Goal: Task Accomplishment & Management: Complete application form

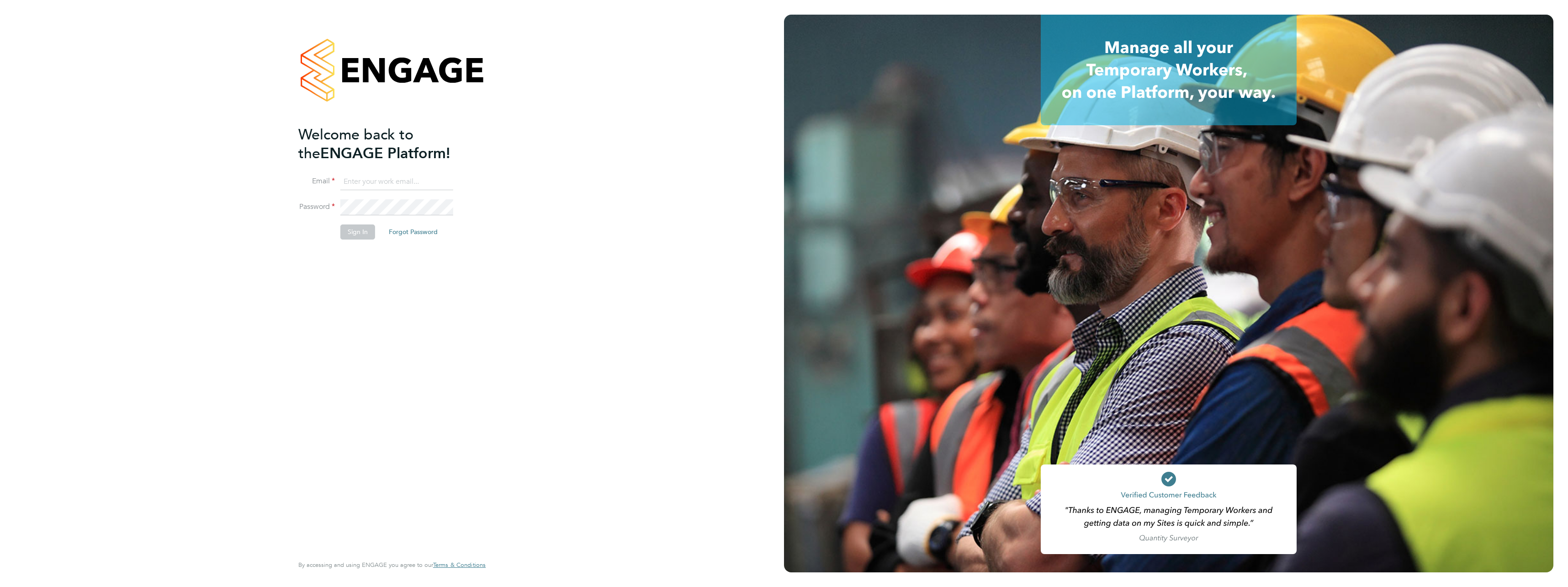
type input "neil.harris@cpplc.com"
click at [356, 236] on button "Sign In" at bounding box center [357, 232] width 35 height 15
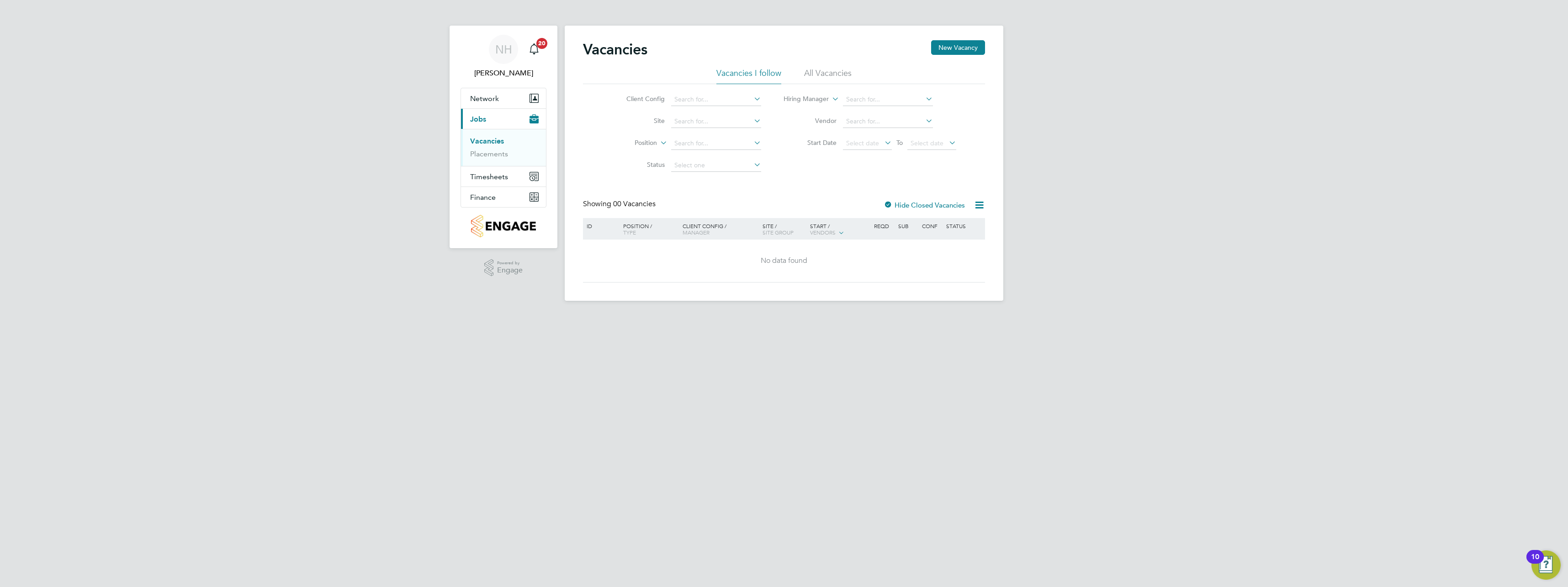
click at [489, 138] on link "Vacancies" at bounding box center [487, 141] width 34 height 9
click at [936, 47] on button "New Vacancy" at bounding box center [958, 47] width 54 height 15
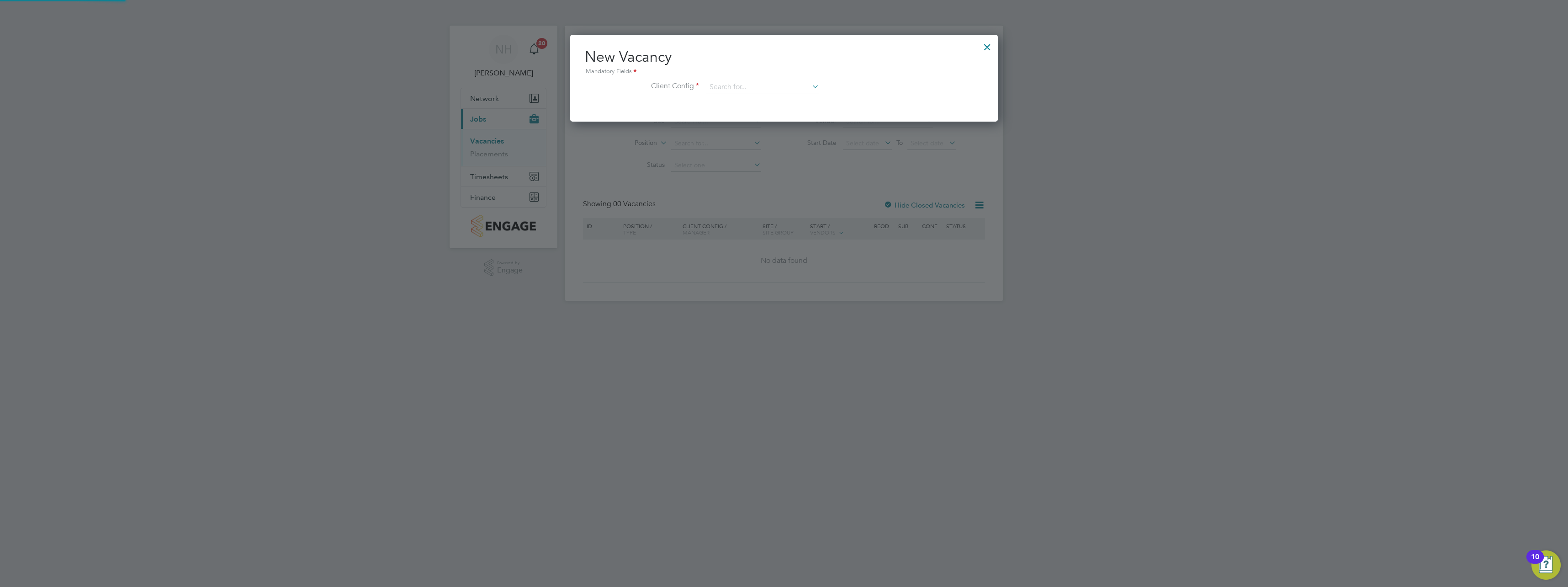
scroll to position [87, 428]
click at [730, 85] on input at bounding box center [762, 87] width 113 height 14
click at [736, 99] on b "Park" at bounding box center [735, 100] width 14 height 8
type input "Beam Park (Partnership)"
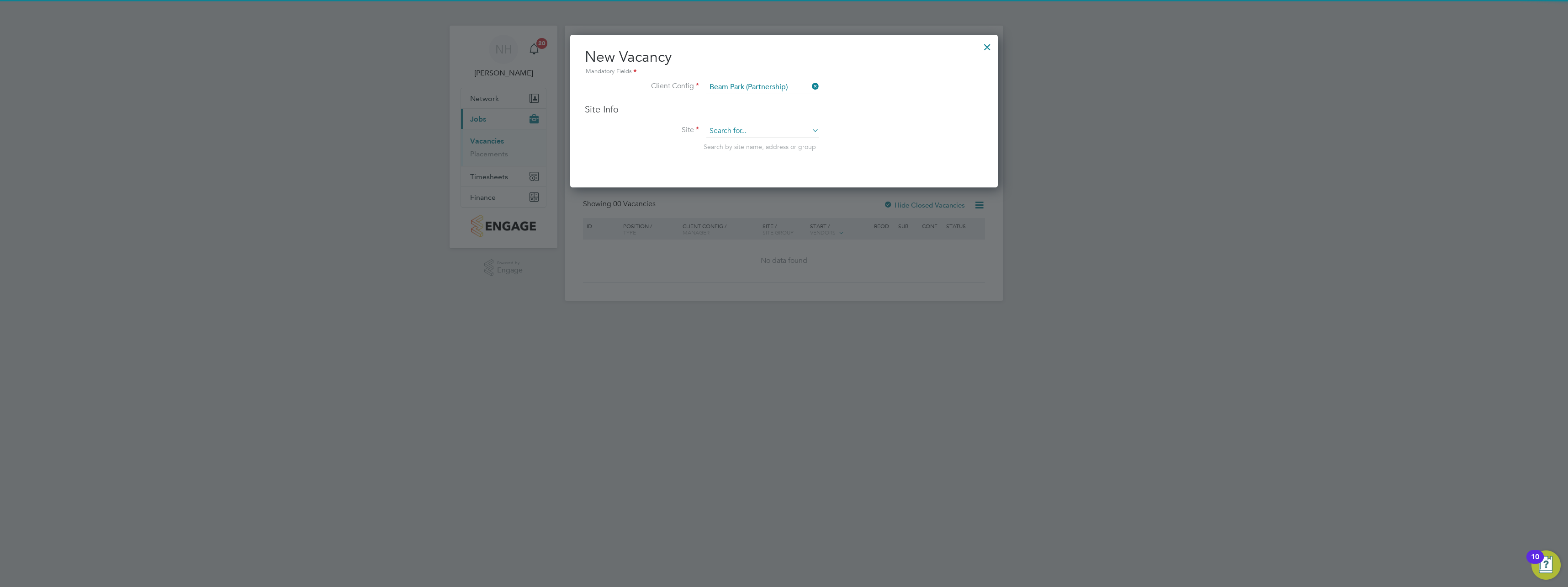
click at [732, 136] on input at bounding box center [762, 131] width 113 height 14
click at [743, 167] on li "[GEOGRAPHIC_DATA] Phase 6" at bounding box center [763, 169] width 114 height 12
type input "[GEOGRAPHIC_DATA] Phase 6"
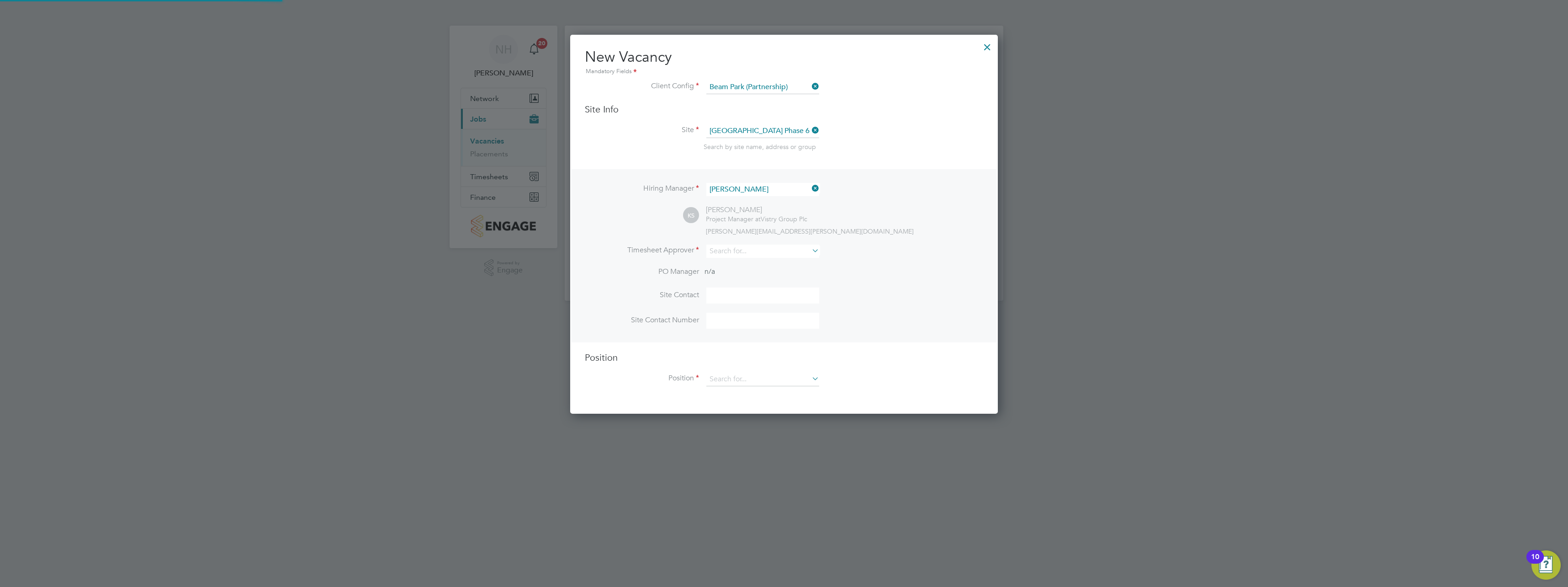
scroll to position [379, 428]
click at [748, 251] on input at bounding box center [762, 251] width 113 height 13
click at [744, 273] on li "Nikki Hobden" at bounding box center [763, 276] width 114 height 12
type input "[PERSON_NAME]"
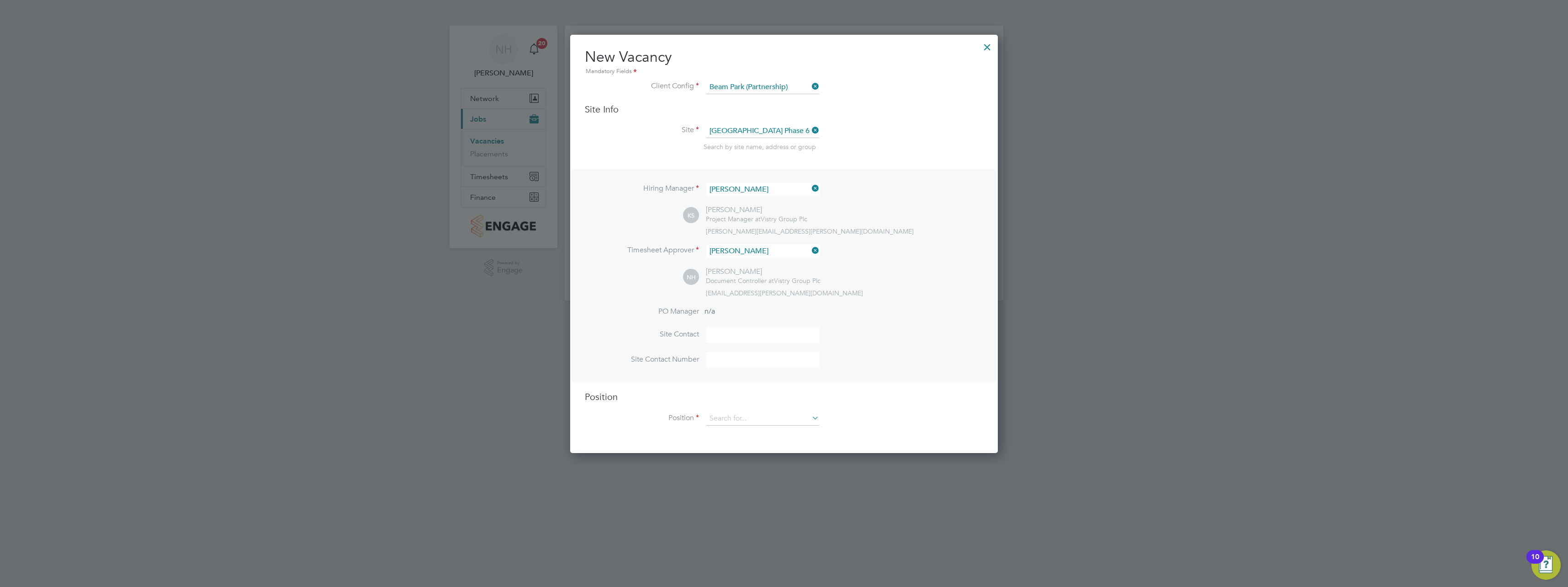
scroll to position [420, 428]
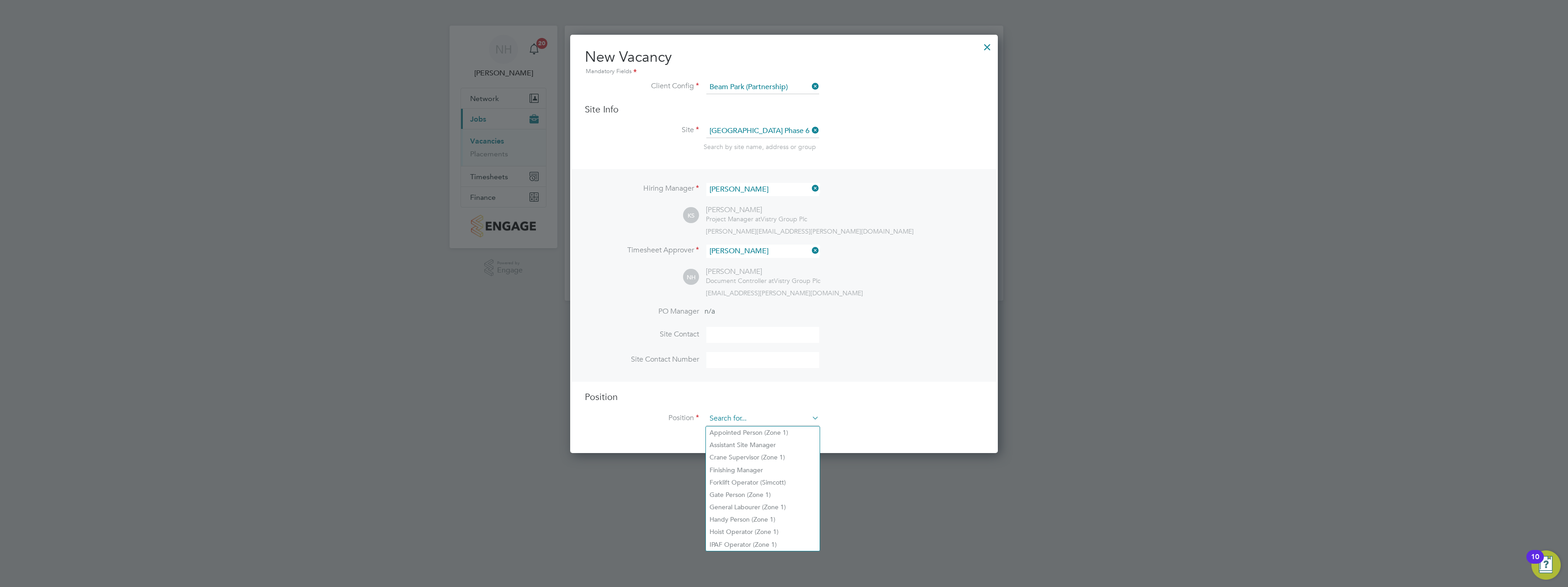
click at [763, 421] on input at bounding box center [762, 418] width 113 height 14
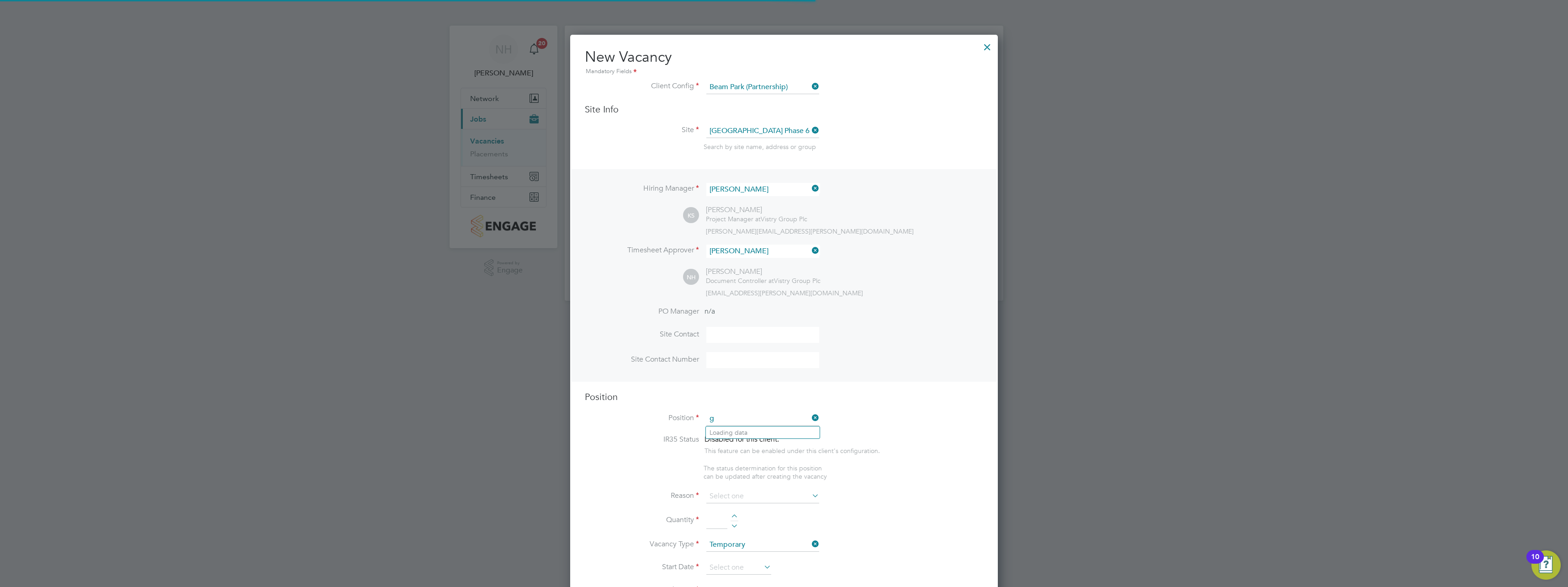
scroll to position [1313, 428]
click at [754, 432] on li "Gener al Labourer (Zone 1)" at bounding box center [763, 432] width 114 height 12
type input "General Labourer (Zone 1)"
type textarea "- General labouring duties - Supporting the trades on site - Moving materials a…"
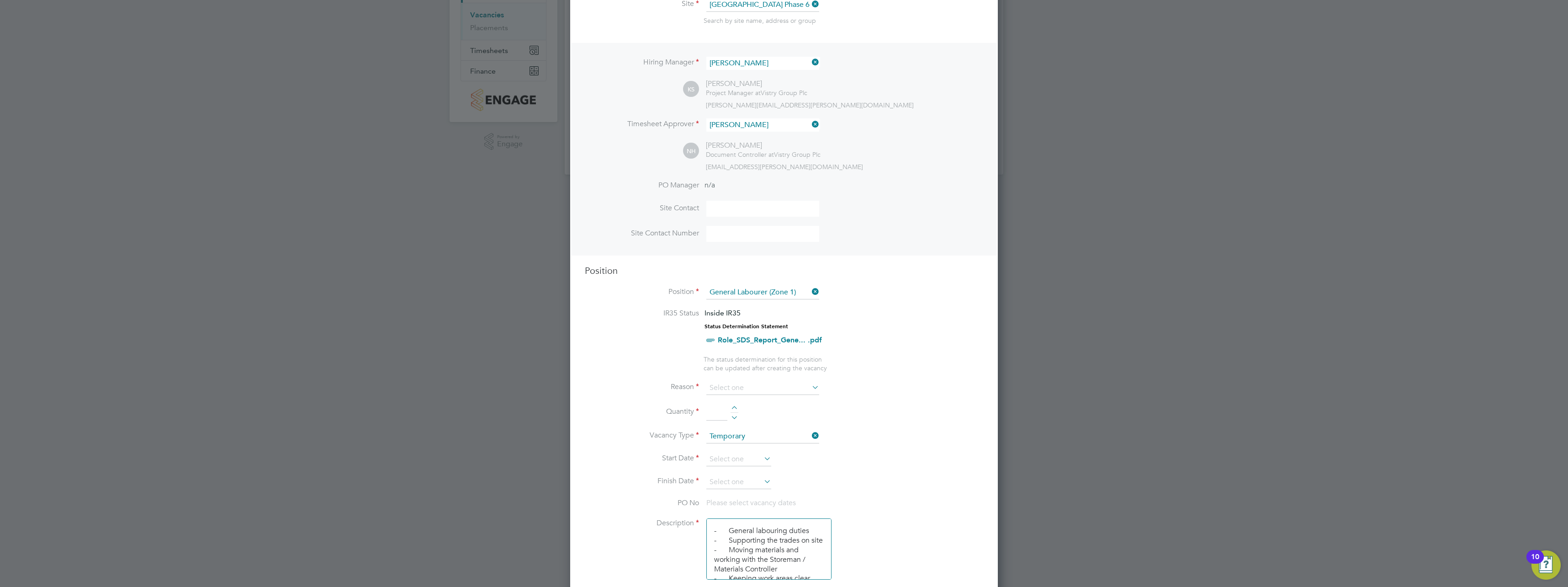
scroll to position [137, 0]
click at [810, 376] on icon at bounding box center [810, 376] width 0 height 13
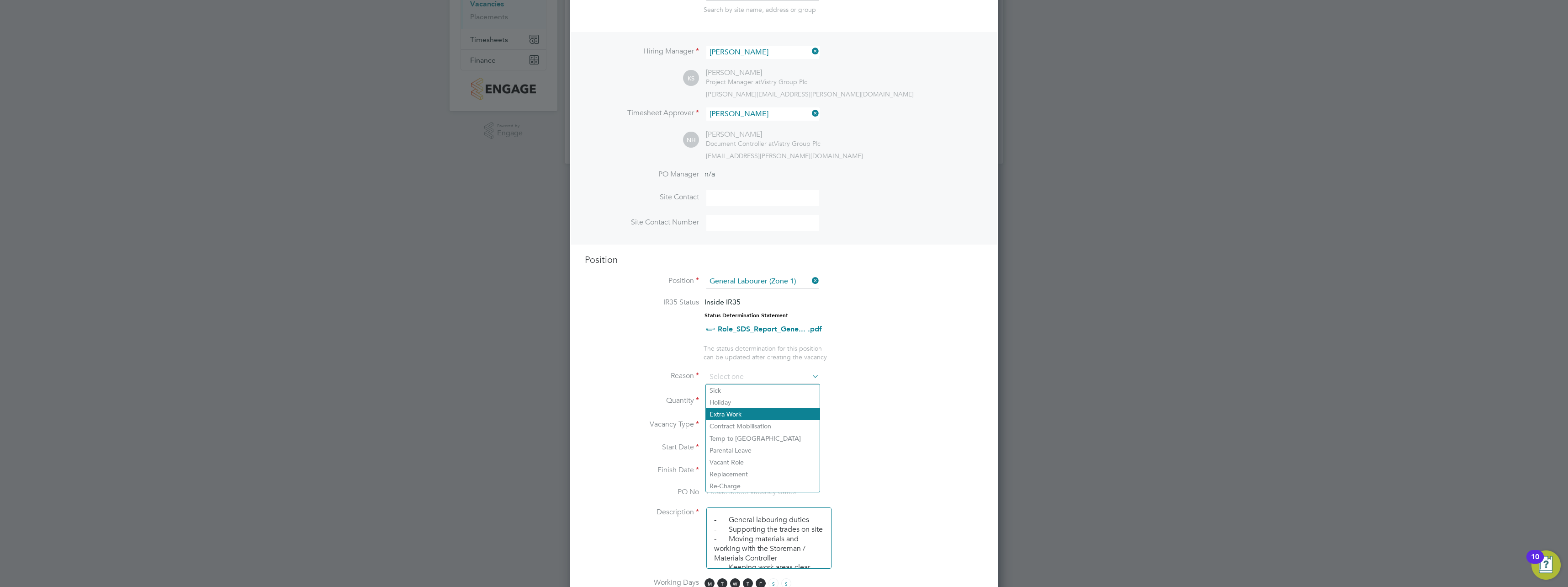
click at [735, 411] on li "Extra Work" at bounding box center [763, 414] width 114 height 12
type input "Extra Work"
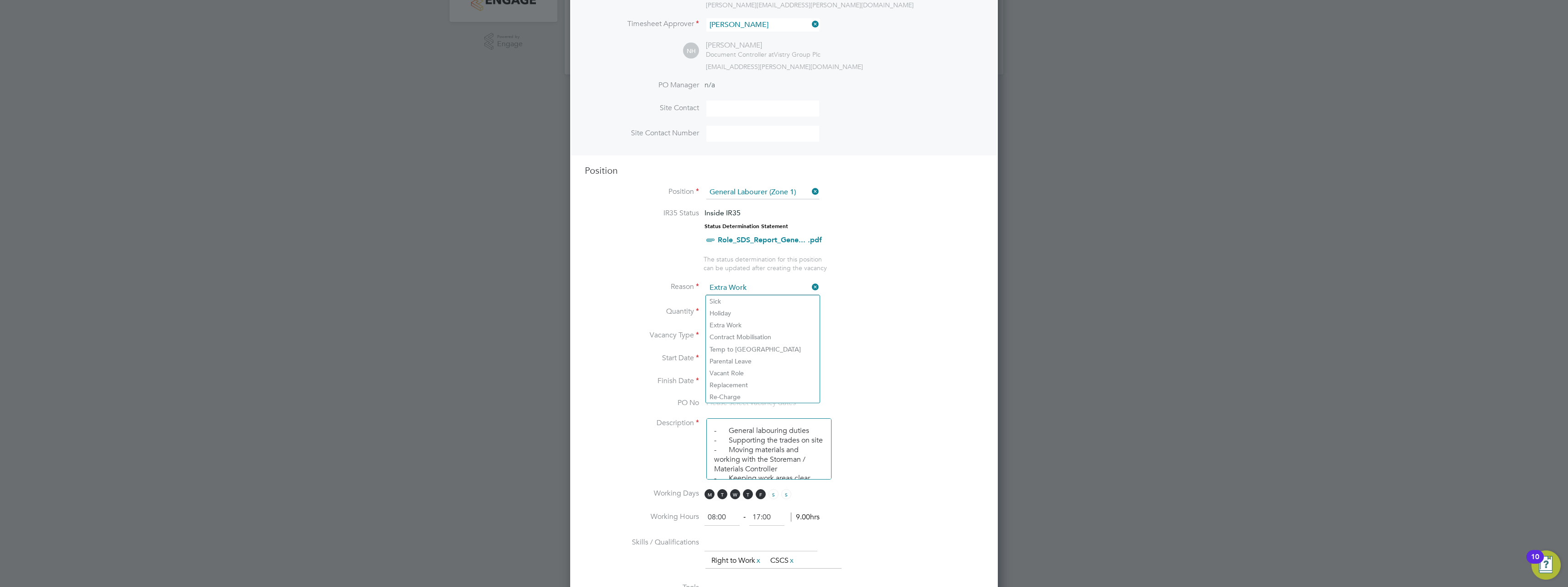
scroll to position [228, 0]
click at [884, 388] on li "Finish Date" at bounding box center [784, 384] width 399 height 23
click at [735, 307] on div at bounding box center [734, 306] width 8 height 7
type input "1"
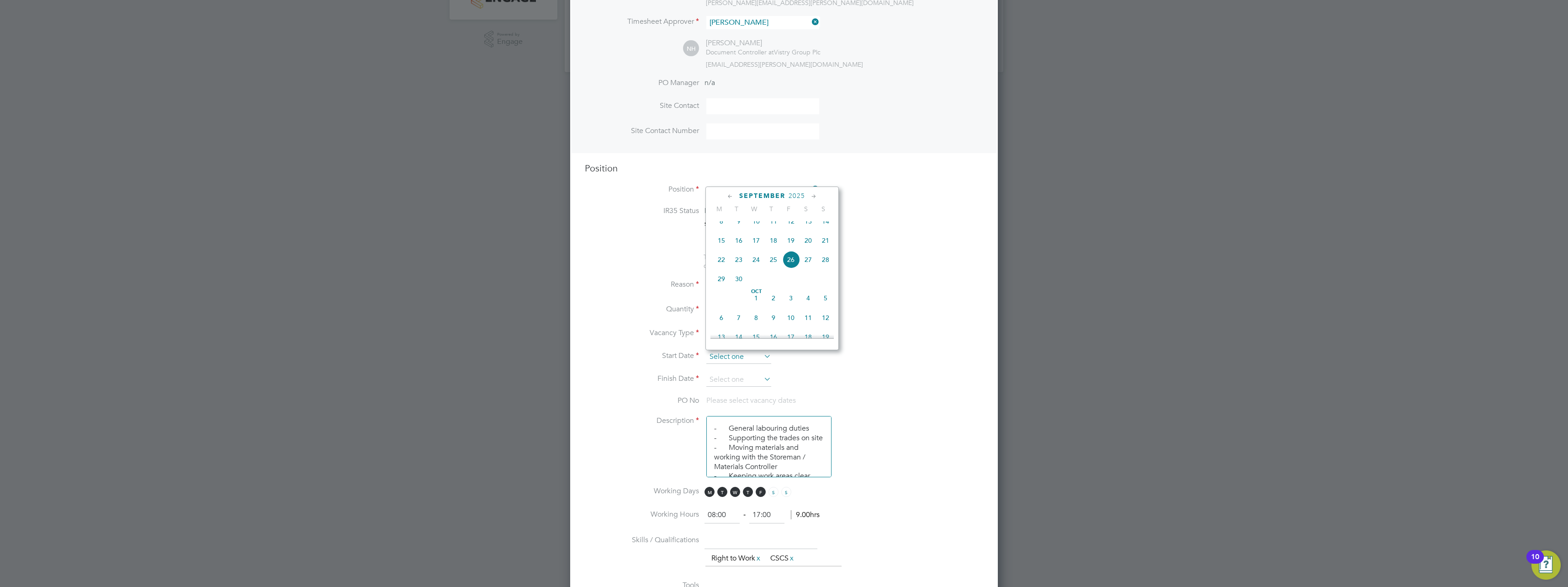
click at [752, 356] on input at bounding box center [738, 357] width 65 height 14
click at [724, 246] on span "15" at bounding box center [721, 241] width 18 height 18
type input "[DATE]"
click at [762, 381] on icon at bounding box center [762, 379] width 0 height 13
click at [740, 269] on span "16" at bounding box center [738, 263] width 18 height 18
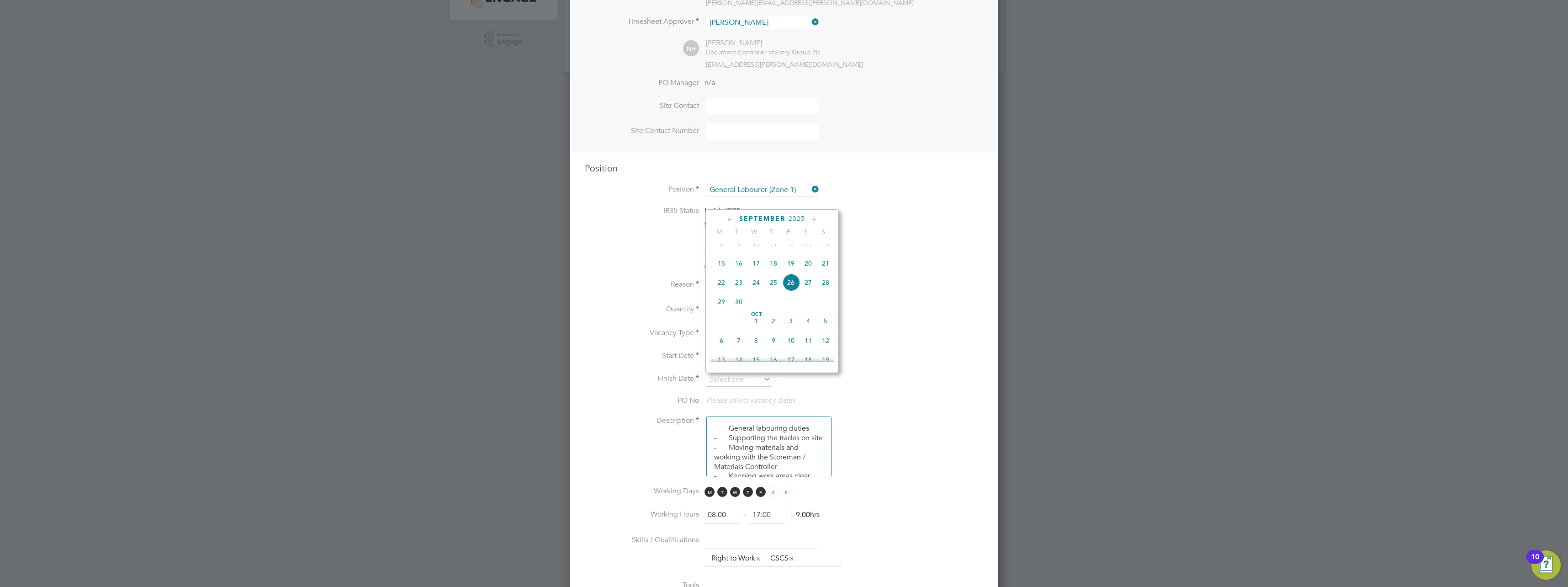
type input "[DATE]"
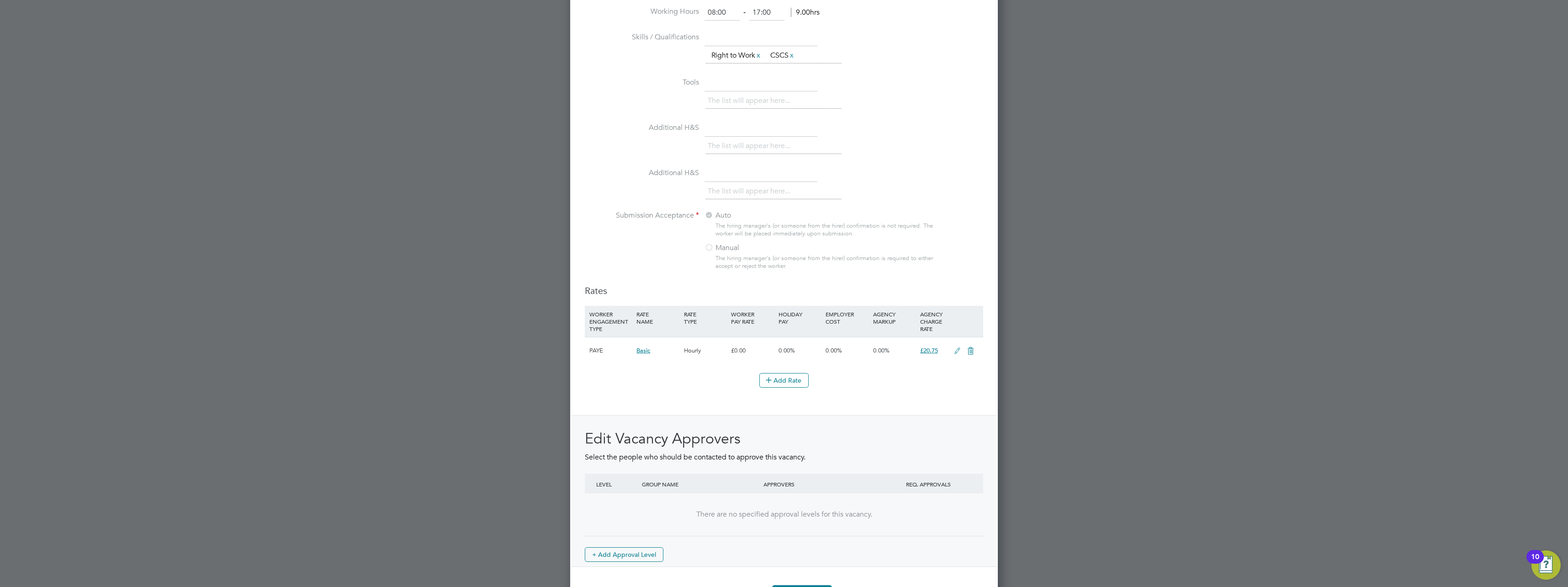
scroll to position [840, 0]
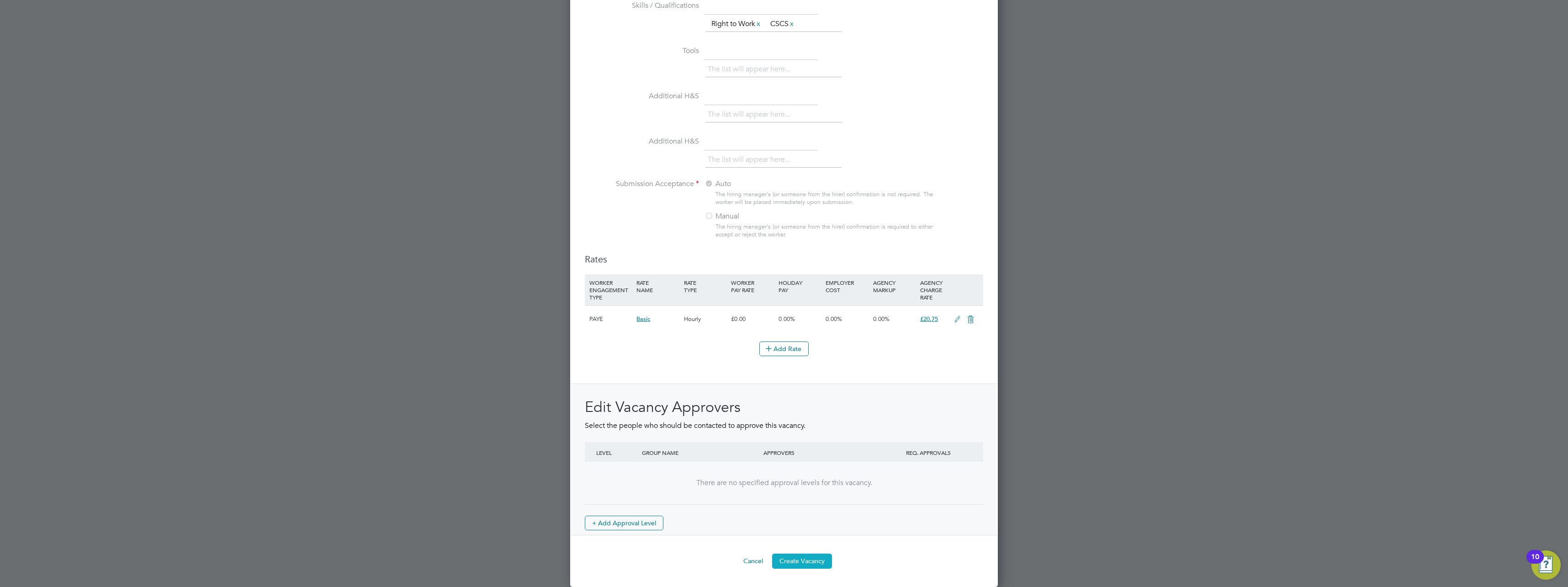
click at [800, 563] on button "Create Vacancy" at bounding box center [802, 561] width 60 height 15
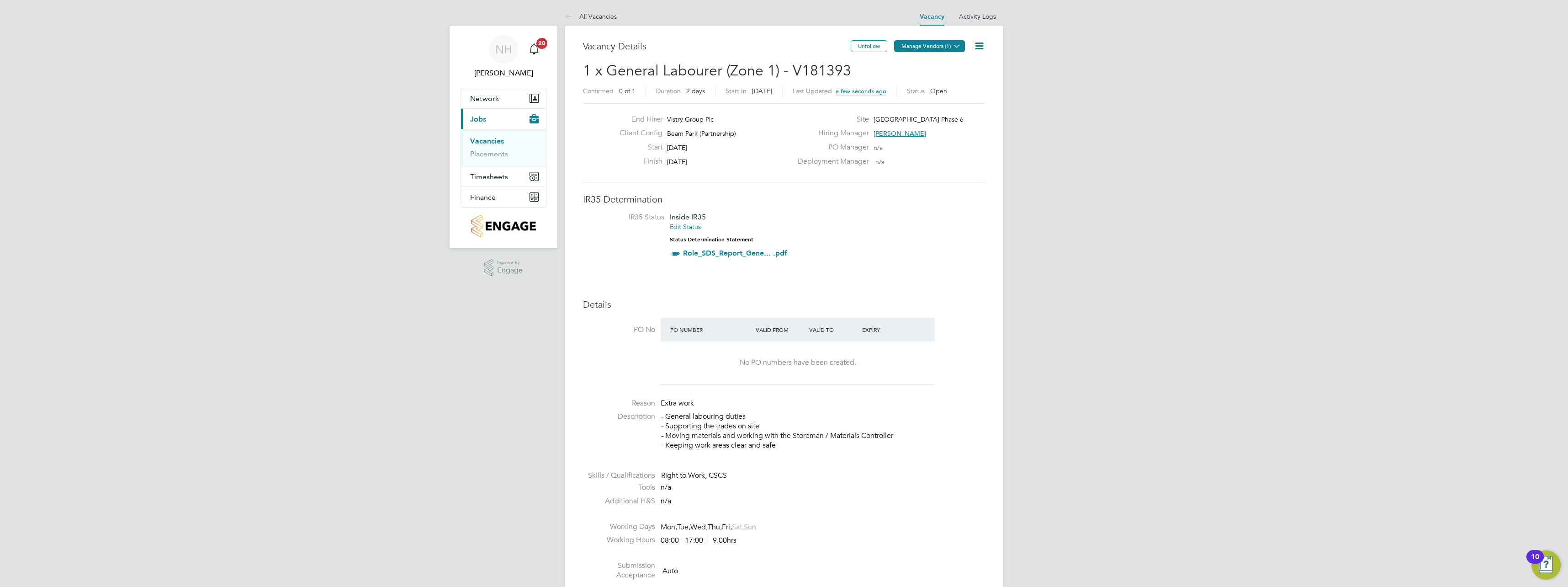
click at [929, 47] on button "Manage Vendors (1)" at bounding box center [929, 46] width 71 height 12
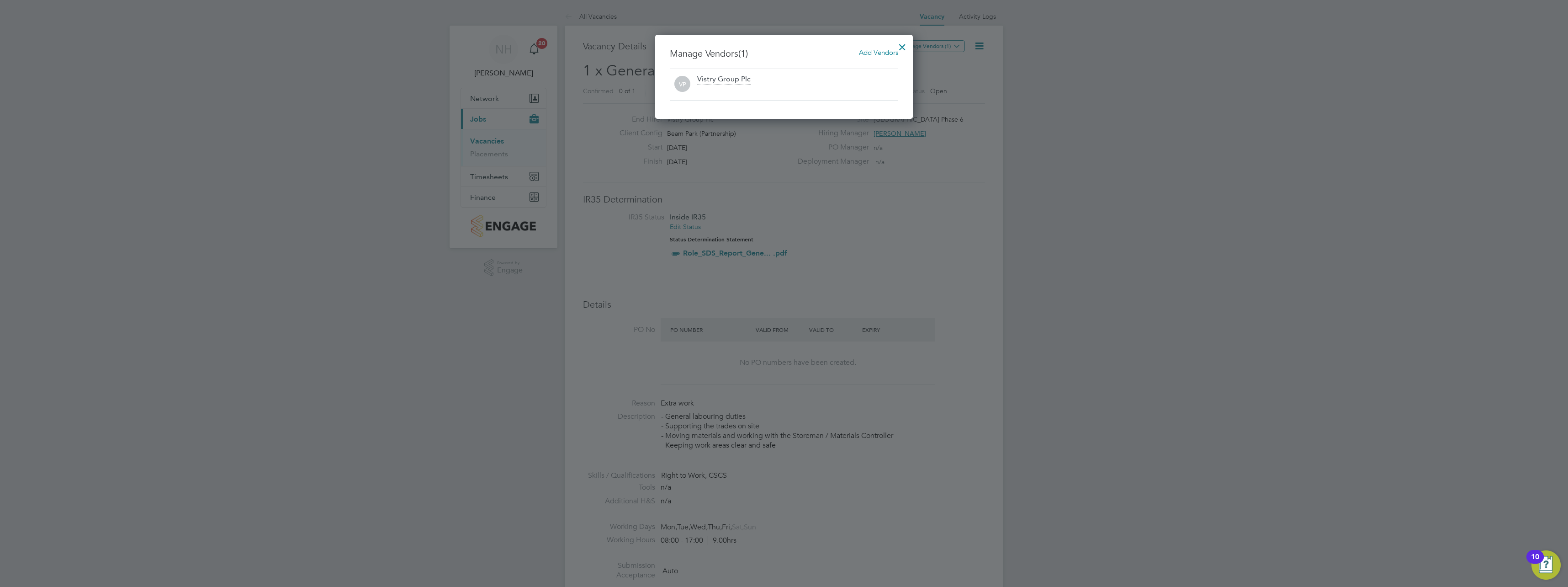
click at [880, 55] on span "Add Vendors" at bounding box center [878, 52] width 40 height 9
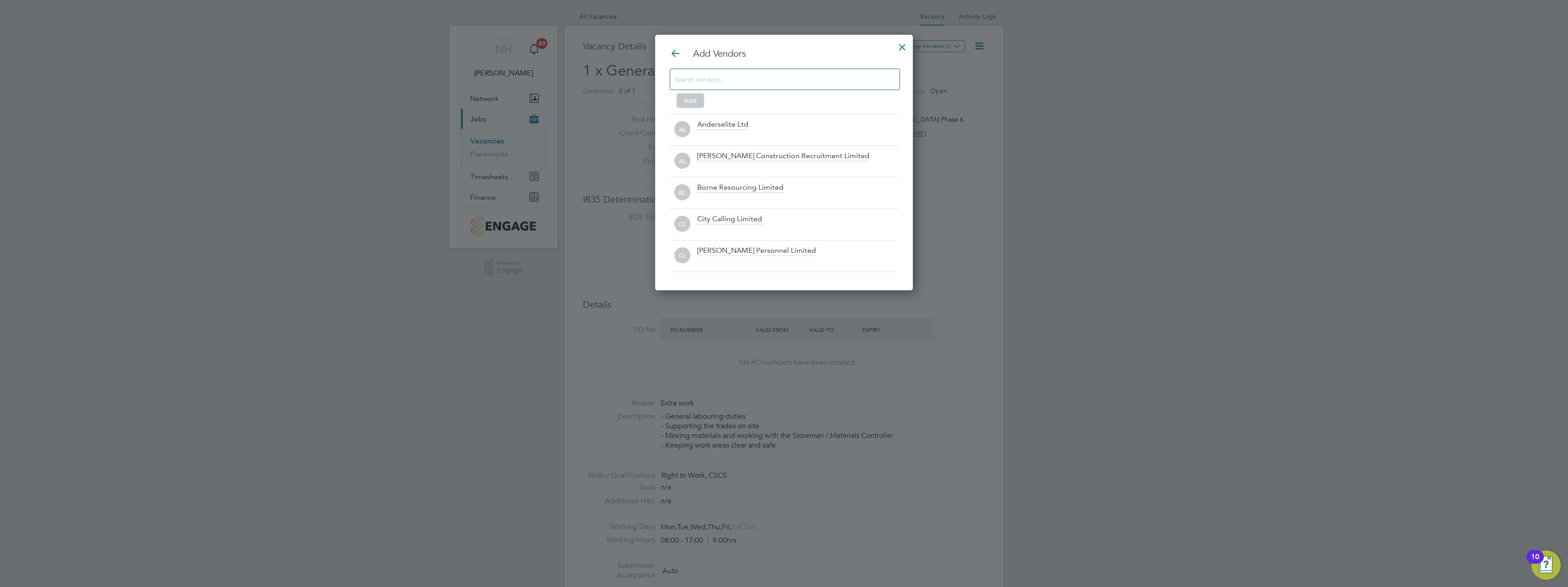
click at [836, 83] on input at bounding box center [778, 79] width 206 height 12
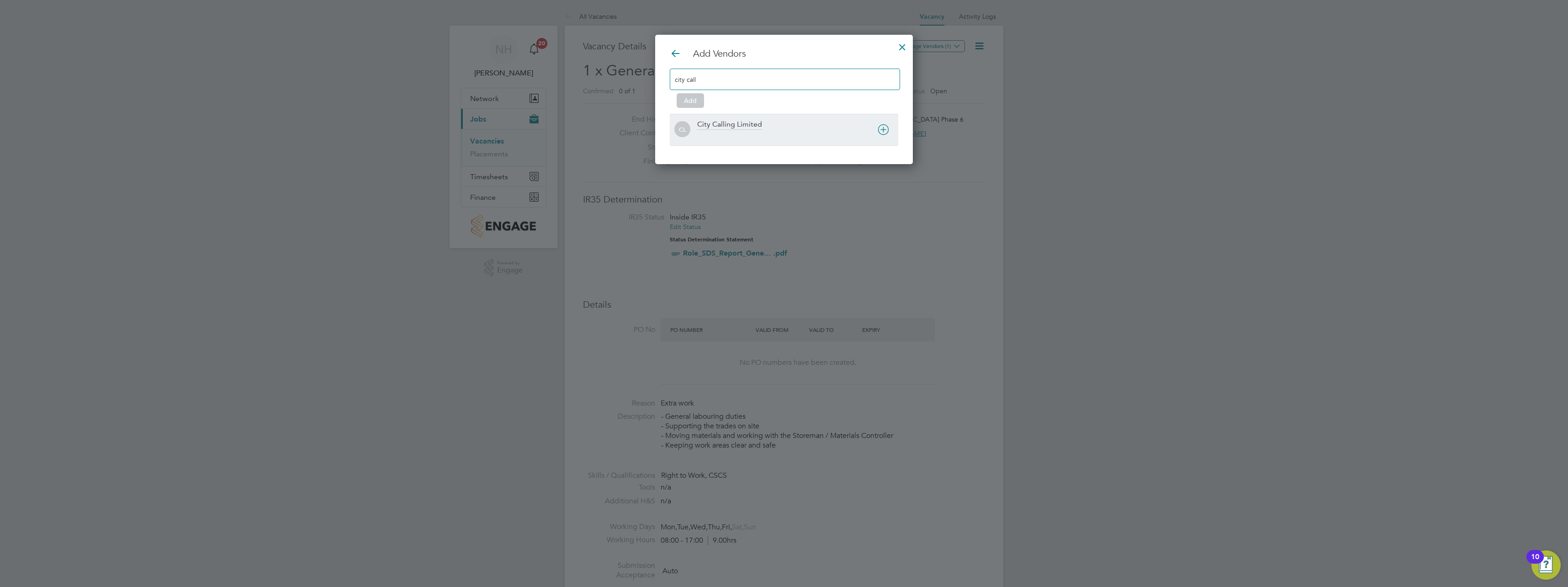
type input "city call"
click at [725, 127] on div "City Calling Limited" at bounding box center [729, 125] width 65 height 10
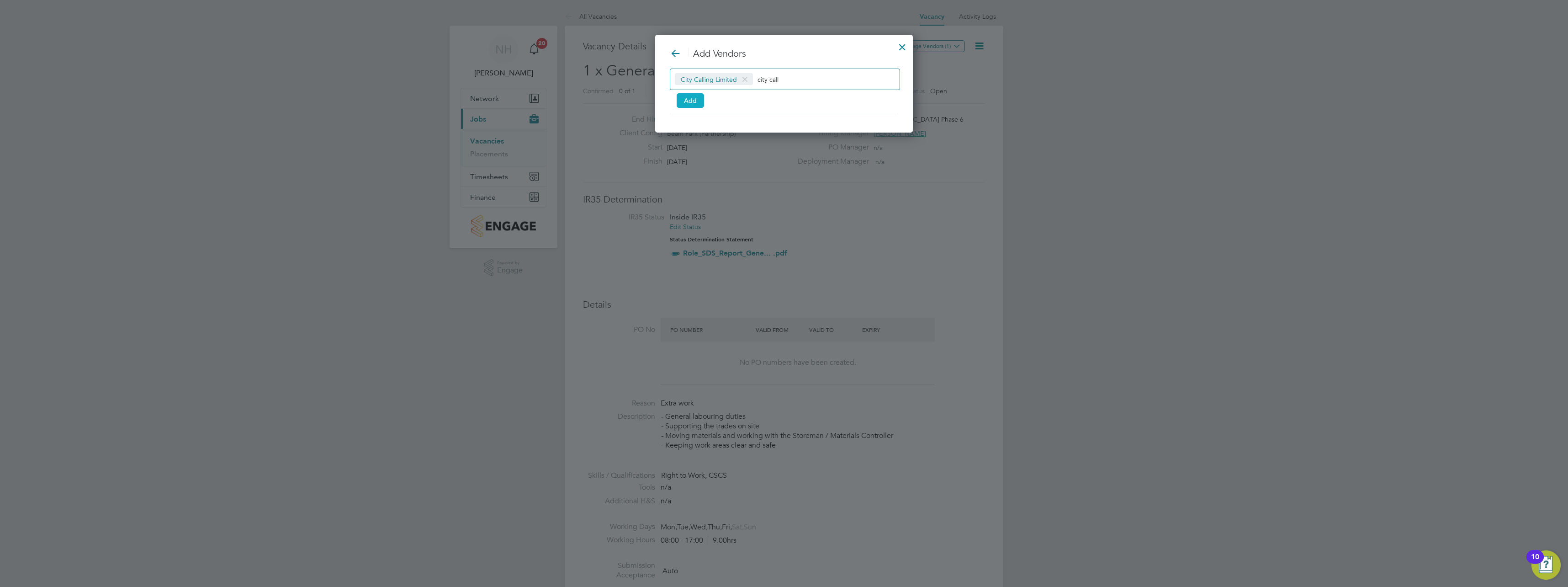
click at [690, 100] on button "Add" at bounding box center [690, 100] width 27 height 15
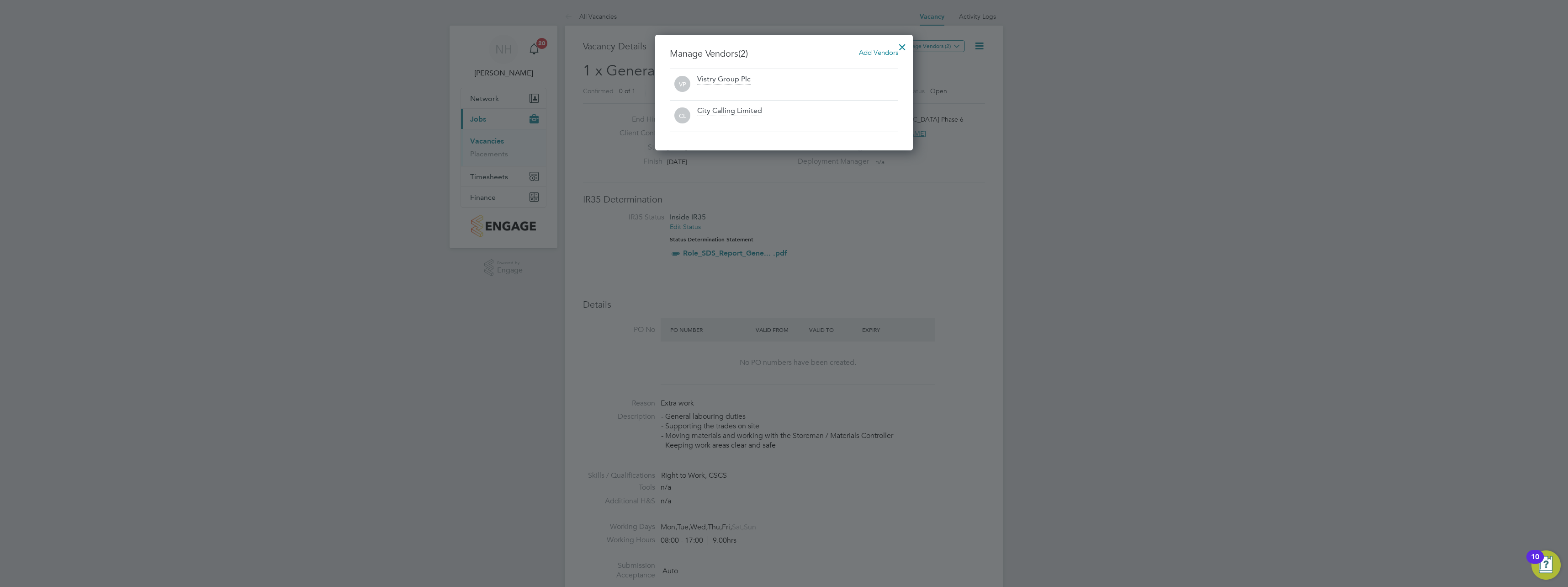
click at [900, 45] on div at bounding box center [902, 44] width 16 height 16
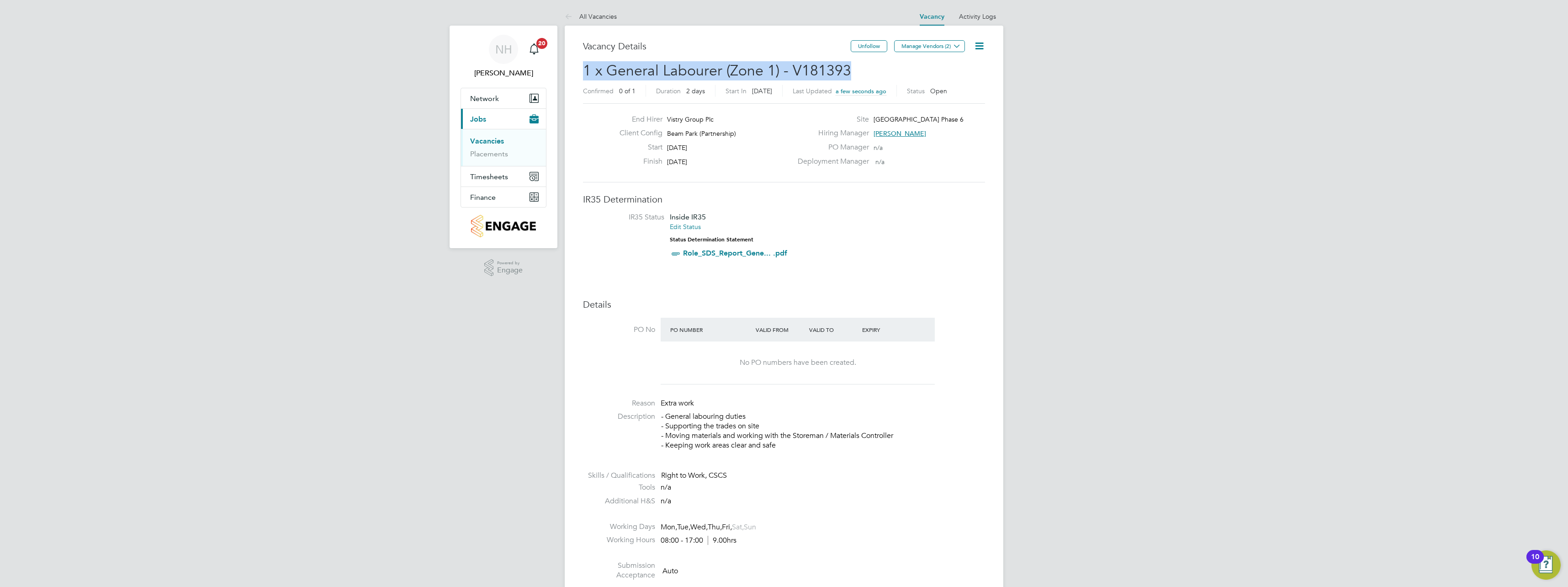
drag, startPoint x: 848, startPoint y: 69, endPoint x: 559, endPoint y: 71, distance: 289.0
copy span "1 x General Labourer (Zone 1) - V181393"
click at [492, 152] on link "Placements" at bounding box center [489, 153] width 38 height 9
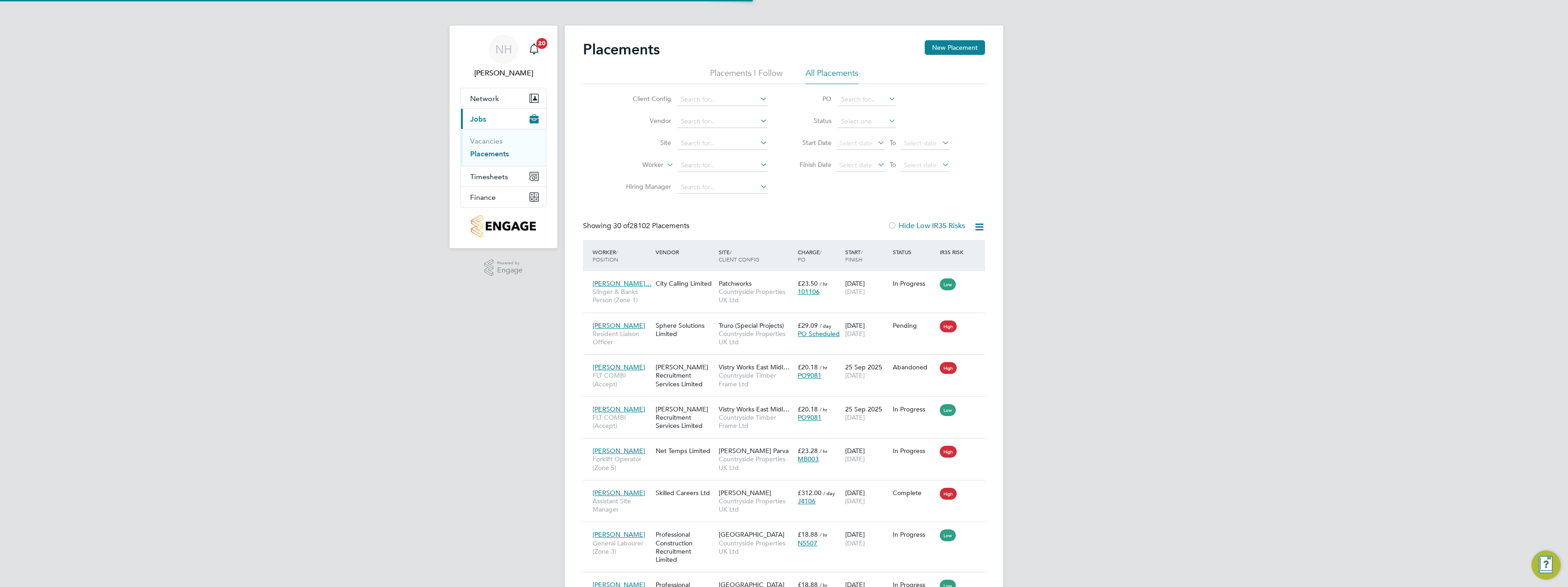
scroll to position [34, 63]
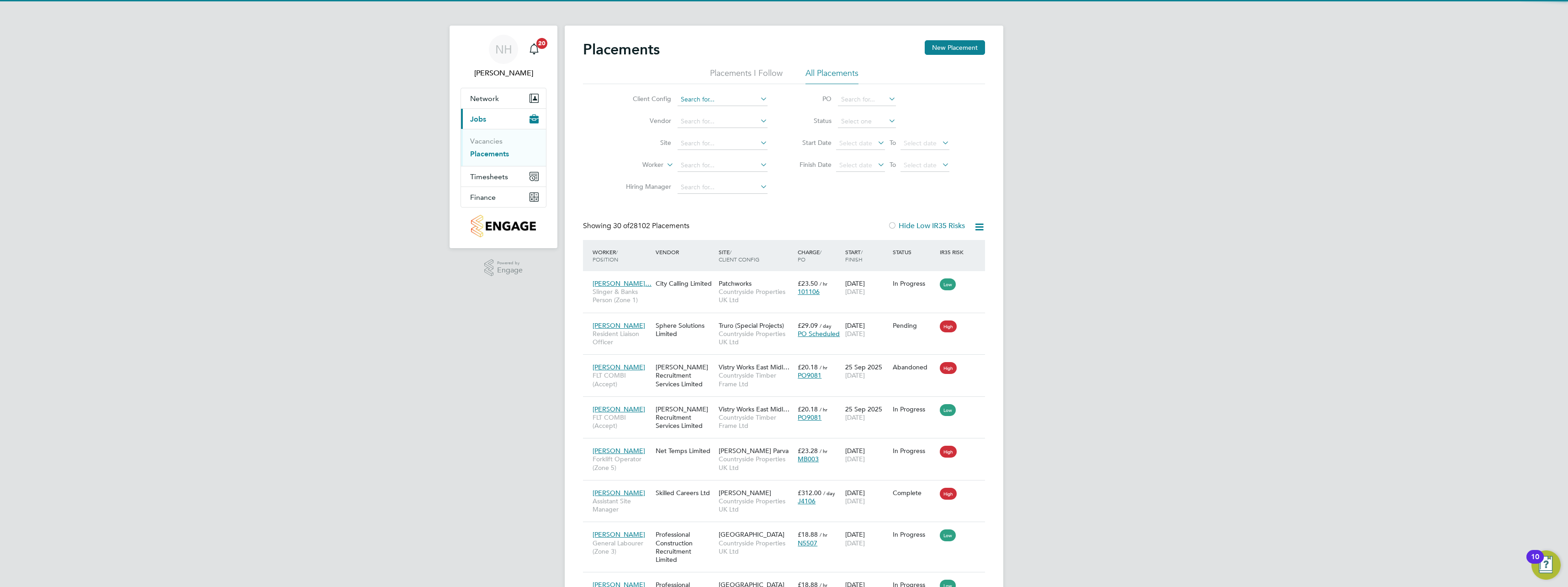
click at [693, 98] on input at bounding box center [723, 99] width 90 height 13
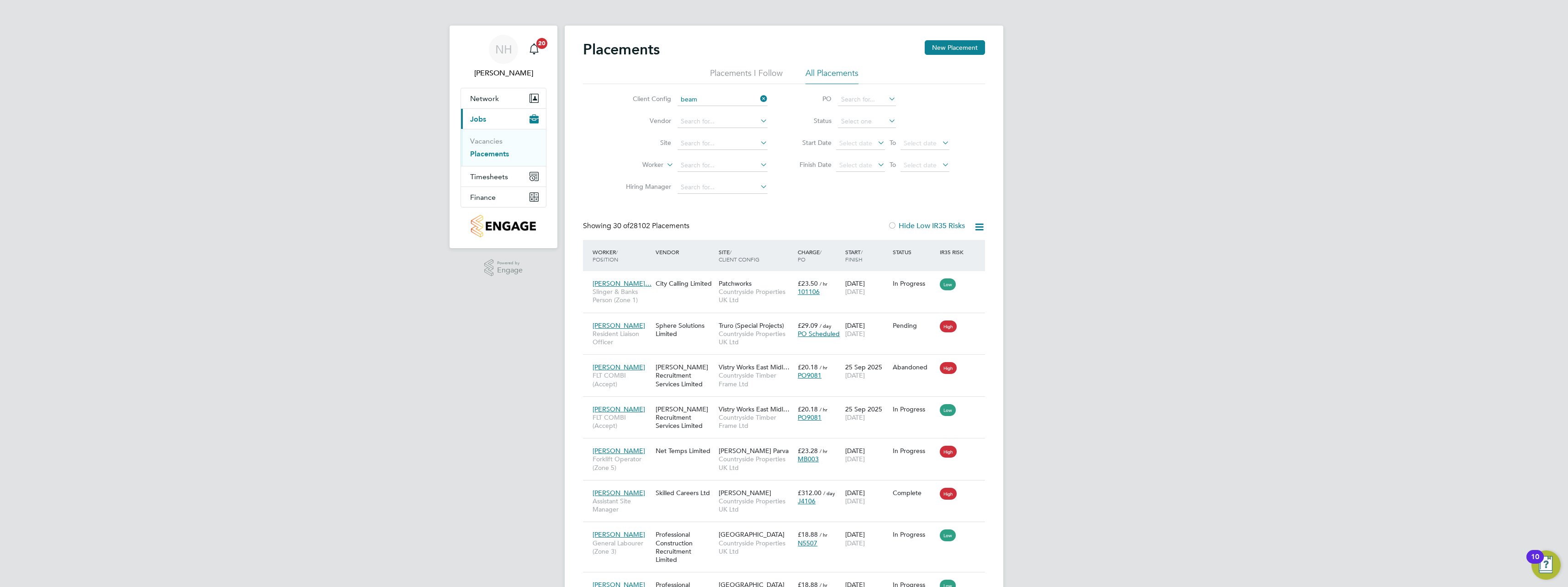
click at [705, 110] on li "Beam Park (Partnership)" at bounding box center [722, 112] width 91 height 12
type input "Beam Park (Partnership)"
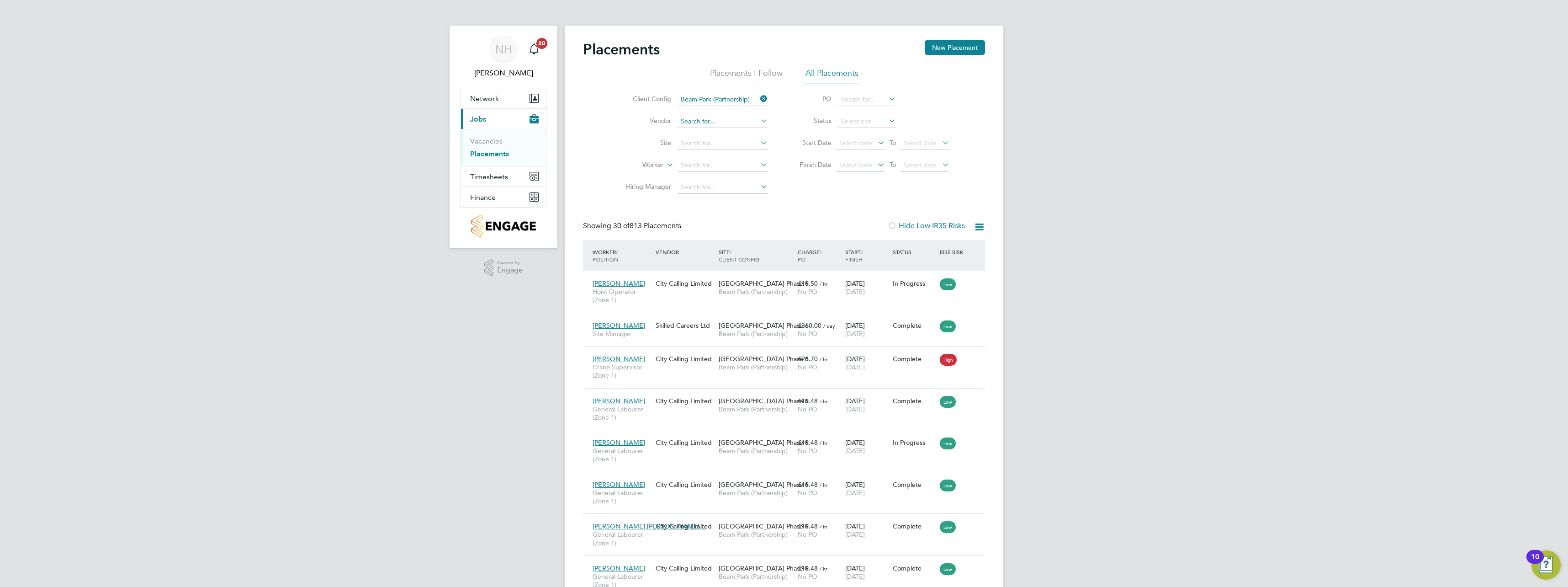
click at [709, 120] on input at bounding box center [723, 121] width 90 height 13
click at [711, 130] on li "City Call ing Limited" at bounding box center [722, 133] width 91 height 12
type input "City Calling Limited"
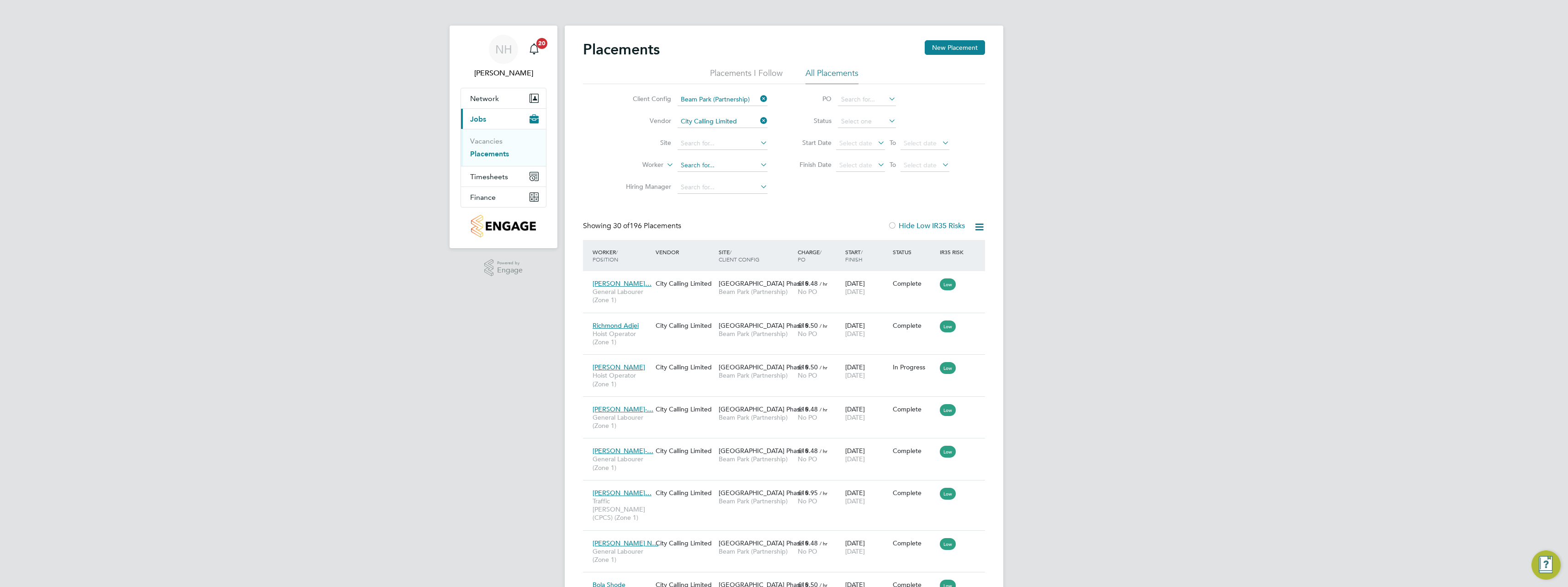
click at [708, 165] on input at bounding box center [723, 165] width 90 height 13
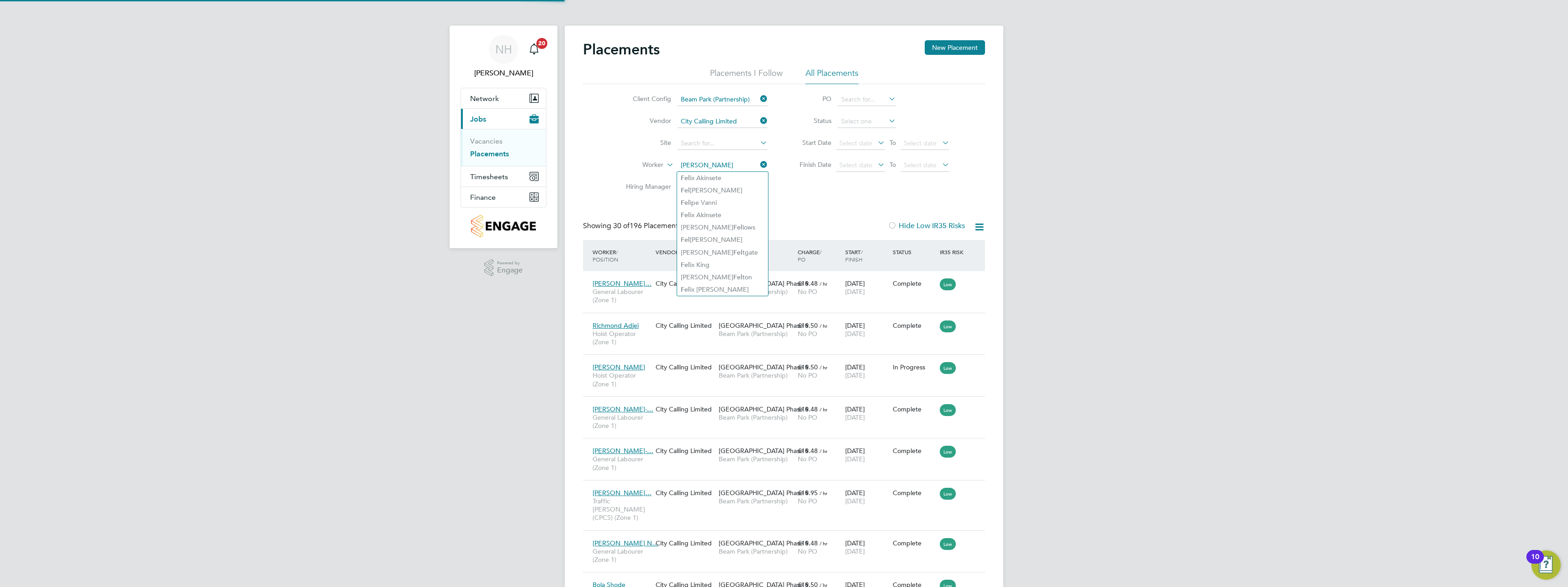
type input "[PERSON_NAME]"
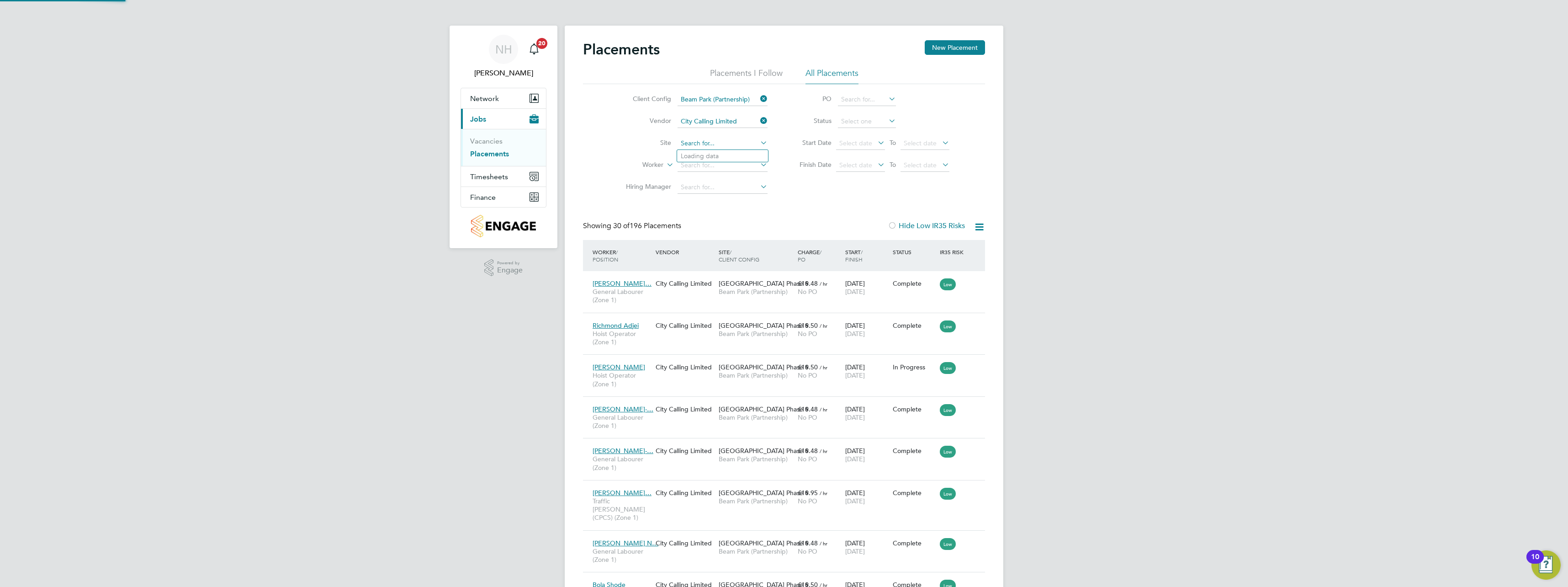
click at [709, 146] on input at bounding box center [723, 143] width 90 height 13
click at [708, 177] on li "Beam P ark Phase 6" at bounding box center [722, 181] width 91 height 12
type input "[GEOGRAPHIC_DATA] Phase 6"
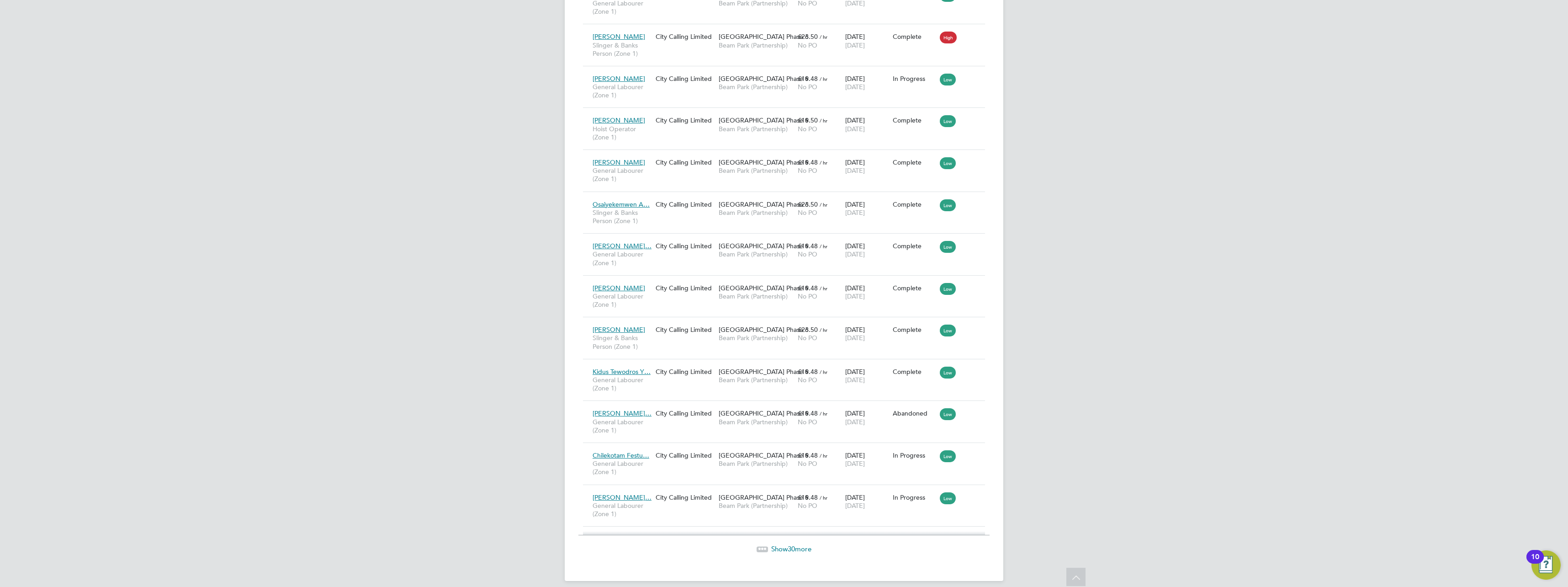
click at [783, 544] on span "Show 30 more" at bounding box center [791, 549] width 40 height 9
click at [799, 544] on span "Show 30 more" at bounding box center [791, 549] width 40 height 9
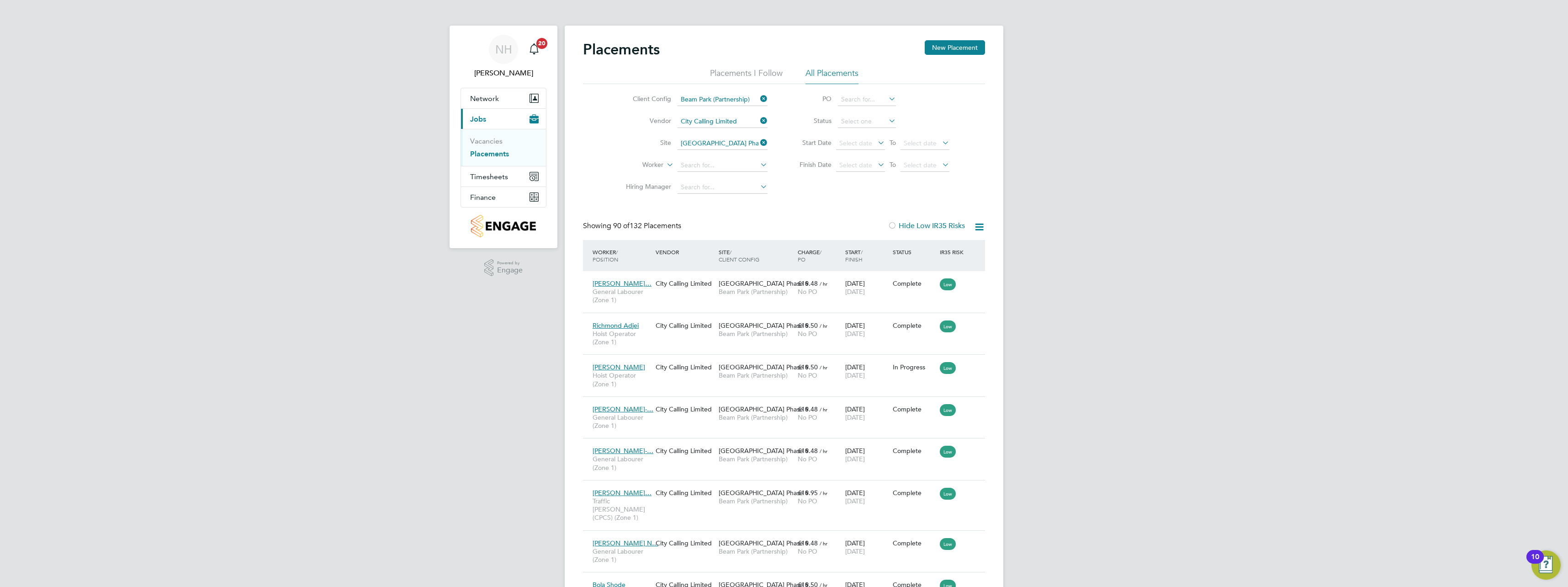
click at [887, 118] on icon at bounding box center [887, 121] width 0 height 13
click at [863, 134] on li "Active" at bounding box center [867, 133] width 59 height 12
type input "Active"
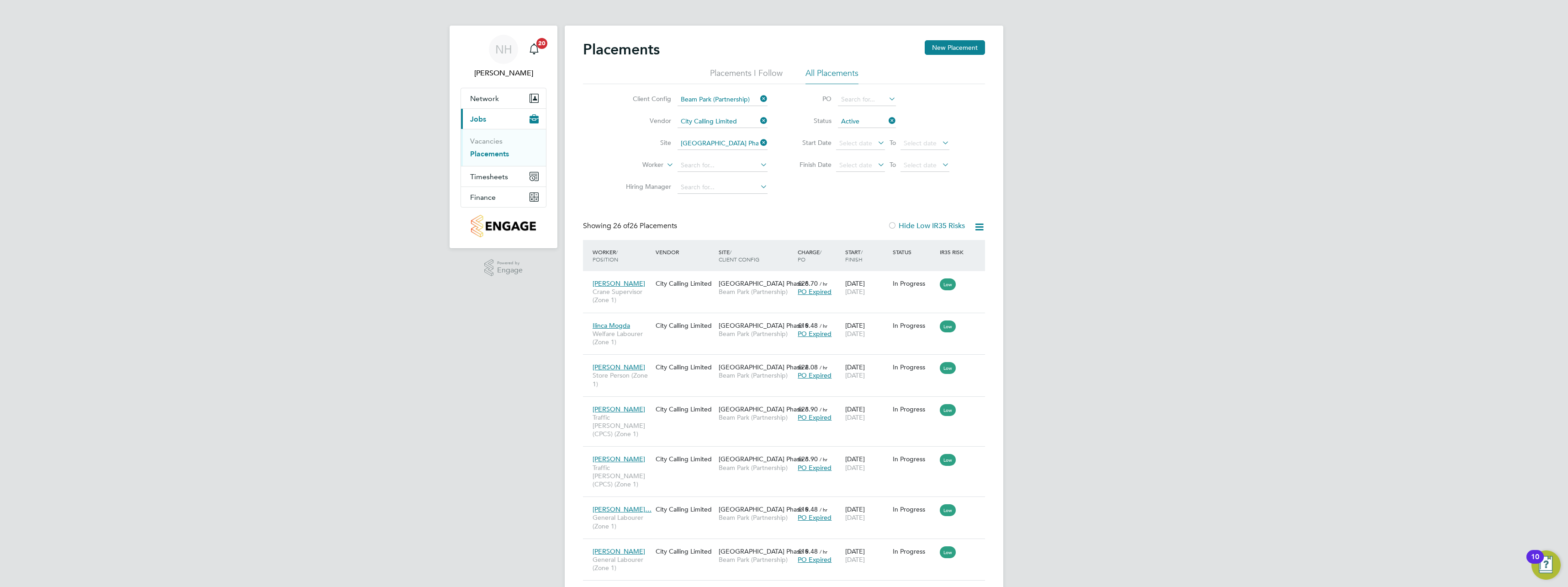
click at [793, 191] on div "Client Config Beam Park (Partnership) Vendor City Calling Limited Site Beam Par…" at bounding box center [784, 141] width 402 height 114
click at [721, 165] on input at bounding box center [723, 165] width 90 height 13
click at [817, 195] on div "Client Config Beam Park (Partnership) Vendor City Calling Limited Site Beam Par…" at bounding box center [784, 141] width 402 height 114
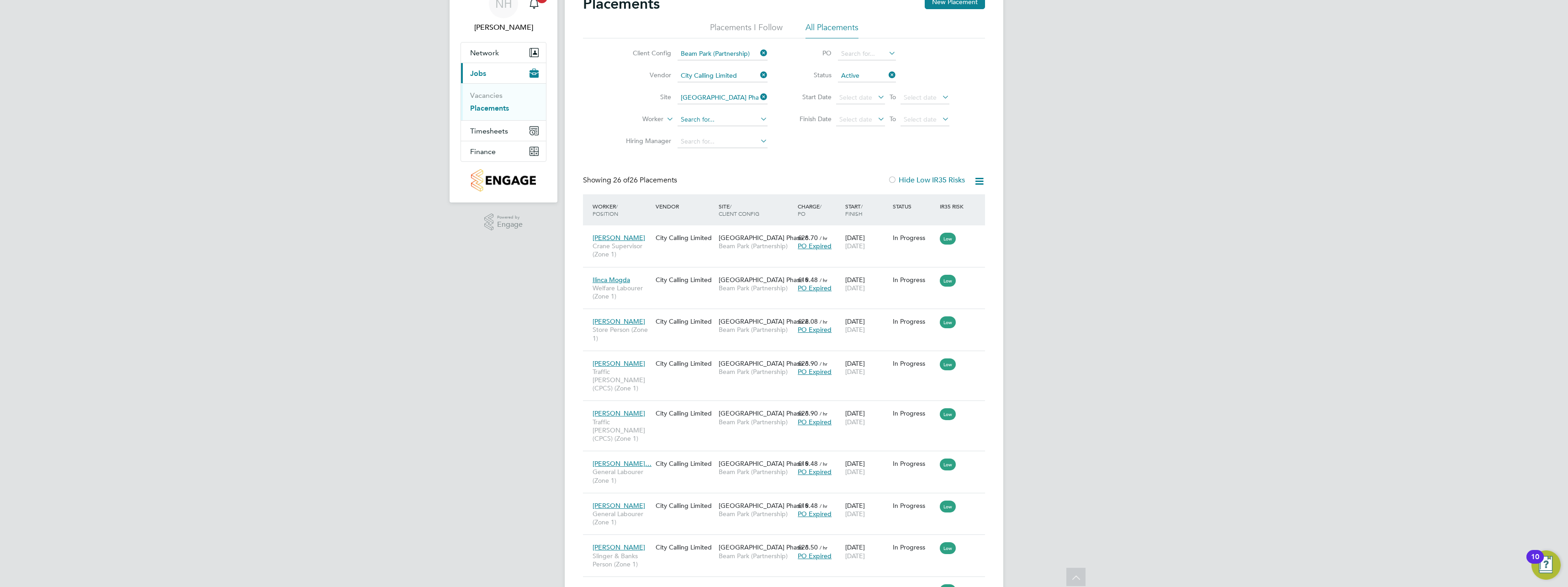
click at [692, 119] on input at bounding box center [723, 119] width 90 height 13
click at [709, 144] on li "Emmanu el Arkoh-Clayman" at bounding box center [723, 144] width 93 height 12
type input "[PERSON_NAME]"
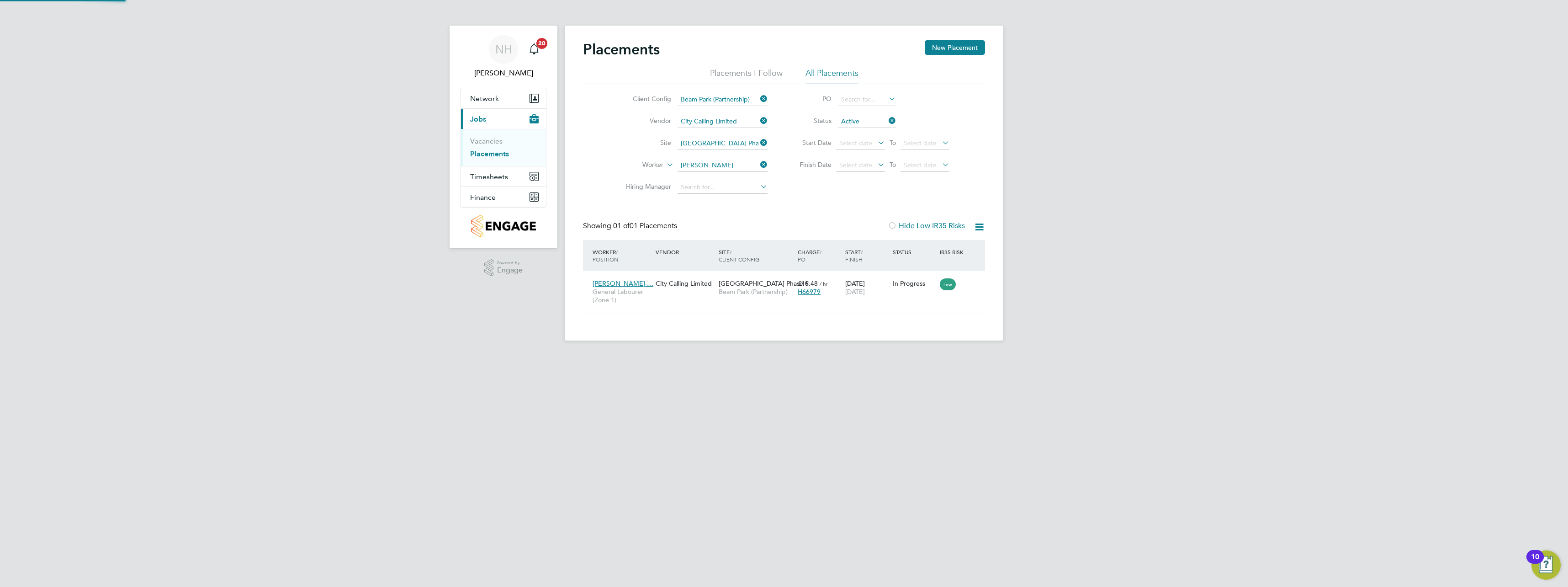
scroll to position [9, 43]
click at [973, 286] on icon at bounding box center [973, 283] width 9 height 11
click at [850, 287] on div "19 Jun 2025 31 Dec 2026" at bounding box center [867, 287] width 47 height 26
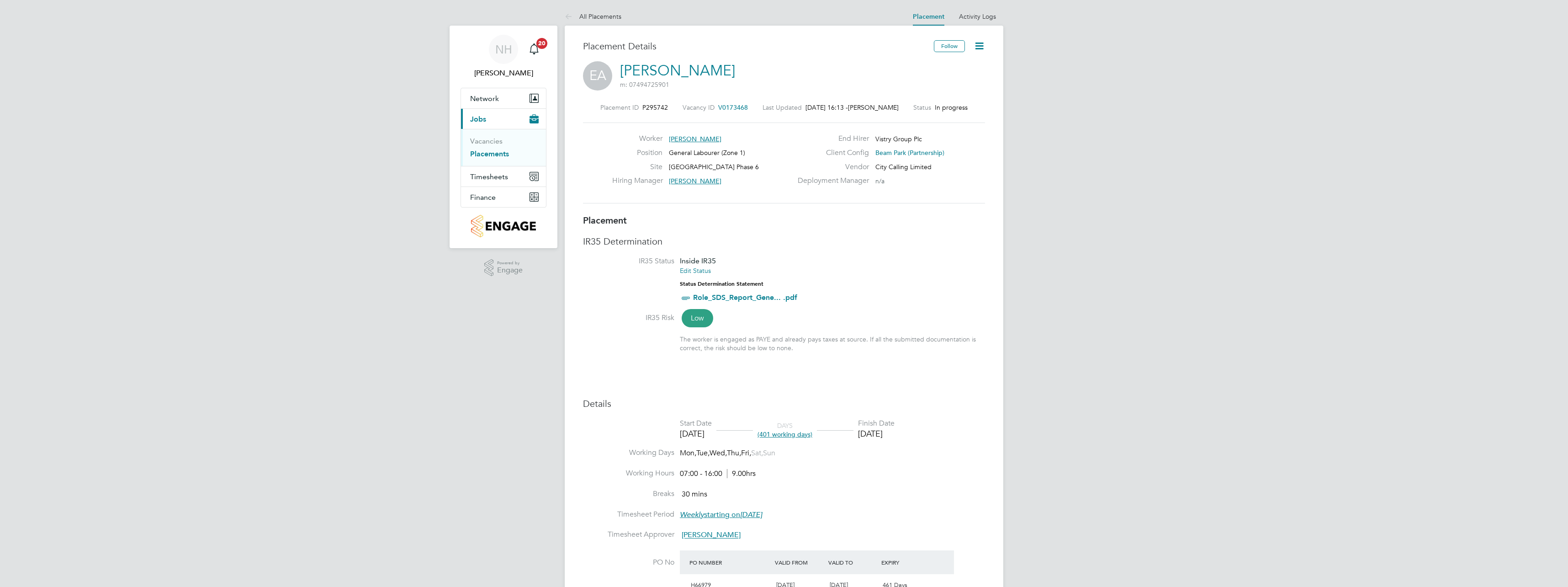
click at [981, 46] on icon at bounding box center [979, 46] width 12 height 12
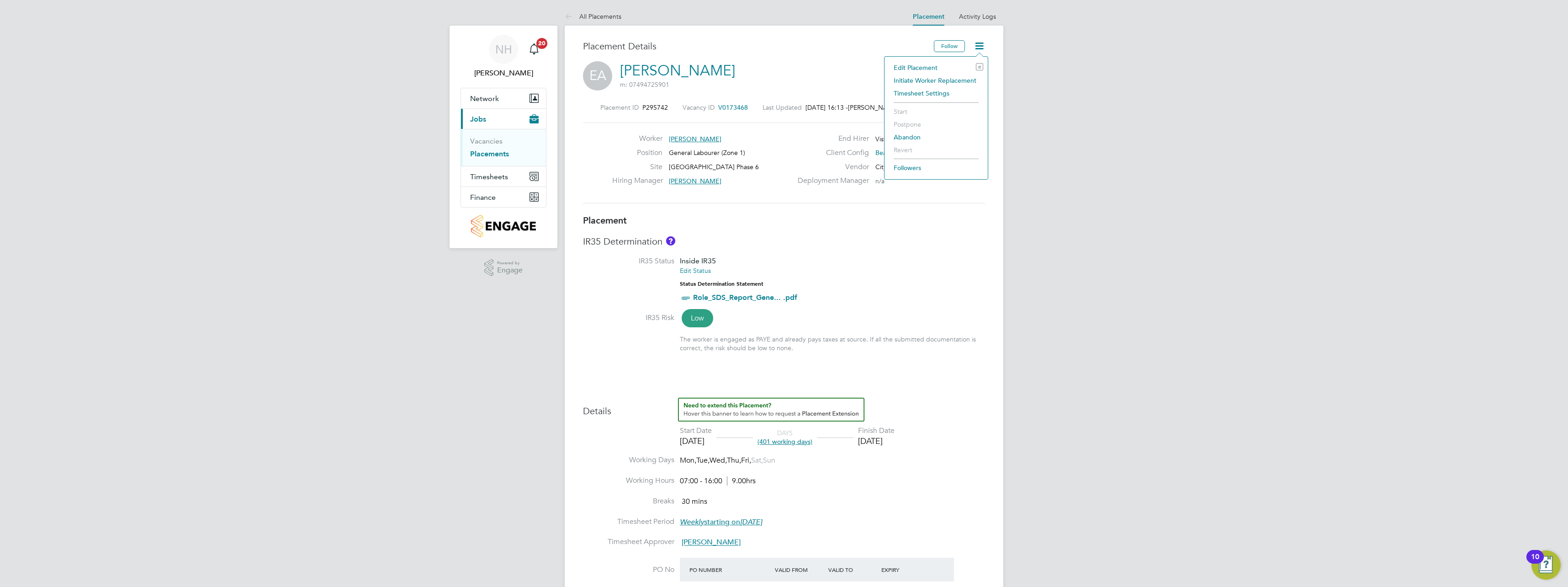
click at [929, 267] on li "IR35 Status Inside IR35 Edit Status Status Determination Statement Role_SDS_Rep…" at bounding box center [784, 284] width 402 height 56
click at [980, 46] on icon at bounding box center [979, 46] width 12 height 12
click at [913, 65] on li "Edit Placement e" at bounding box center [936, 68] width 94 height 13
type input "[PERSON_NAME]"
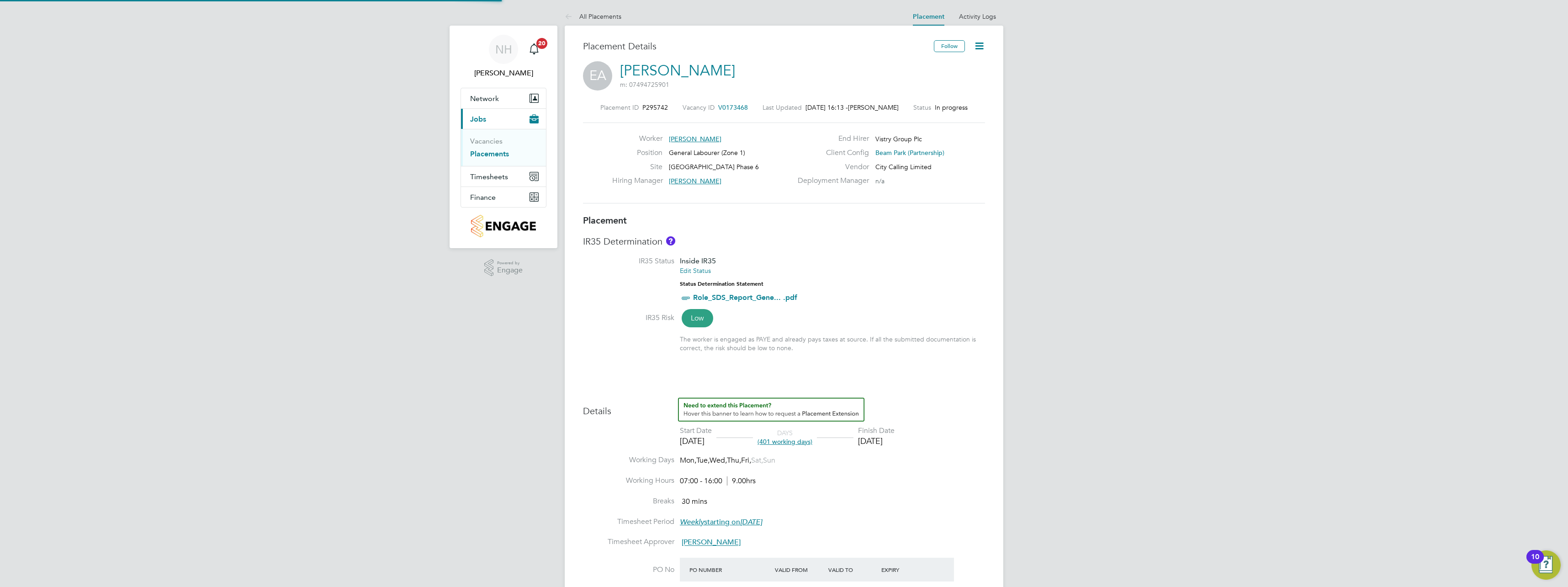
type input "[DATE]"
type input "07:00"
type input "16:00"
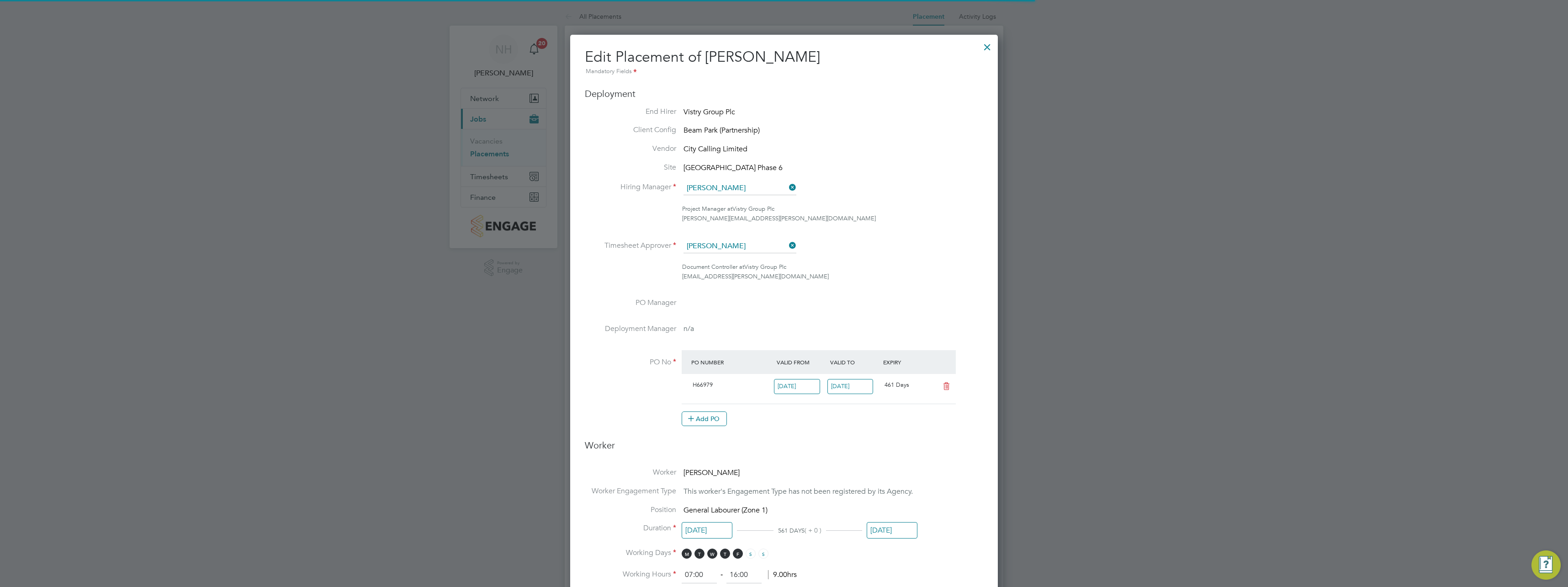
scroll to position [5, 5]
click at [990, 47] on div at bounding box center [987, 44] width 16 height 16
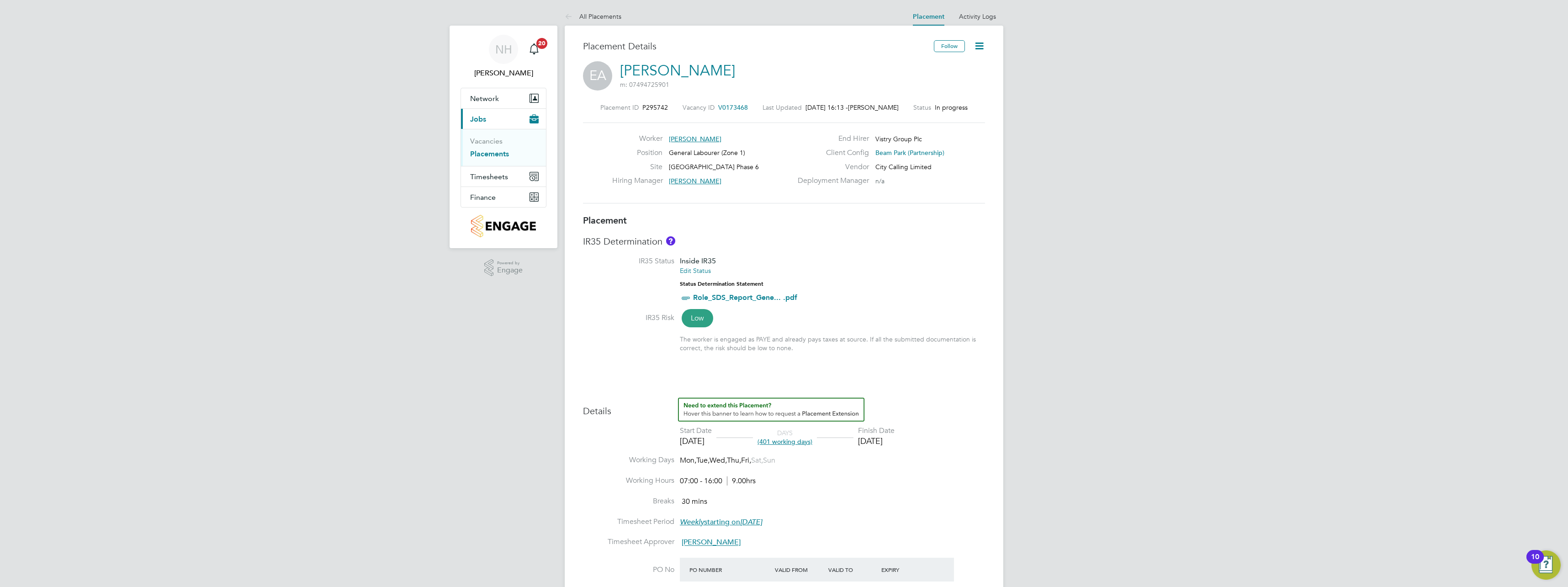
click at [979, 46] on icon at bounding box center [979, 46] width 12 height 12
click at [937, 79] on li "Initiate Worker Replacement" at bounding box center [936, 80] width 94 height 13
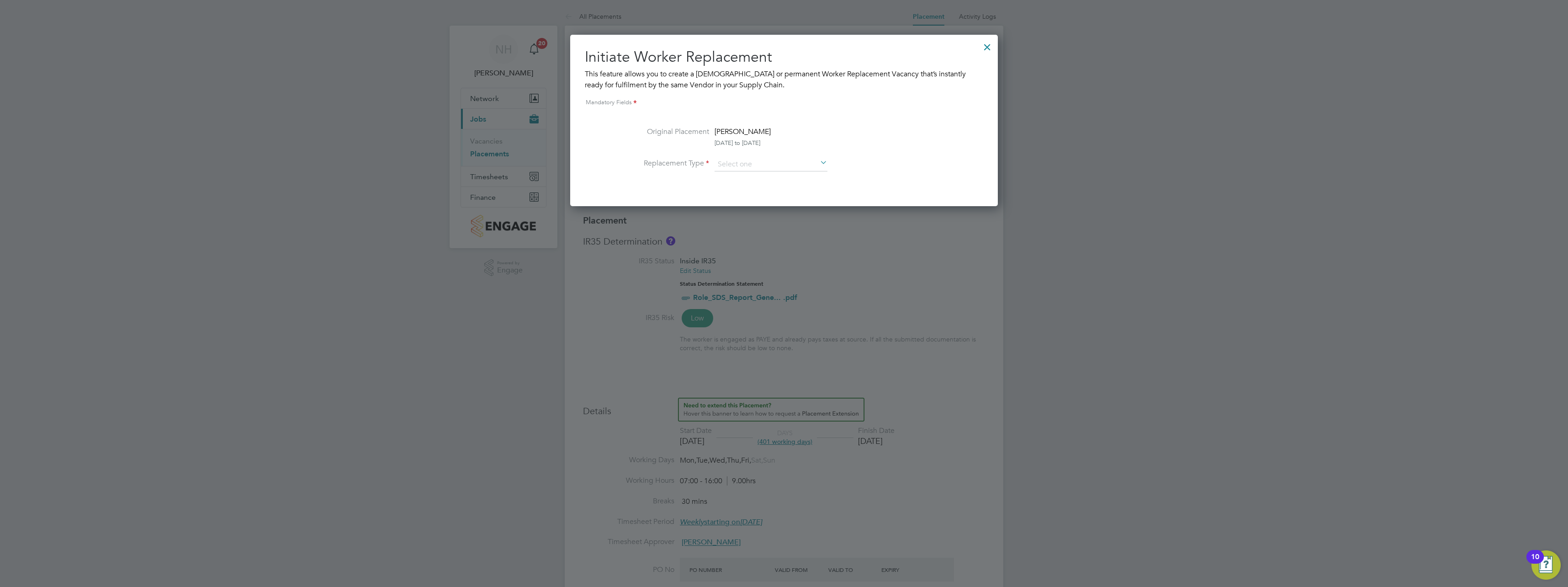
click at [818, 161] on icon at bounding box center [818, 163] width 0 height 13
click at [744, 178] on li "Temporary" at bounding box center [771, 177] width 114 height 12
type input "Temporary"
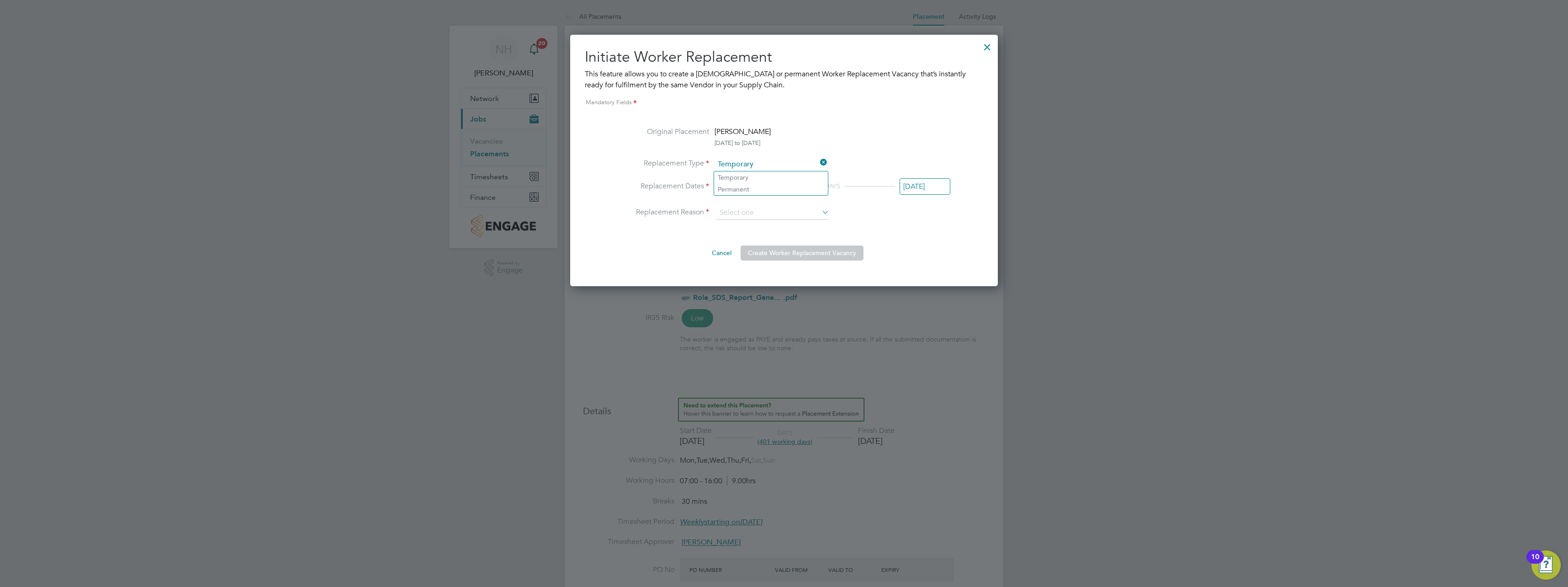
click at [915, 219] on li "Replacement Reason" at bounding box center [784, 213] width 332 height 14
click at [733, 186] on input "[DATE]" at bounding box center [740, 187] width 51 height 17
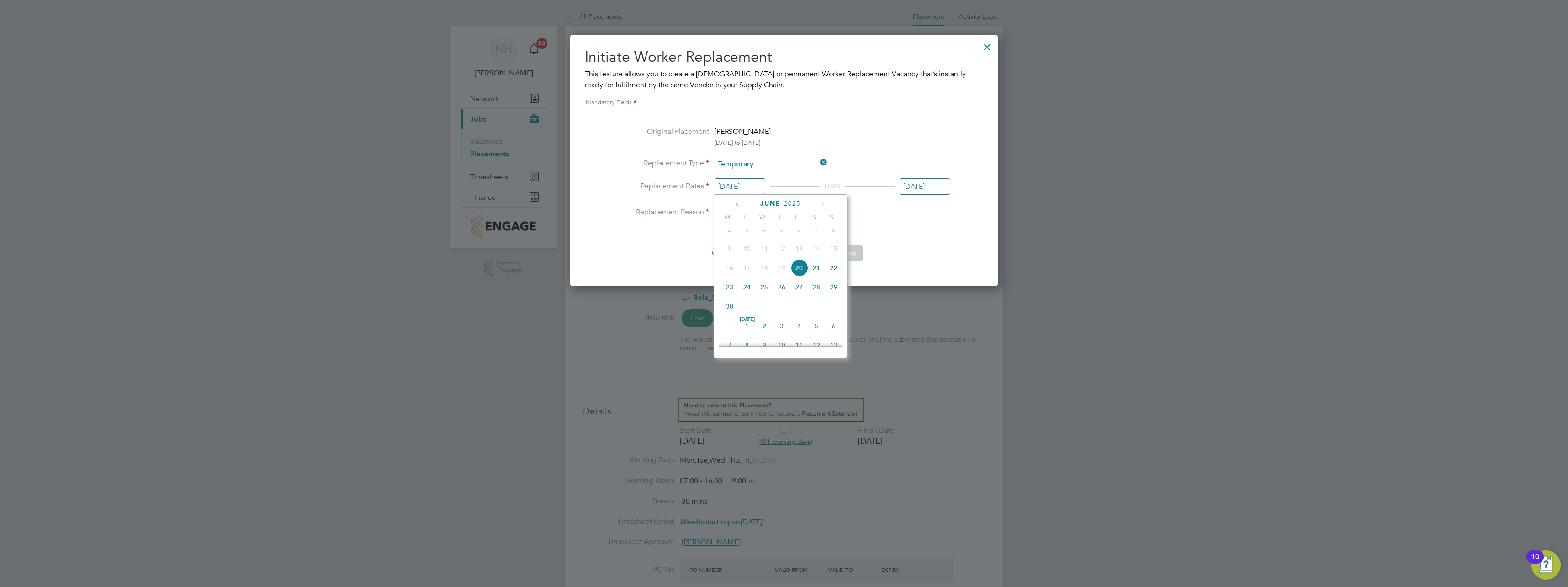
click at [821, 204] on icon at bounding box center [822, 204] width 9 height 10
click at [748, 270] on span "16" at bounding box center [747, 262] width 18 height 18
type input "[DATE]"
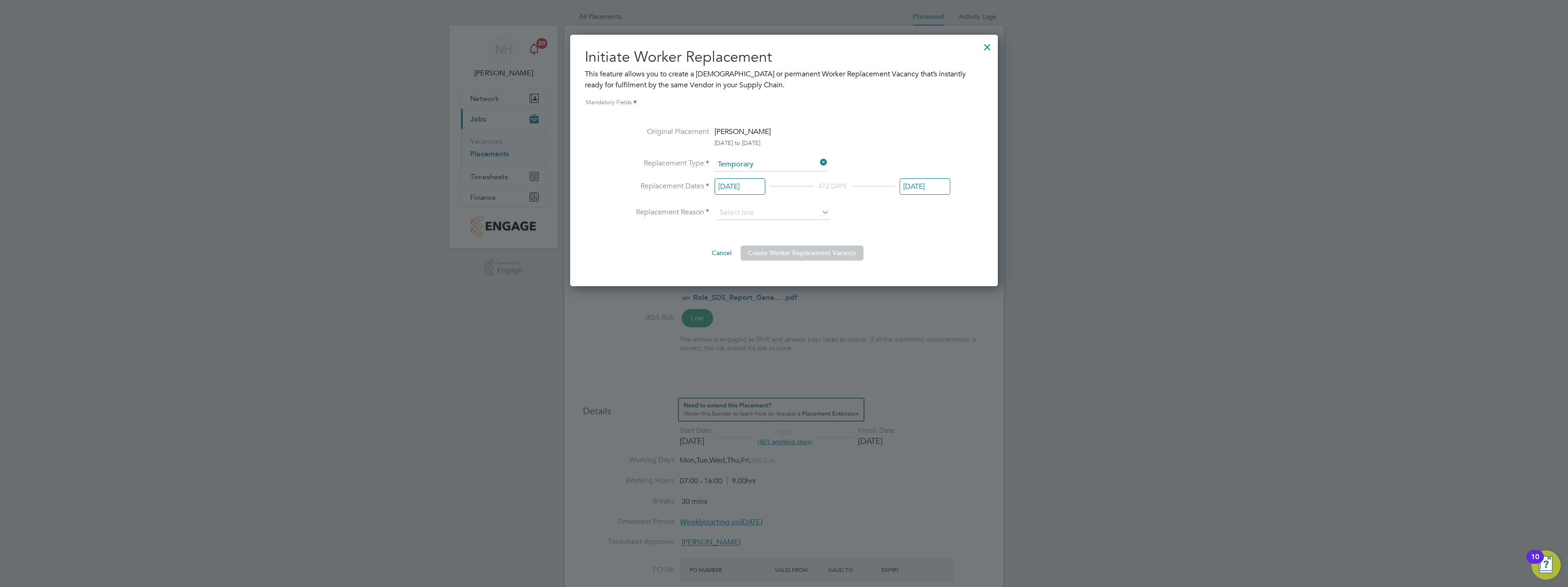
click at [926, 186] on input "[DATE]" at bounding box center [925, 187] width 51 height 17
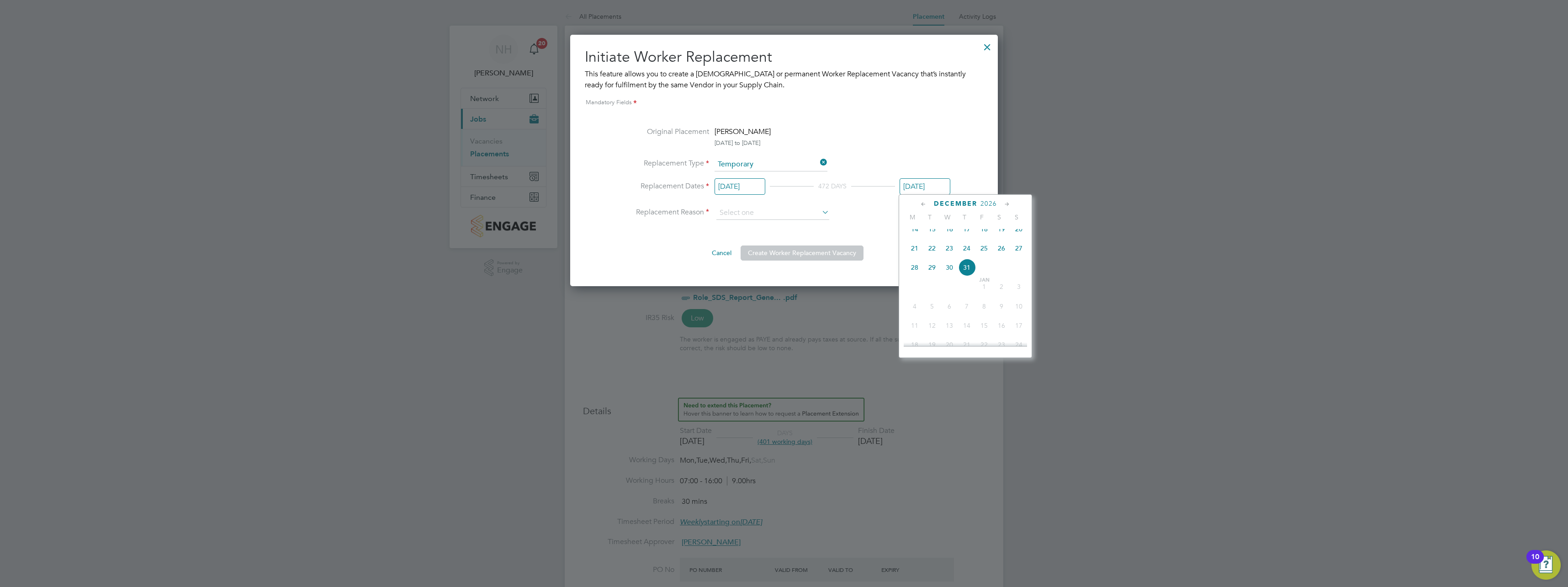
click at [922, 203] on icon at bounding box center [923, 204] width 9 height 10
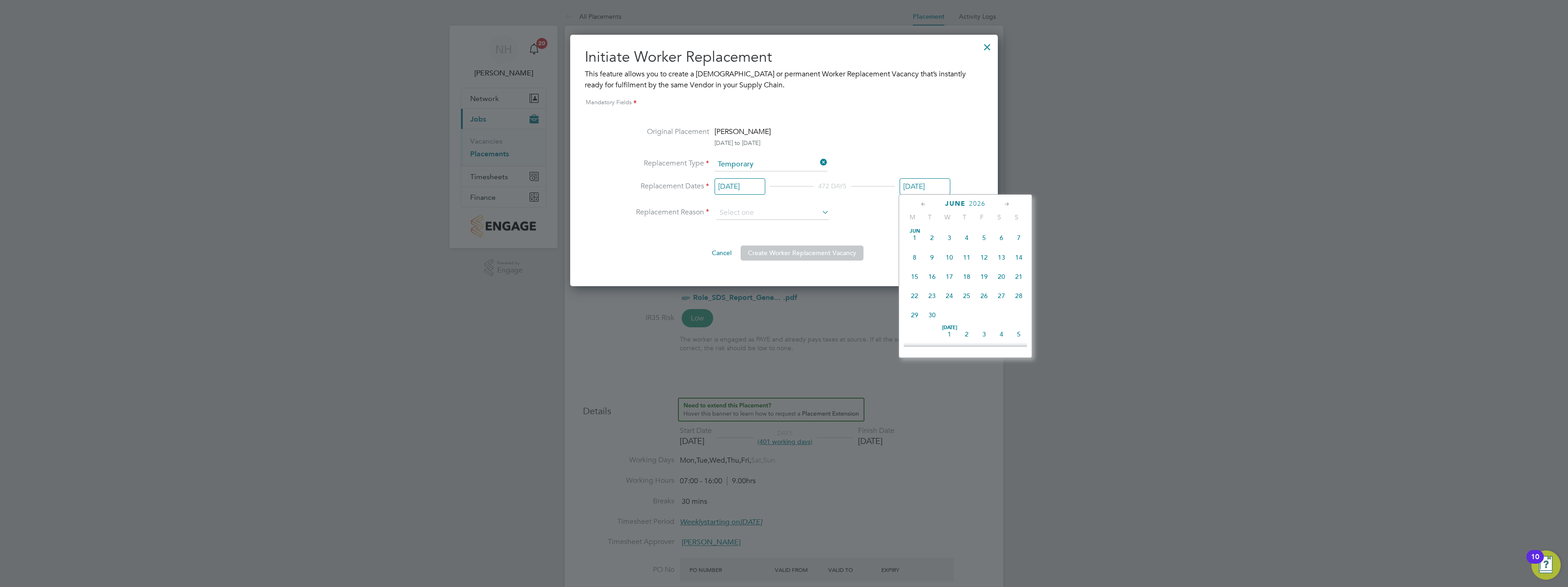
click at [922, 203] on icon at bounding box center [923, 204] width 9 height 10
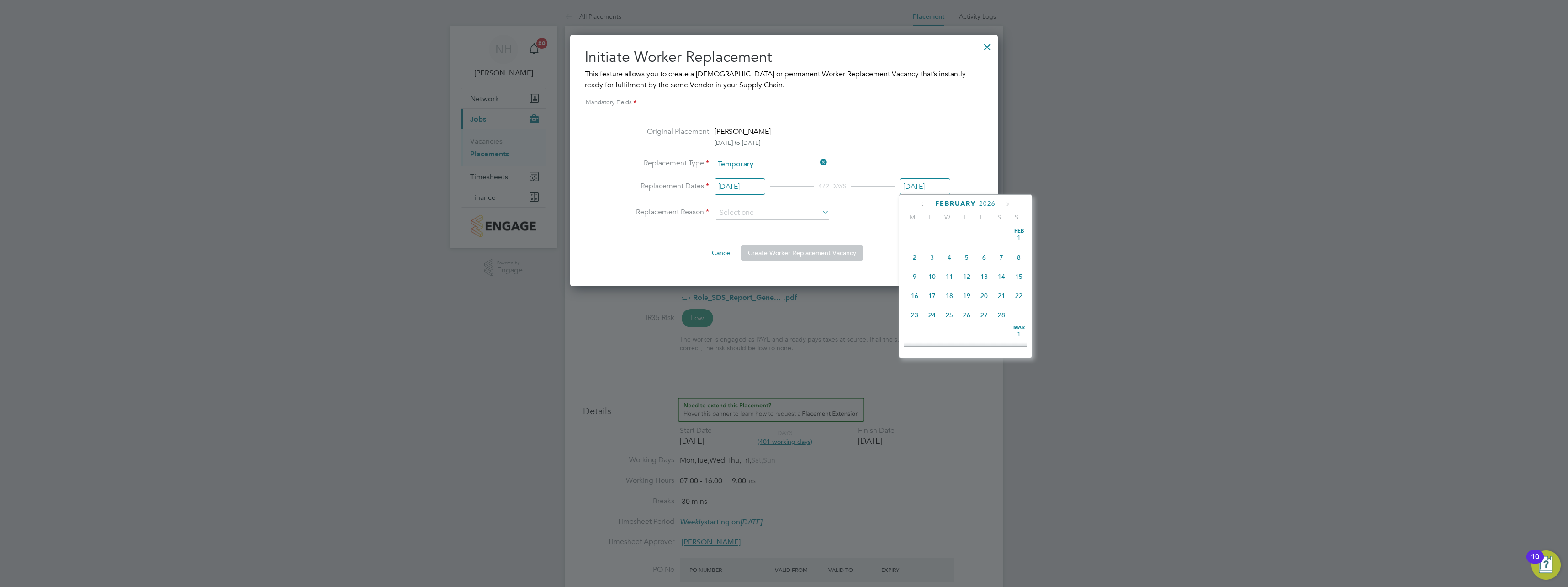
click at [922, 203] on icon at bounding box center [923, 204] width 9 height 10
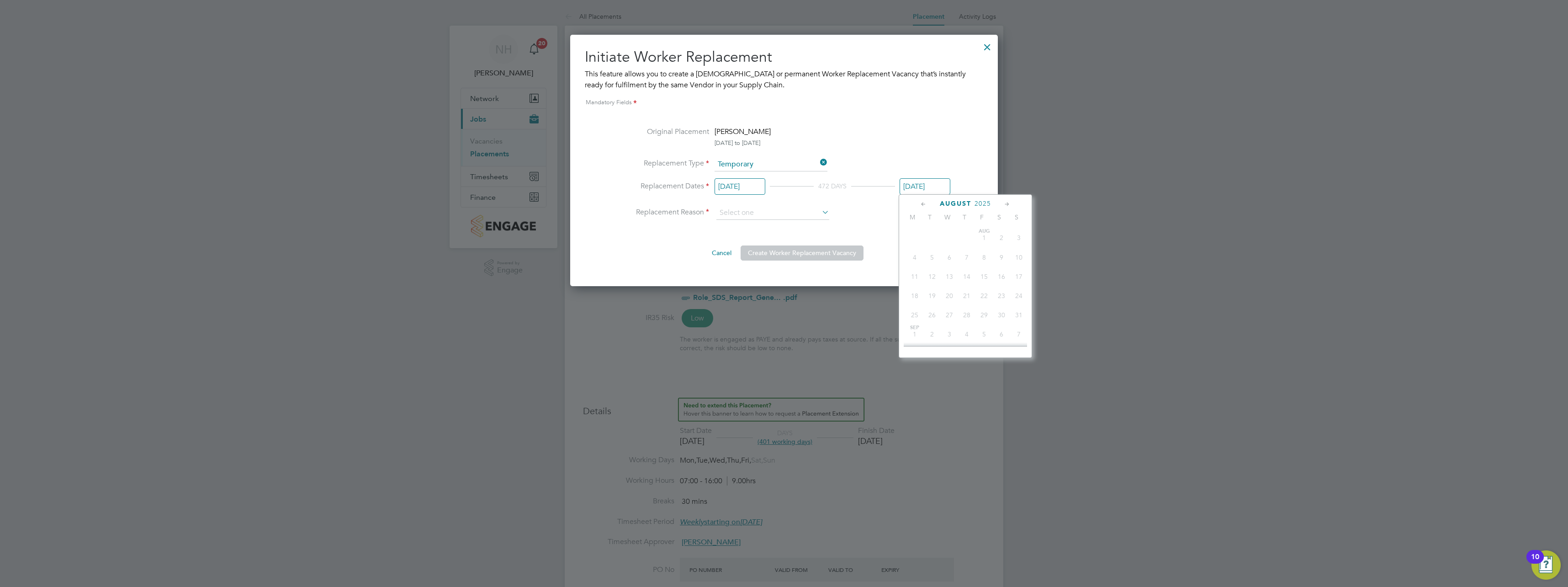
click at [1002, 203] on div "[DATE]" at bounding box center [965, 203] width 124 height 9
click at [1005, 203] on icon at bounding box center [1007, 204] width 9 height 10
click at [932, 277] on span "16" at bounding box center [932, 274] width 18 height 18
type input "[DATE]"
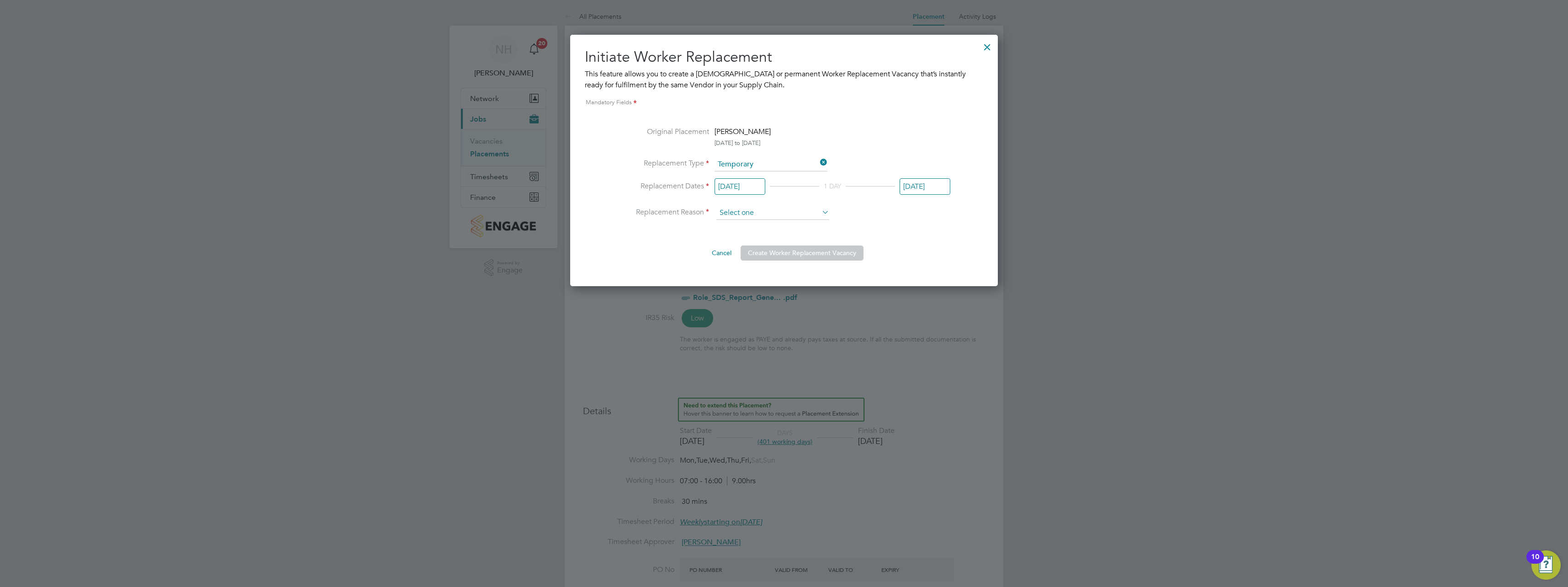
click at [817, 213] on input at bounding box center [772, 213] width 113 height 14
click at [730, 236] on li "Holiday" at bounding box center [772, 238] width 114 height 12
type input "Holiday"
click at [775, 255] on button "Create Worker Replacement Vacancy" at bounding box center [802, 253] width 123 height 15
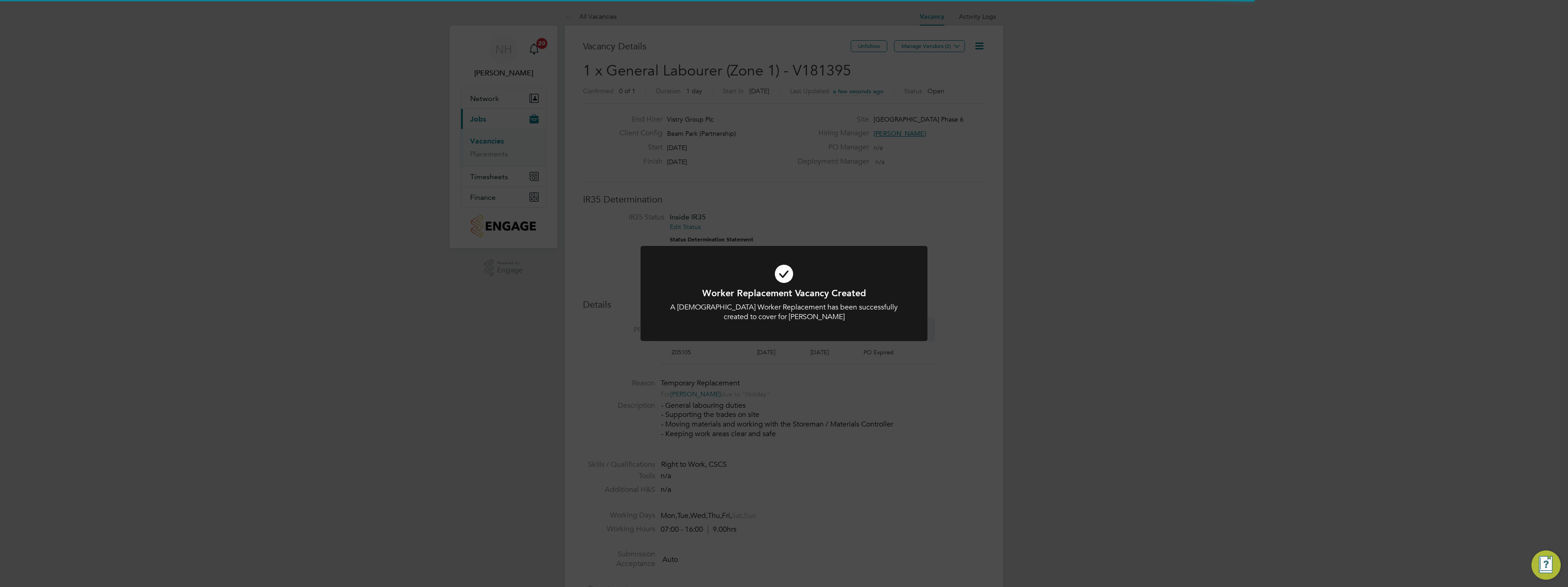
scroll to position [16, 86]
click at [939, 372] on div "Worker Replacement Vacancy Created A [DEMOGRAPHIC_DATA] Worker Replacement has …" at bounding box center [784, 294] width 1568 height 587
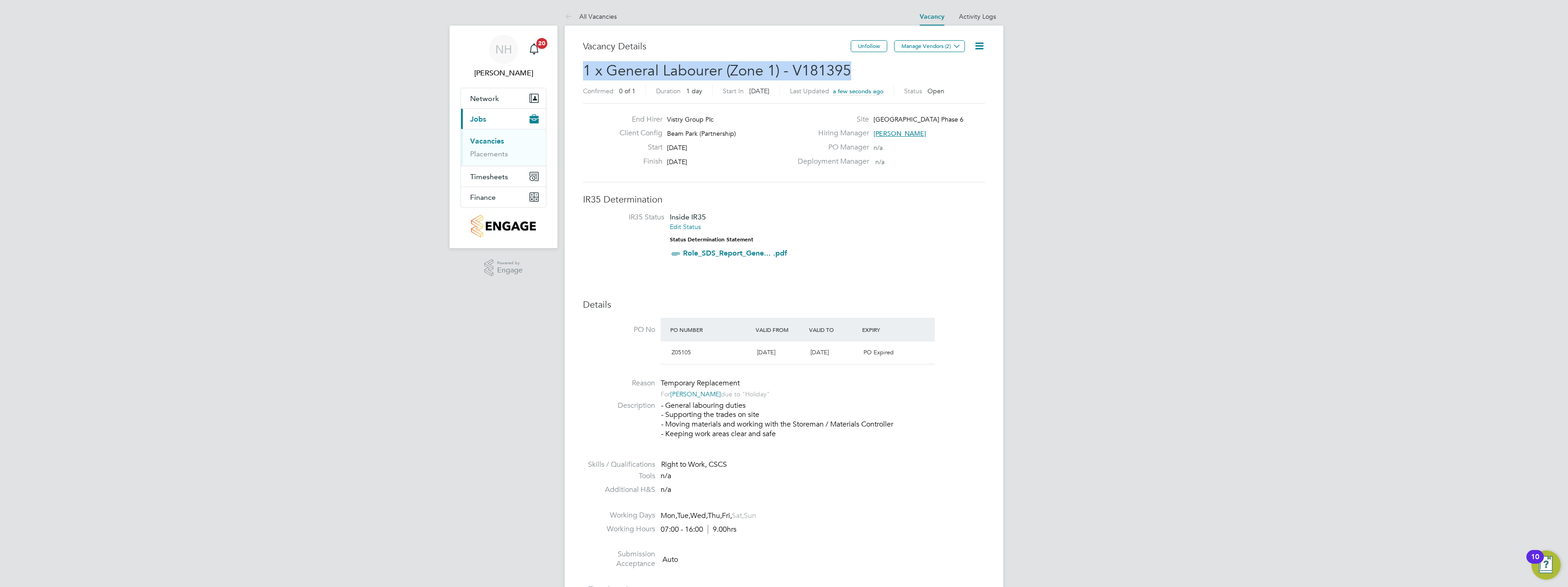
drag, startPoint x: 848, startPoint y: 66, endPoint x: 579, endPoint y: 71, distance: 269.0
copy span "1 x General Labourer (Zone 1) - V181395"
drag, startPoint x: 486, startPoint y: 153, endPoint x: 554, endPoint y: 180, distance: 73.2
click at [486, 153] on link "Placements" at bounding box center [489, 153] width 38 height 9
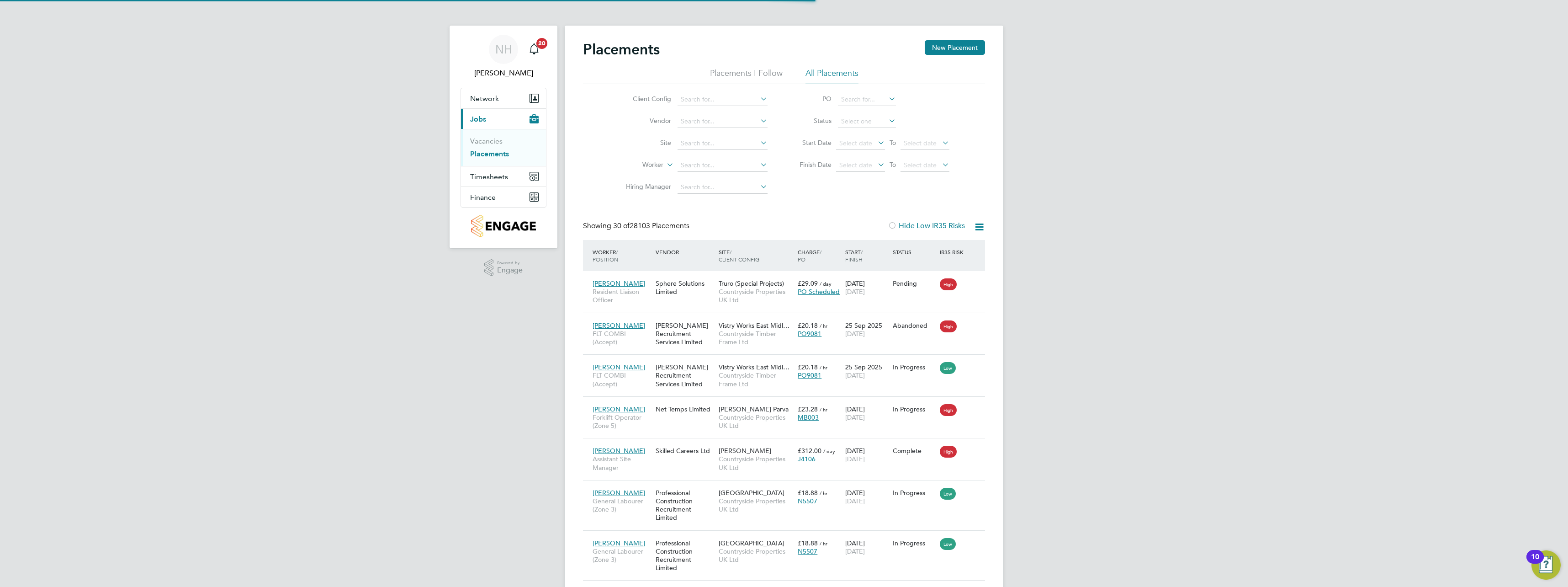
scroll to position [34, 80]
click at [704, 99] on input at bounding box center [723, 99] width 90 height 13
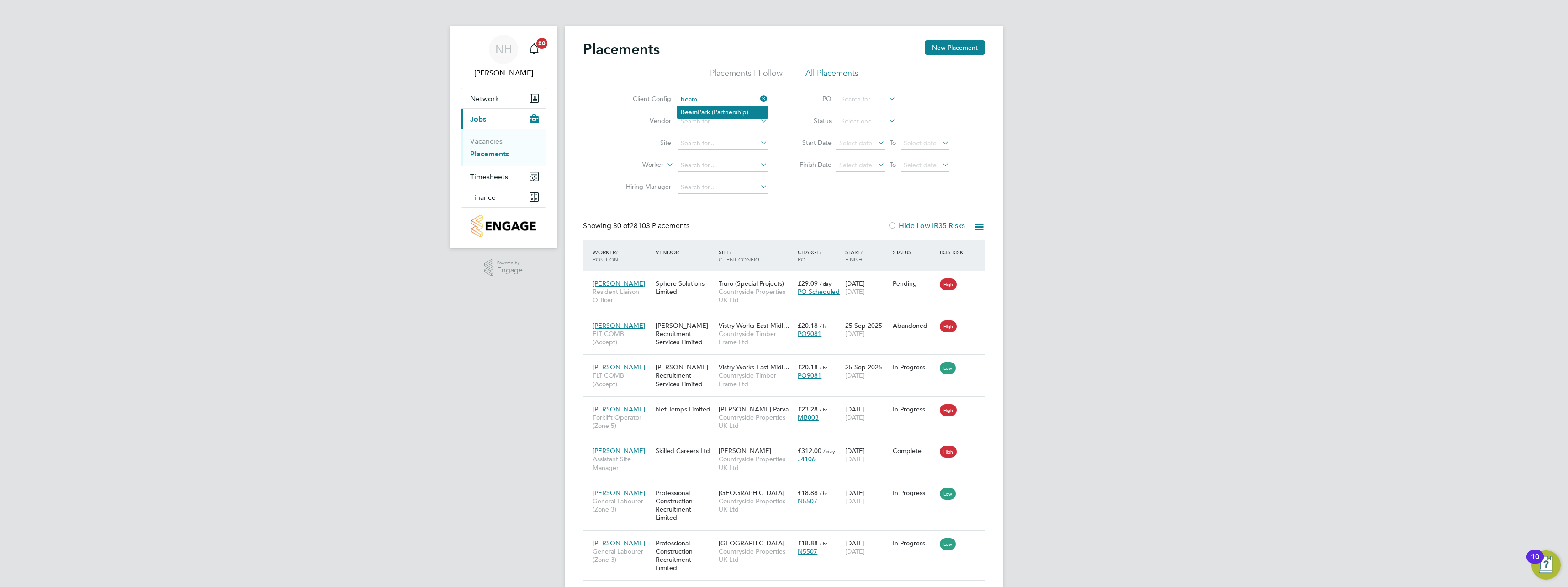
click at [727, 114] on li "Beam Park (Partnership)" at bounding box center [722, 112] width 91 height 12
type input "Beam Park (Partnership)"
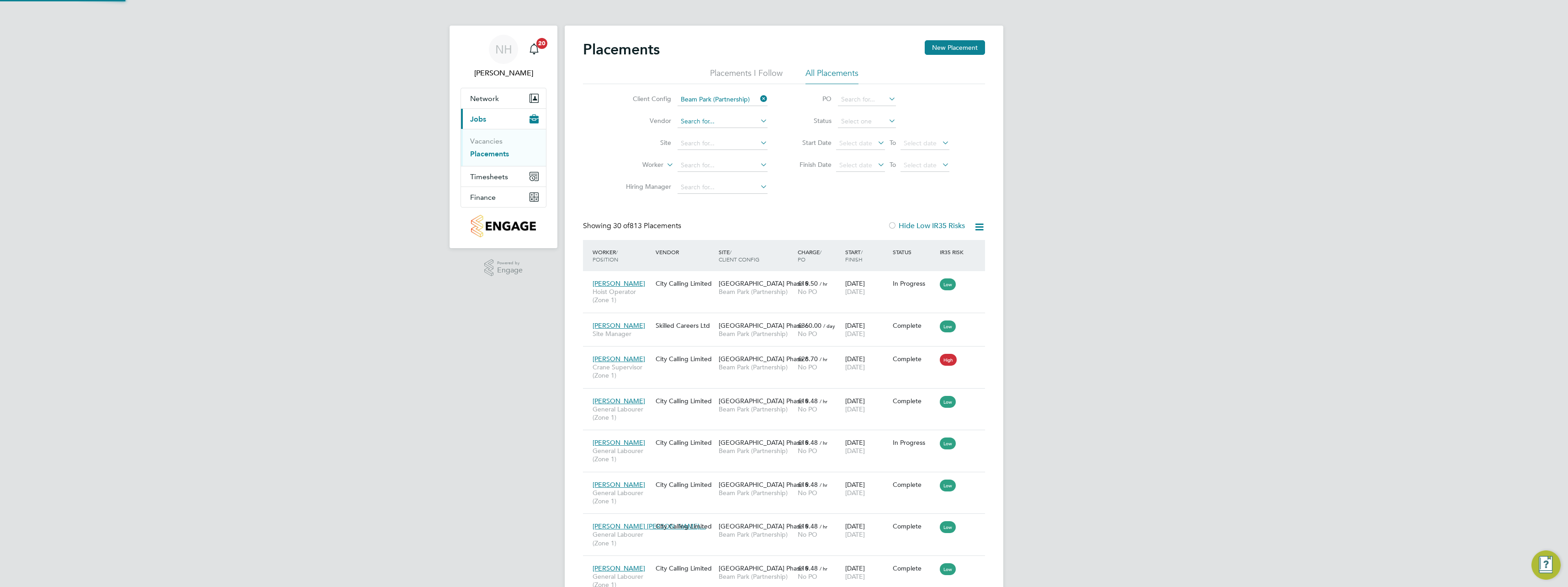
click at [719, 118] on input at bounding box center [723, 121] width 90 height 13
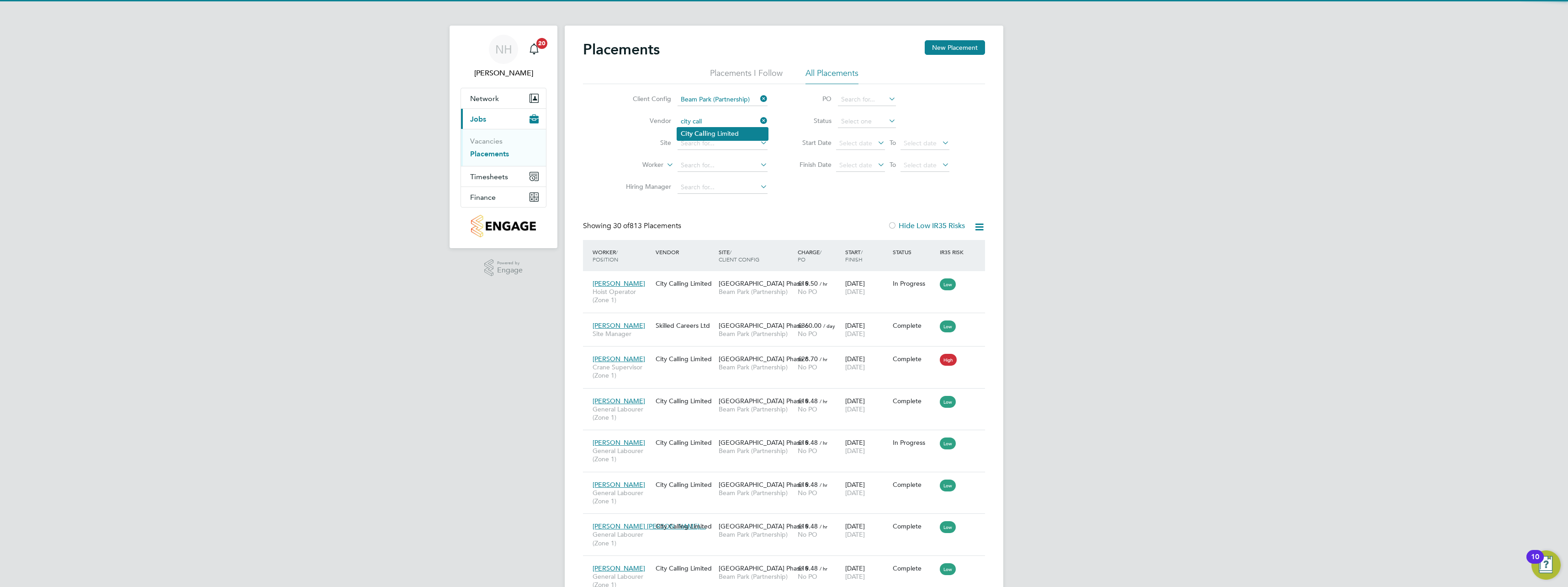
click at [712, 132] on li "City Call ing Limited" at bounding box center [722, 133] width 91 height 12
type input "City Calling Limited"
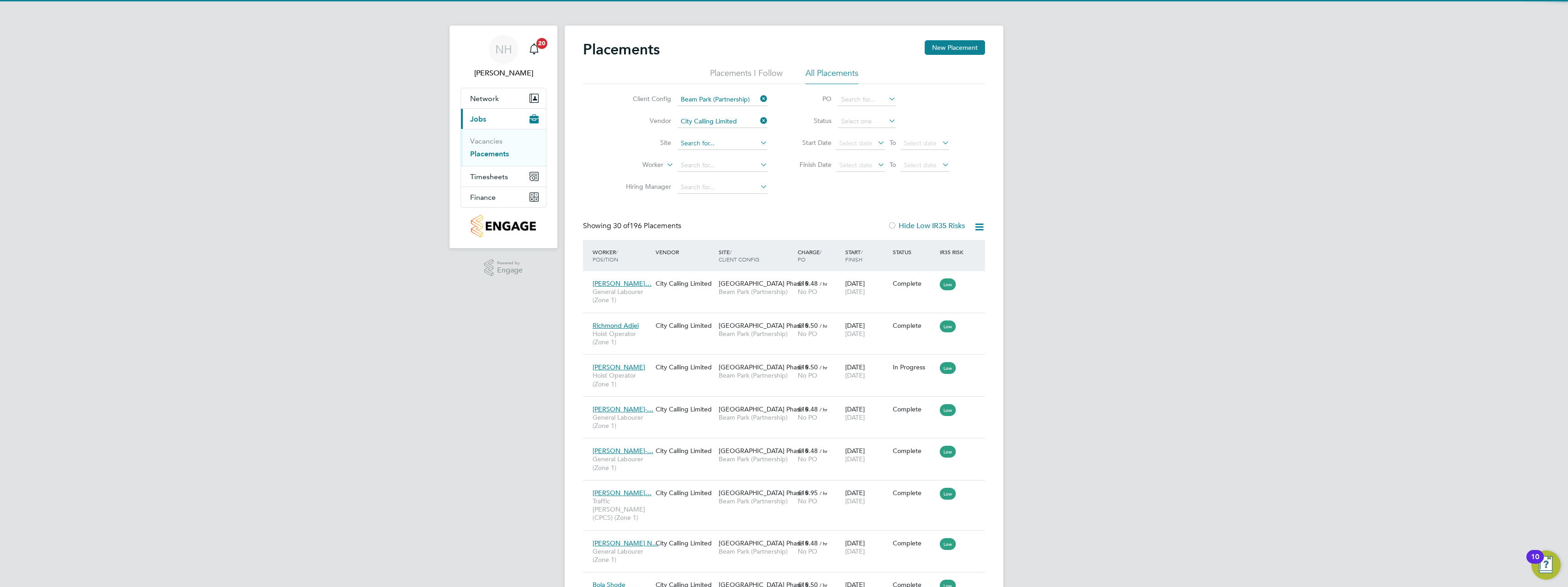
click at [704, 142] on input at bounding box center [723, 143] width 90 height 13
click at [714, 177] on li "[GEOGRAPHIC_DATA] Phase 6" at bounding box center [722, 181] width 91 height 12
type input "[GEOGRAPHIC_DATA] Phase 6"
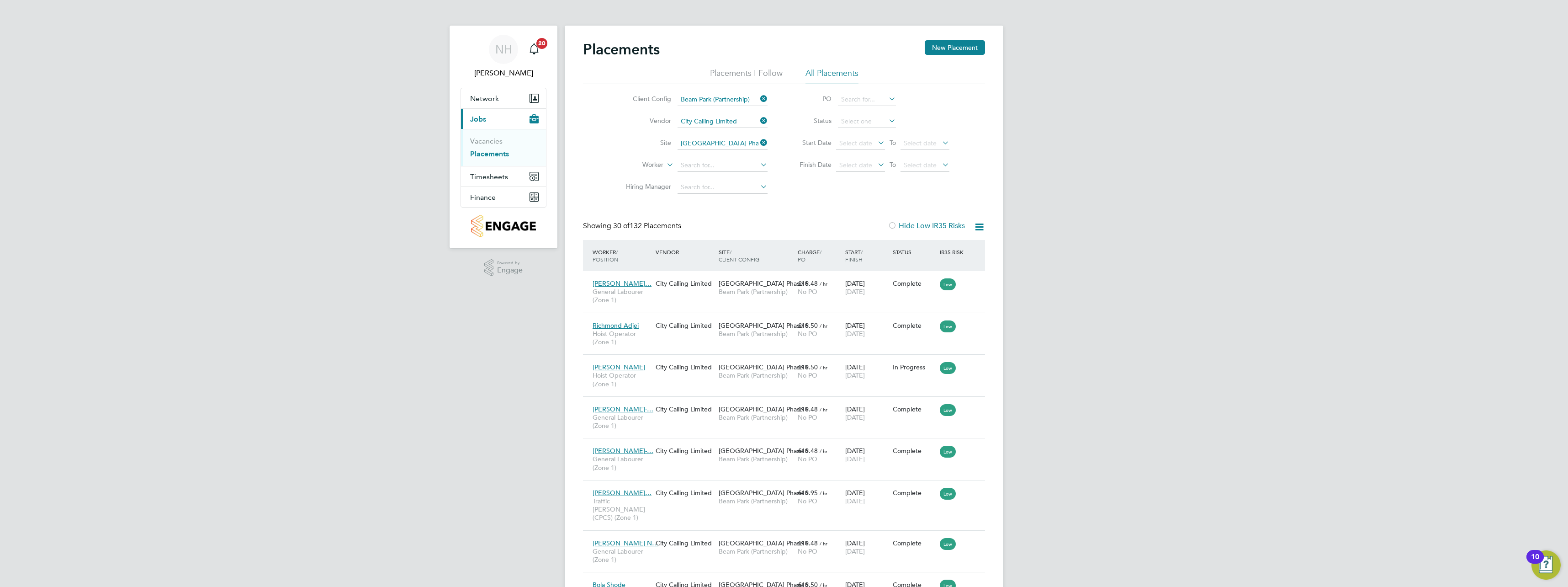
click at [611, 253] on div "Worker / Position" at bounding box center [622, 255] width 63 height 24
click at [851, 135] on li "Active" at bounding box center [867, 134] width 59 height 12
type input "Active"
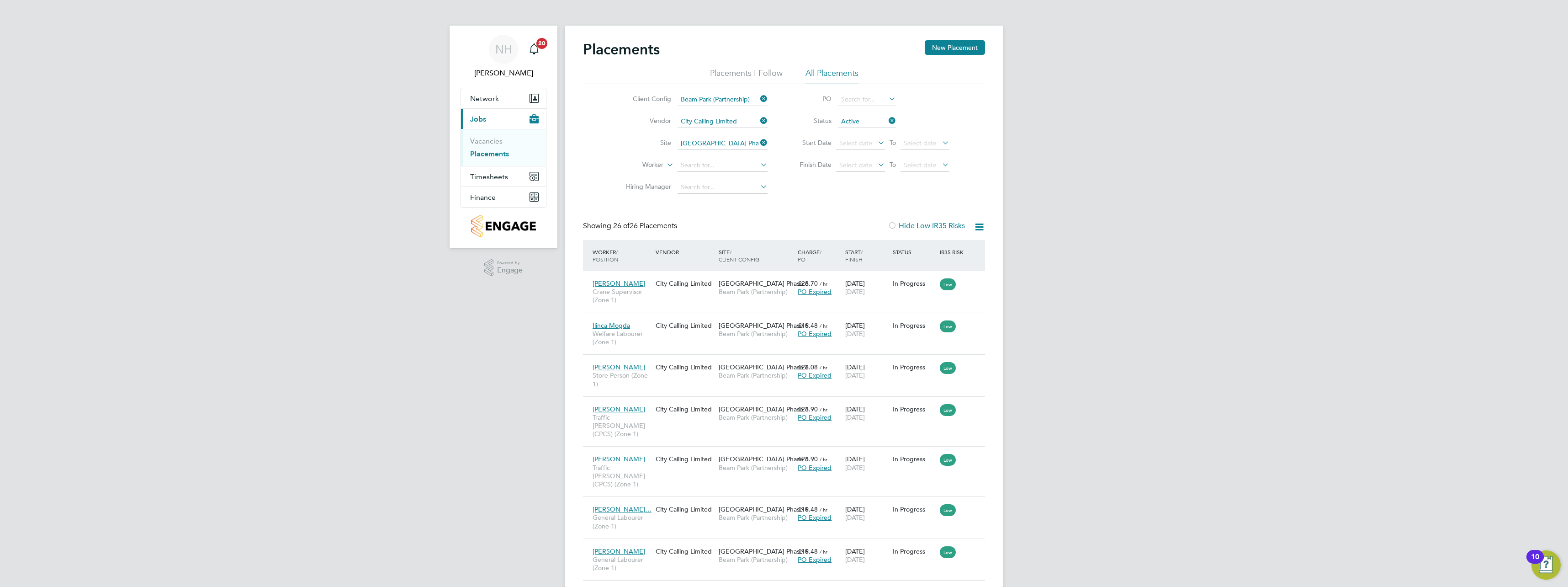
click at [887, 122] on icon at bounding box center [887, 121] width 0 height 13
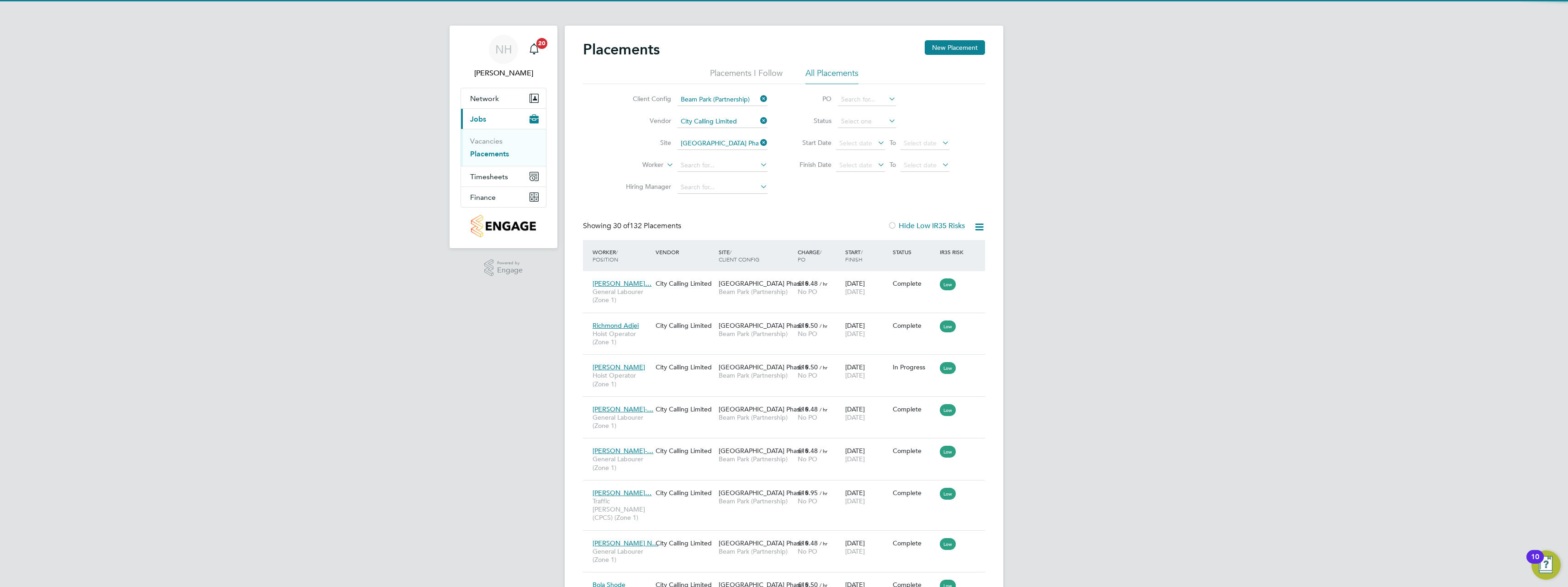
click at [876, 142] on icon at bounding box center [876, 142] width 0 height 13
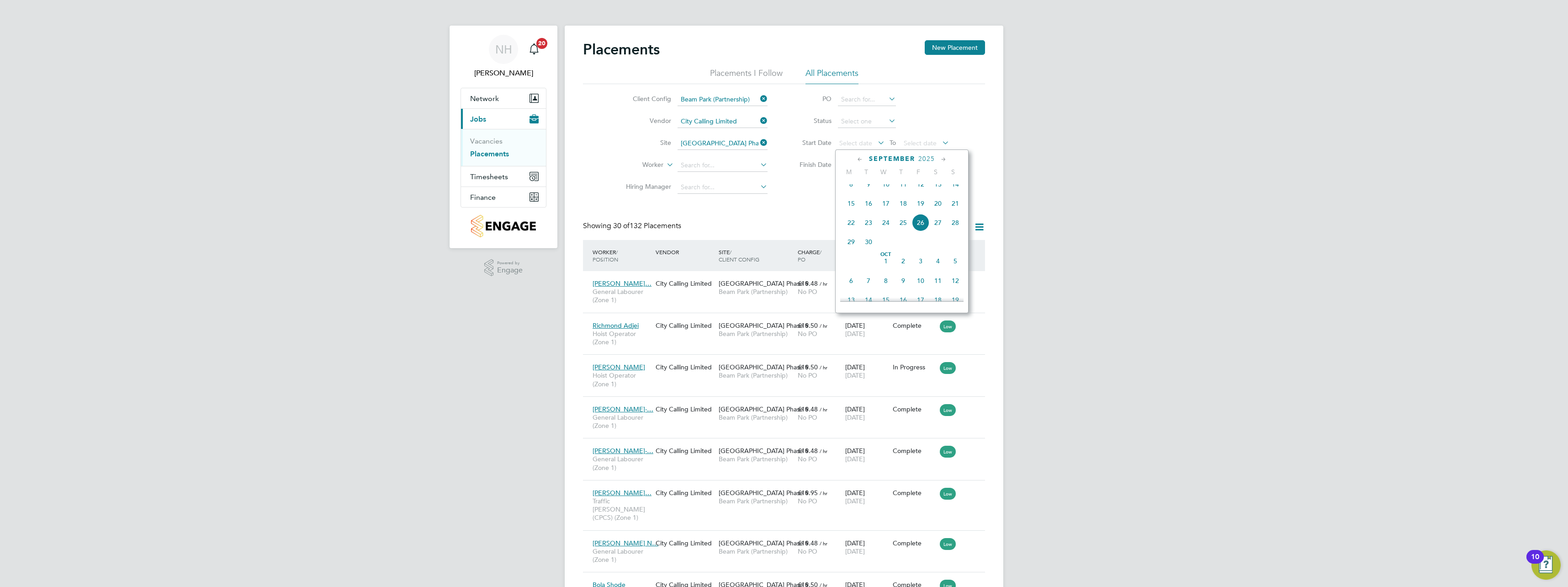
click at [805, 184] on div "Client Config Beam Park (Partnership) Vendor City Calling Limited Site [GEOGRAP…" at bounding box center [784, 141] width 402 height 114
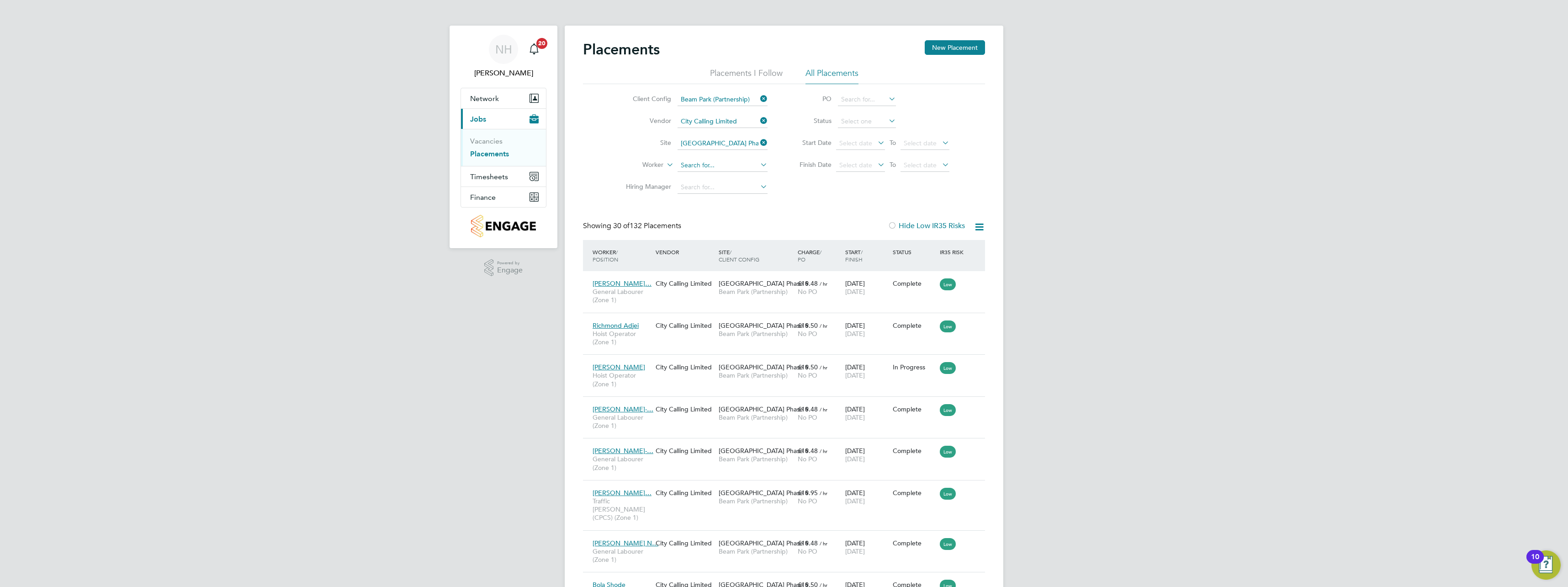
click at [738, 164] on input at bounding box center [723, 165] width 90 height 13
click at [725, 174] on li "[PERSON_NAME] Speed" at bounding box center [733, 178] width 113 height 12
type input "[PERSON_NAME] Speed"
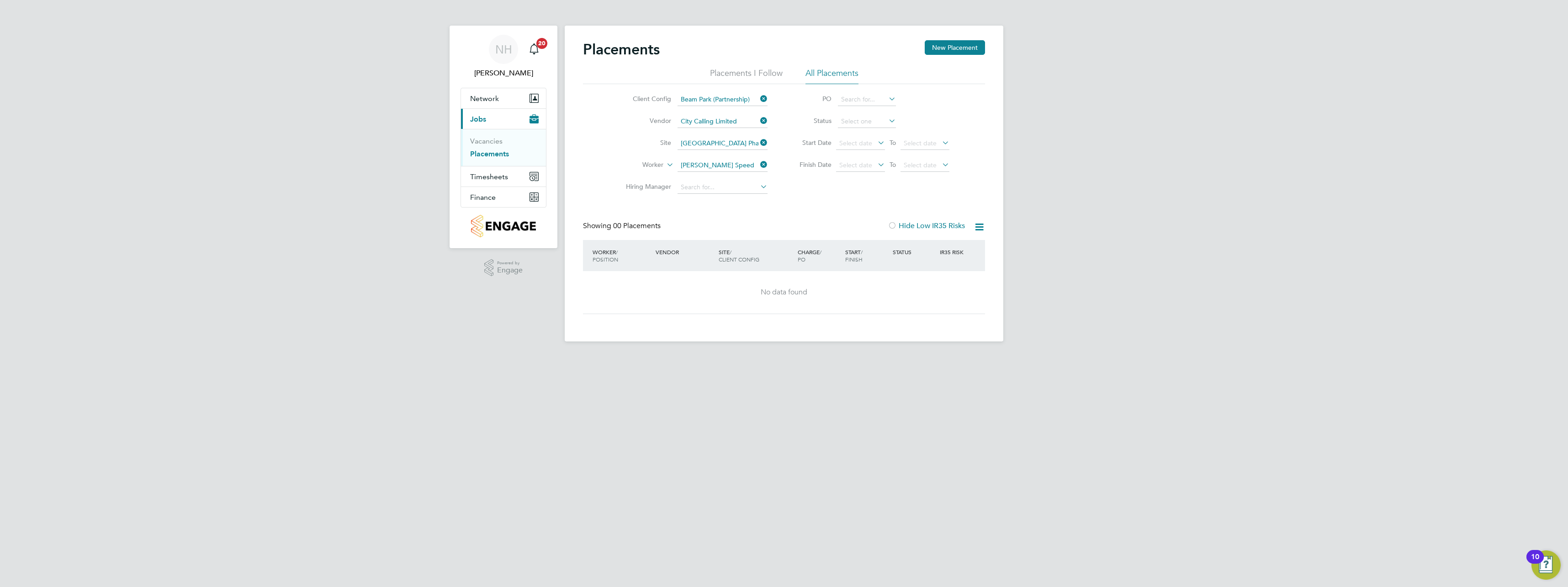
click at [758, 163] on icon at bounding box center [758, 164] width 0 height 13
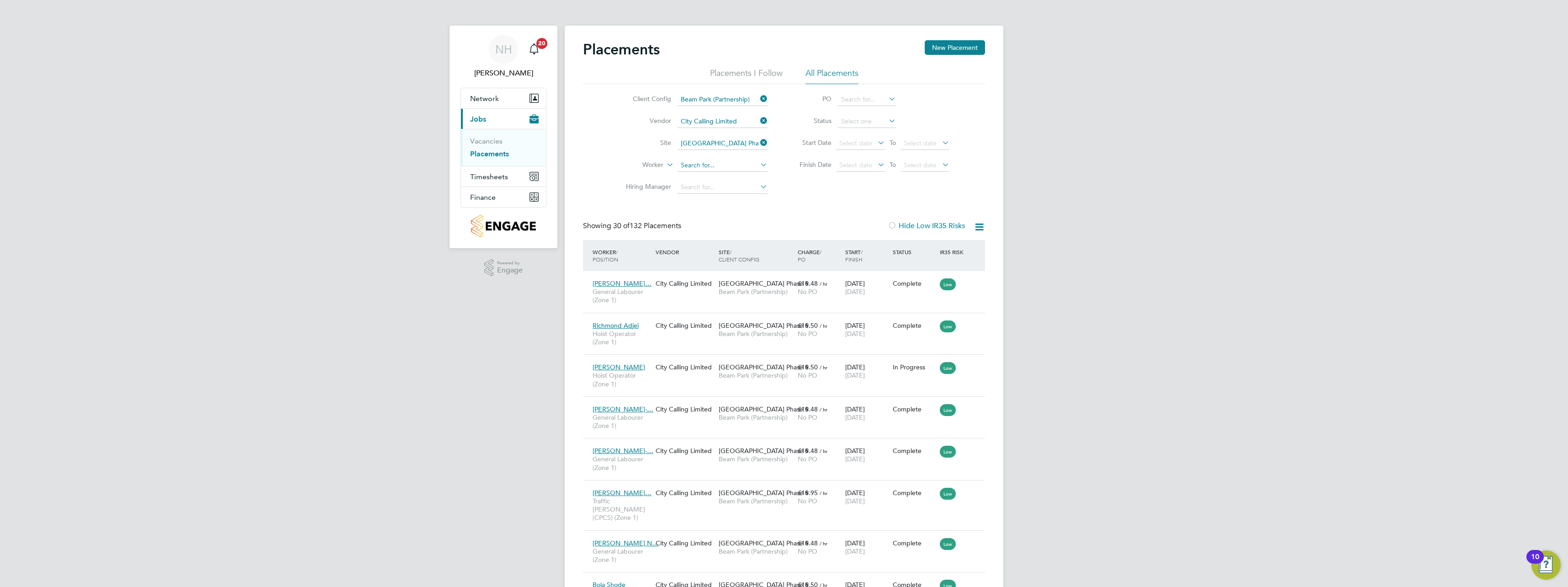
click at [721, 168] on input at bounding box center [723, 165] width 90 height 13
type input "[PERSON_NAME]"
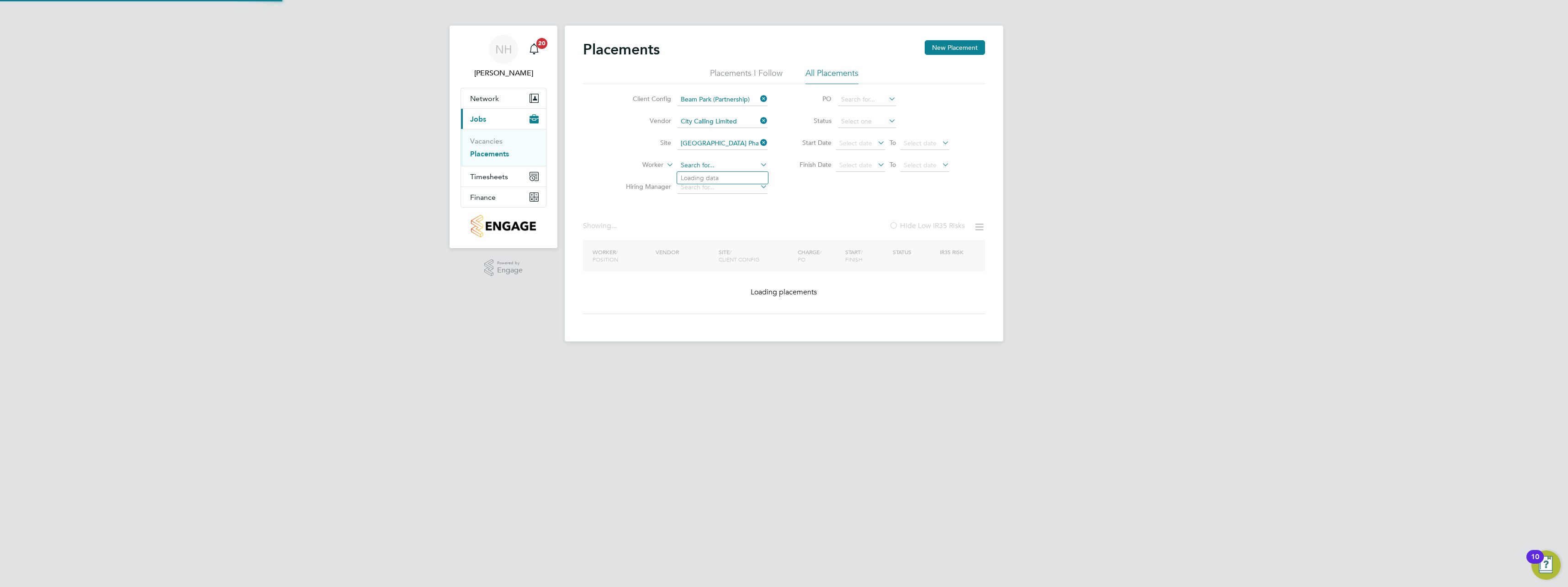
click at [724, 163] on input at bounding box center [723, 165] width 90 height 13
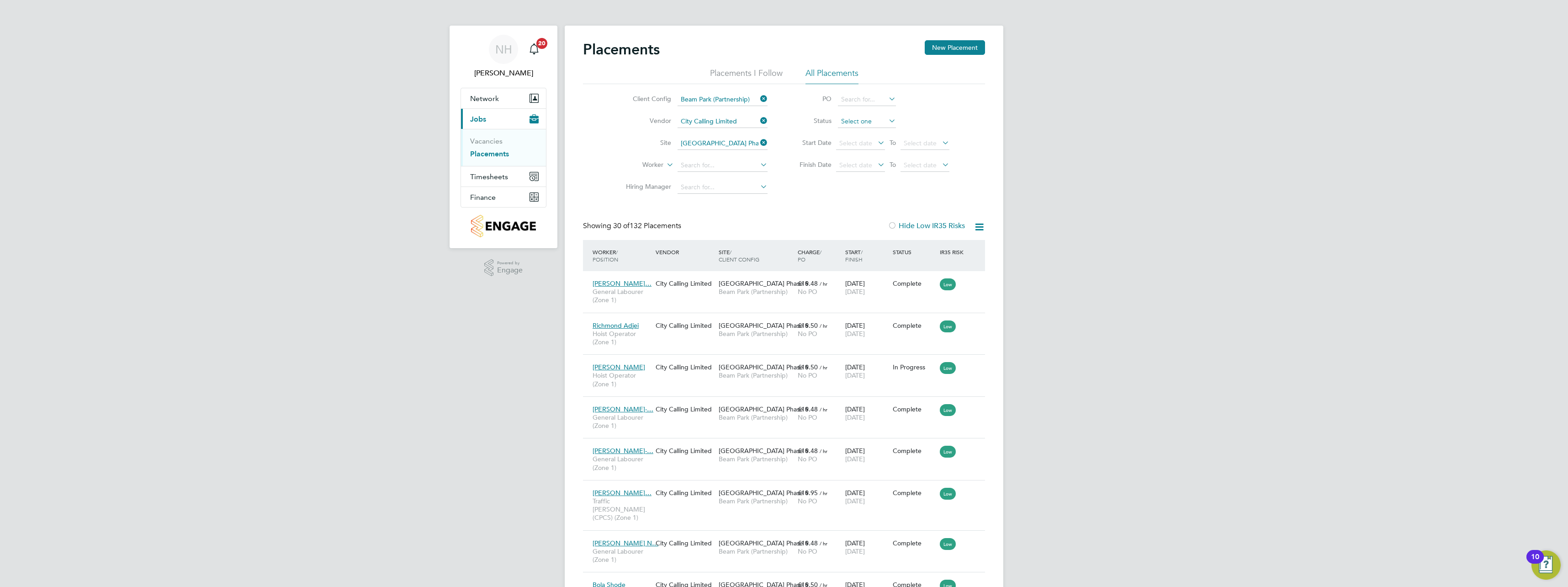
click at [864, 118] on input at bounding box center [867, 121] width 58 height 13
click at [865, 178] on li "Complete" at bounding box center [867, 181] width 59 height 12
type input "Complete"
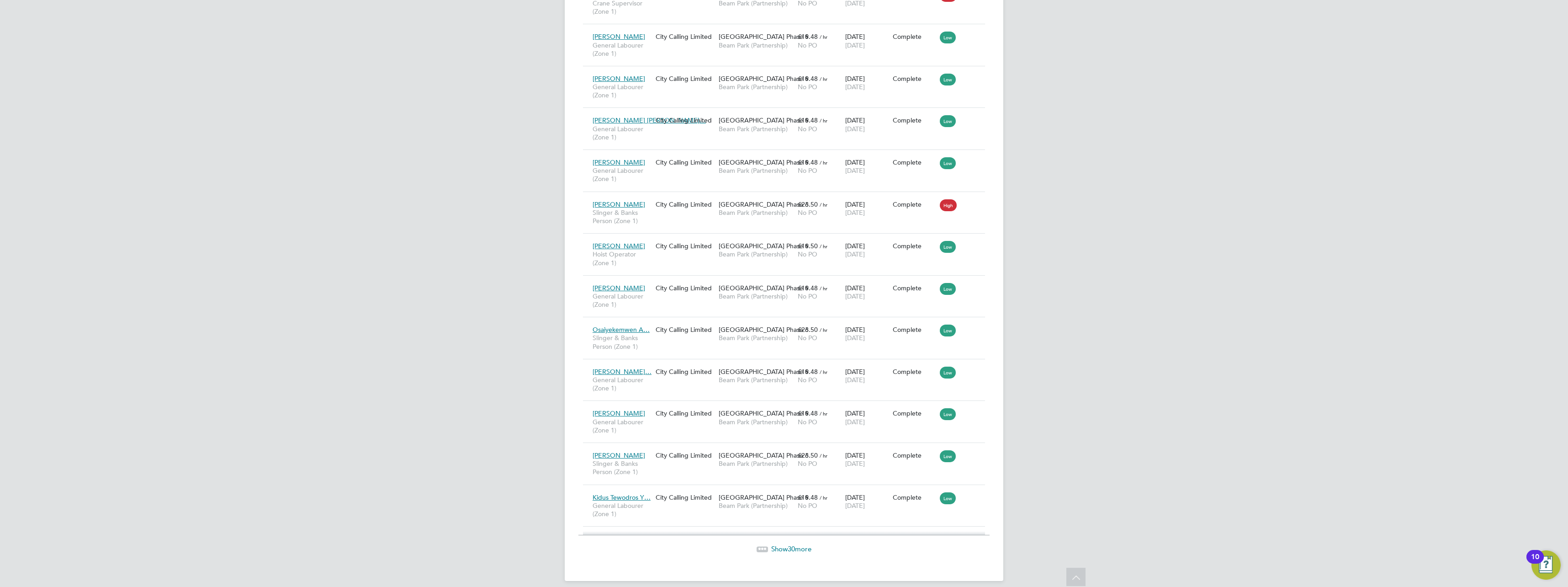
click at [780, 544] on span "Show 30 more" at bounding box center [791, 549] width 40 height 9
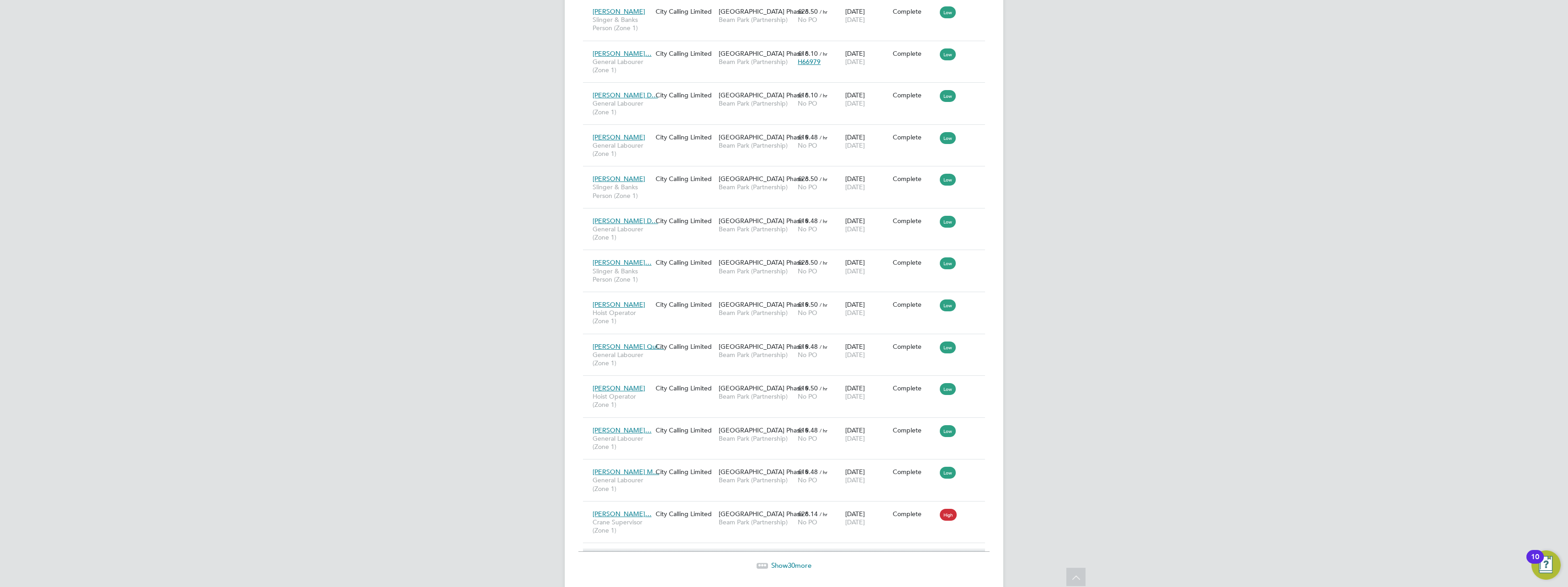
click at [788, 561] on span "30" at bounding box center [791, 565] width 7 height 9
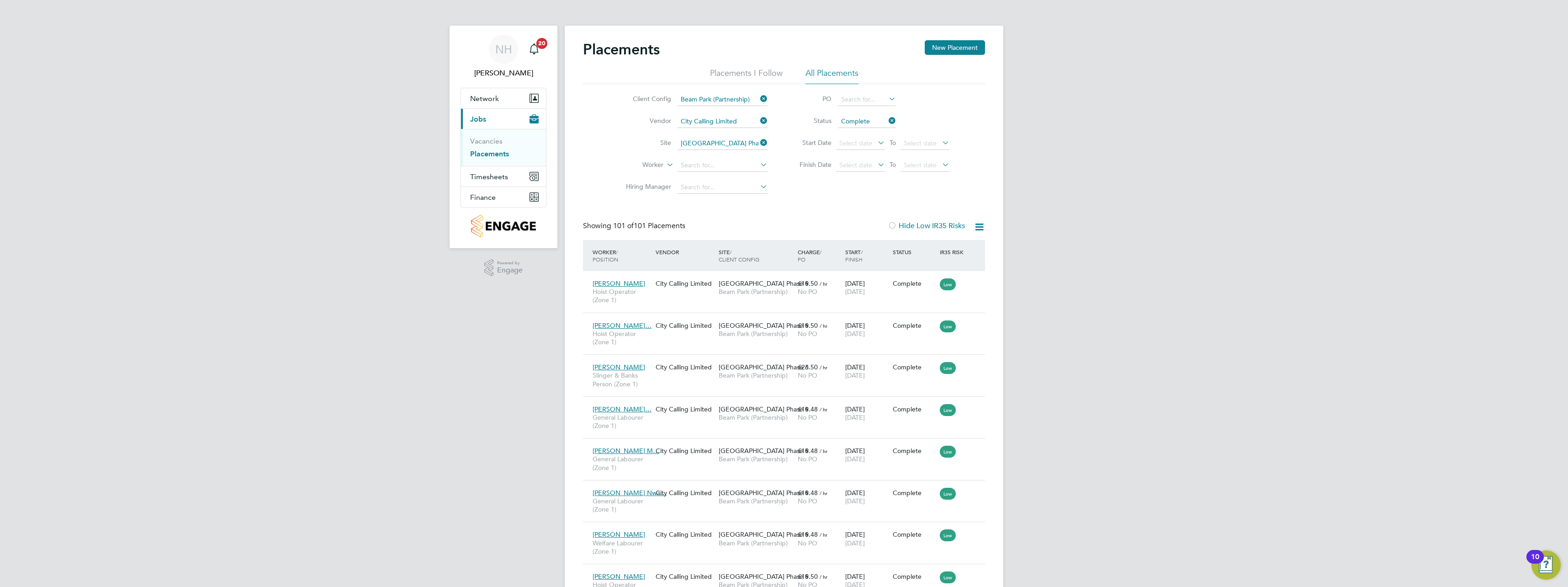
drag, startPoint x: 891, startPoint y: 120, endPoint x: 889, endPoint y: 127, distance: 7.3
click at [887, 120] on icon at bounding box center [887, 121] width 0 height 13
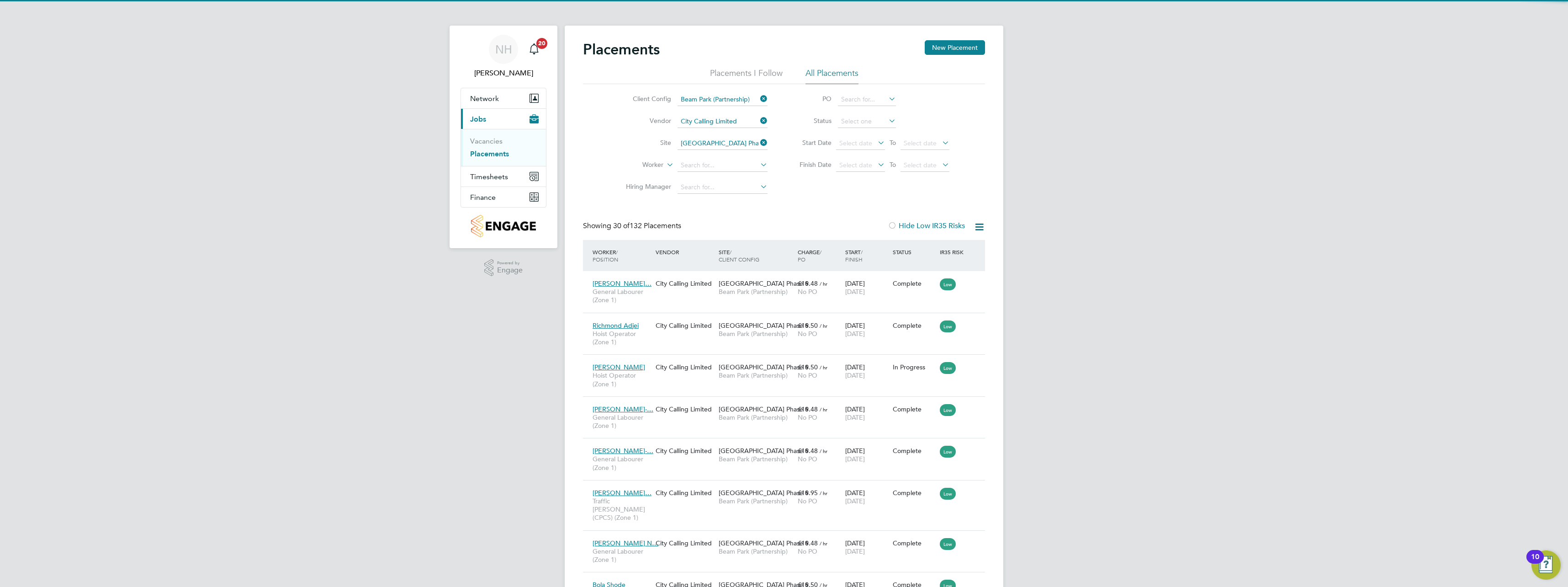
click at [887, 116] on icon at bounding box center [887, 121] width 0 height 13
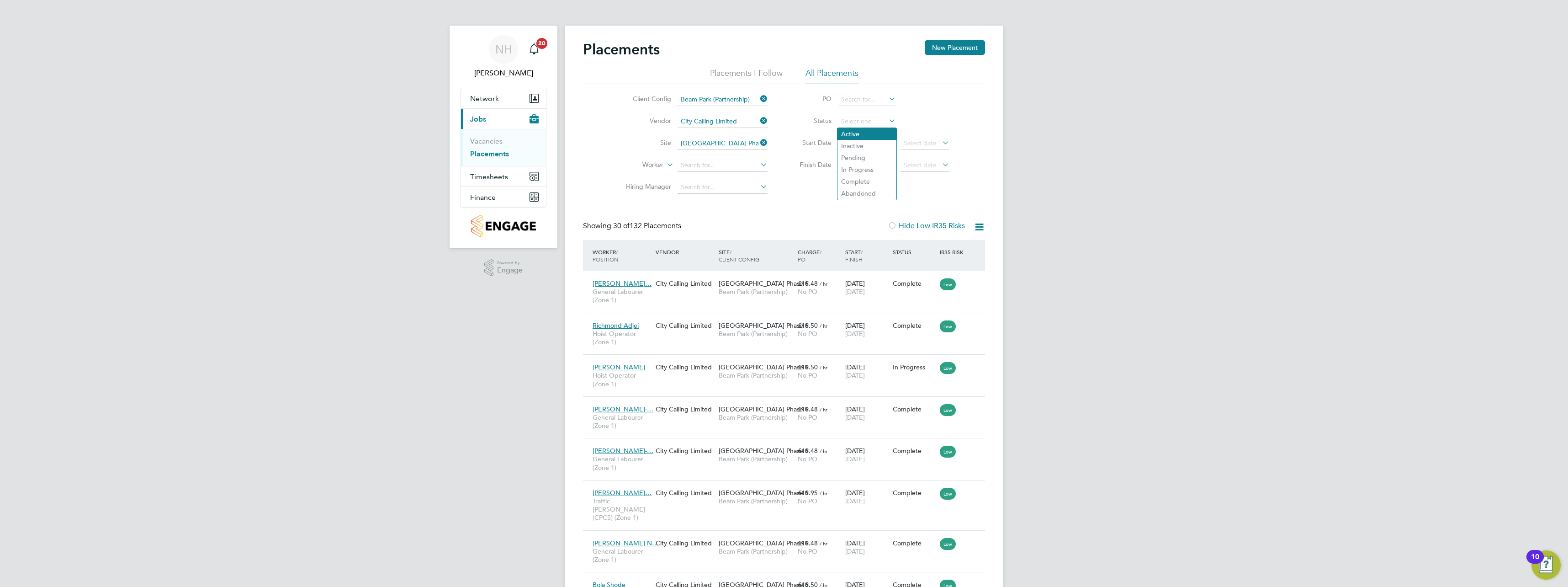
click at [856, 133] on li "Active" at bounding box center [867, 134] width 59 height 12
type input "Active"
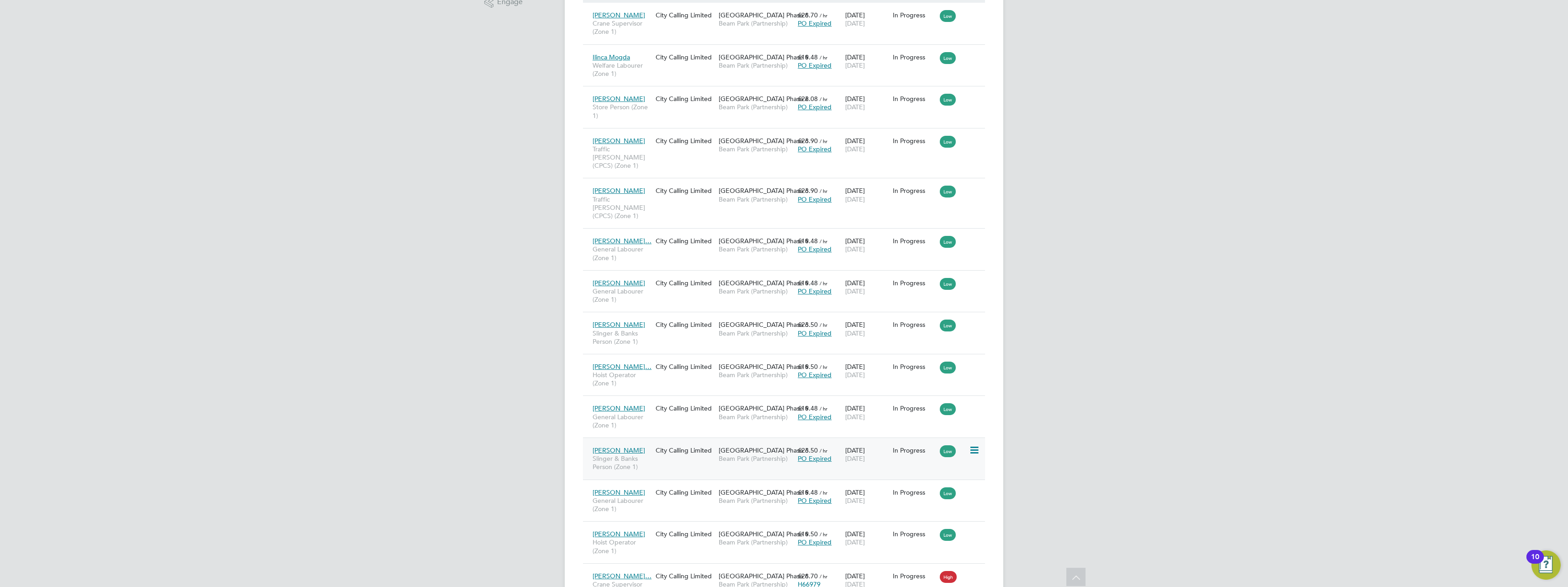
scroll to position [266, 0]
click at [616, 142] on span "[PERSON_NAME]" at bounding box center [619, 143] width 52 height 9
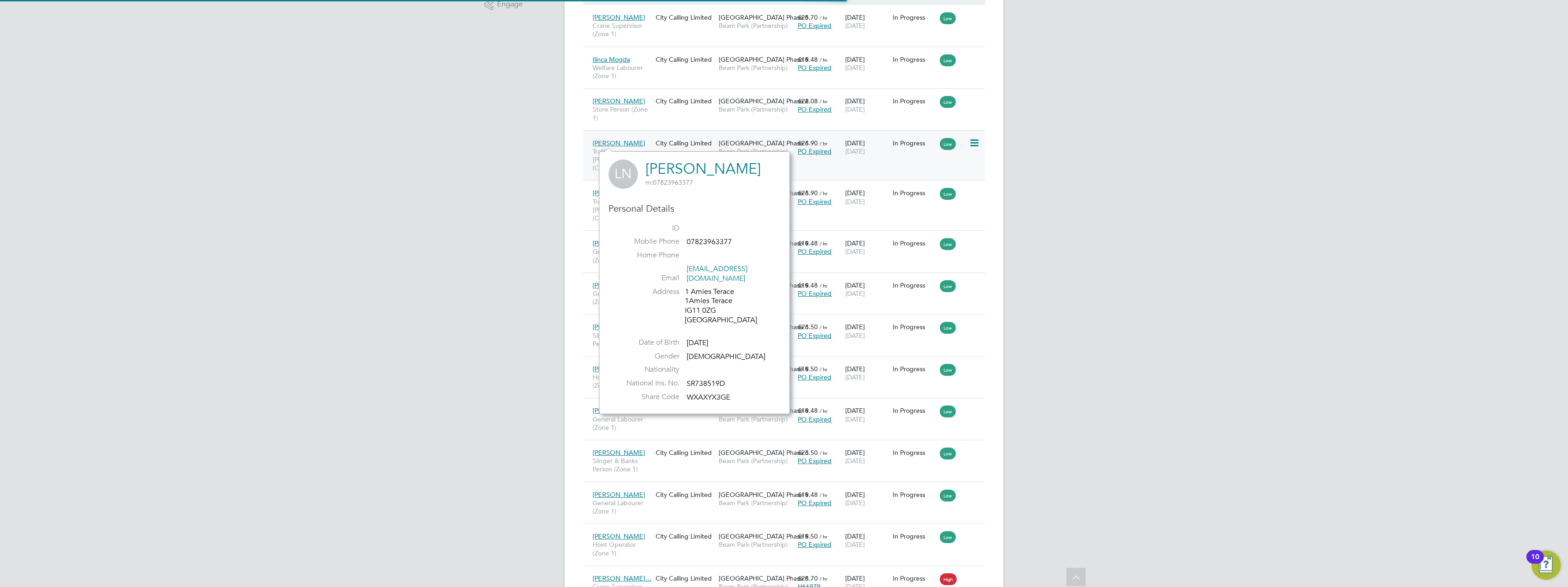
scroll to position [281, 227]
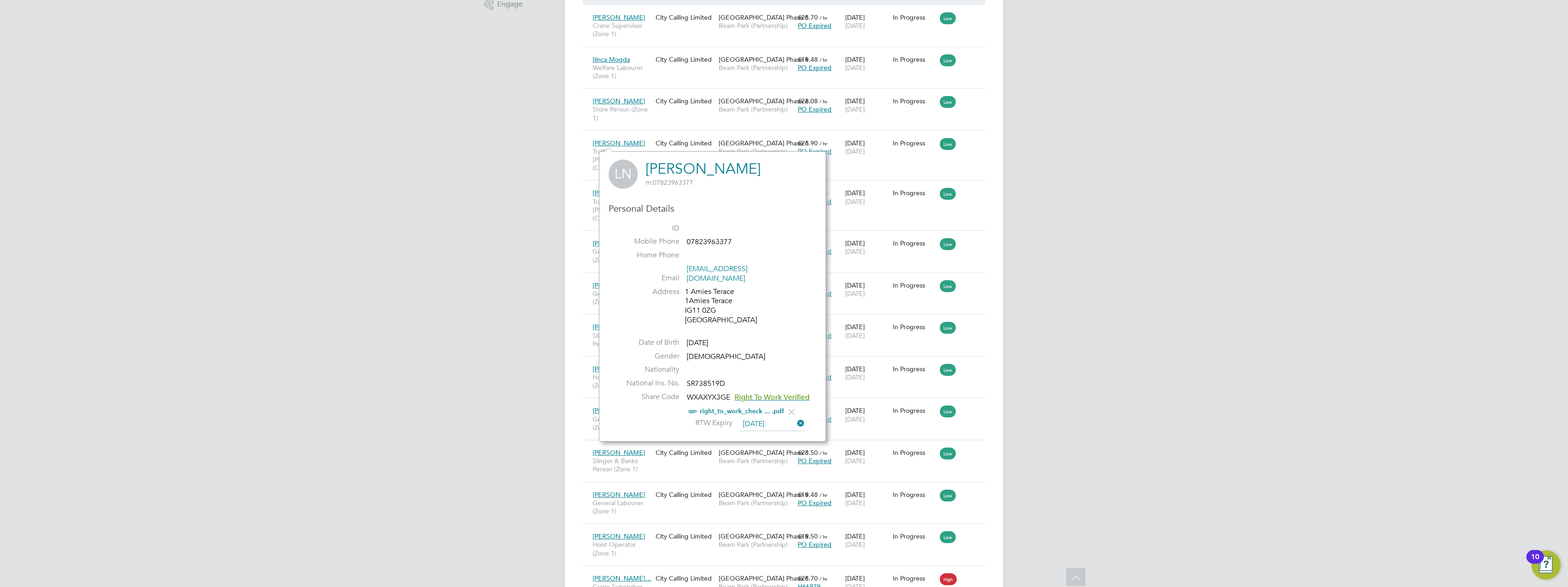
click at [1102, 214] on div "NH [PERSON_NAME] Notifications 20 Applications: Network Team Members Sites Work…" at bounding box center [784, 443] width 1568 height 1418
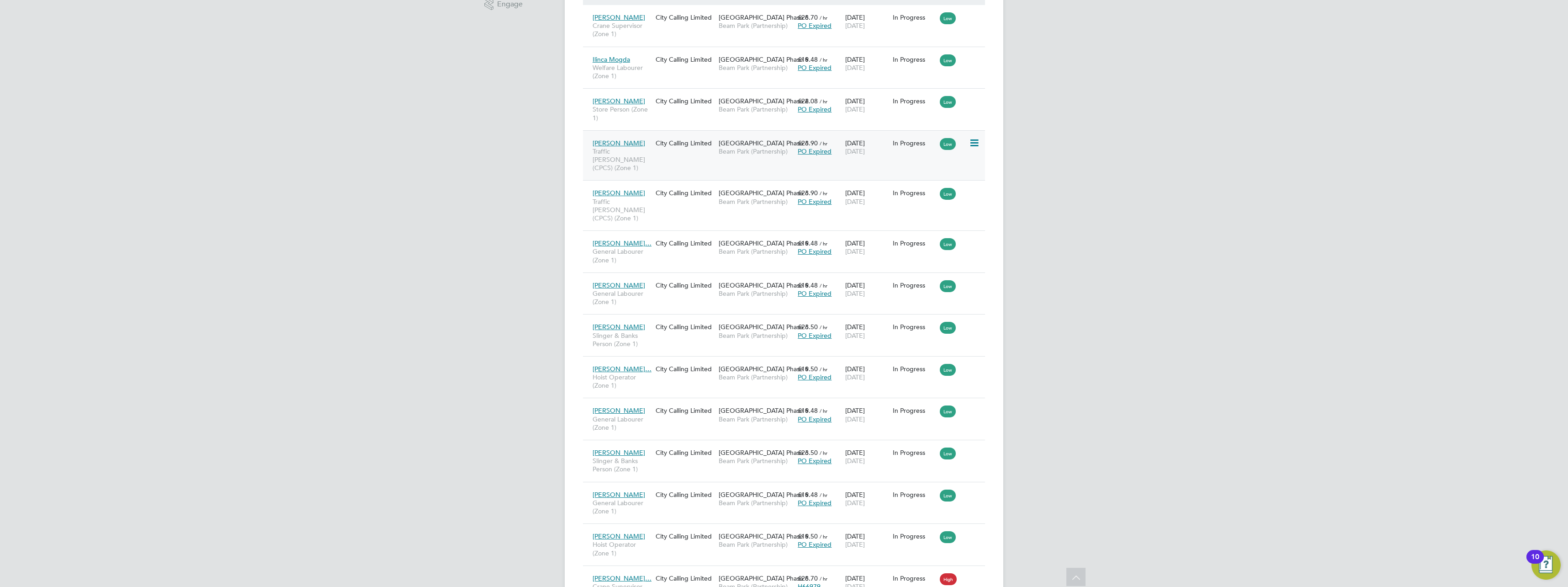
click at [822, 147] on div "PO Expired" at bounding box center [819, 152] width 43 height 9
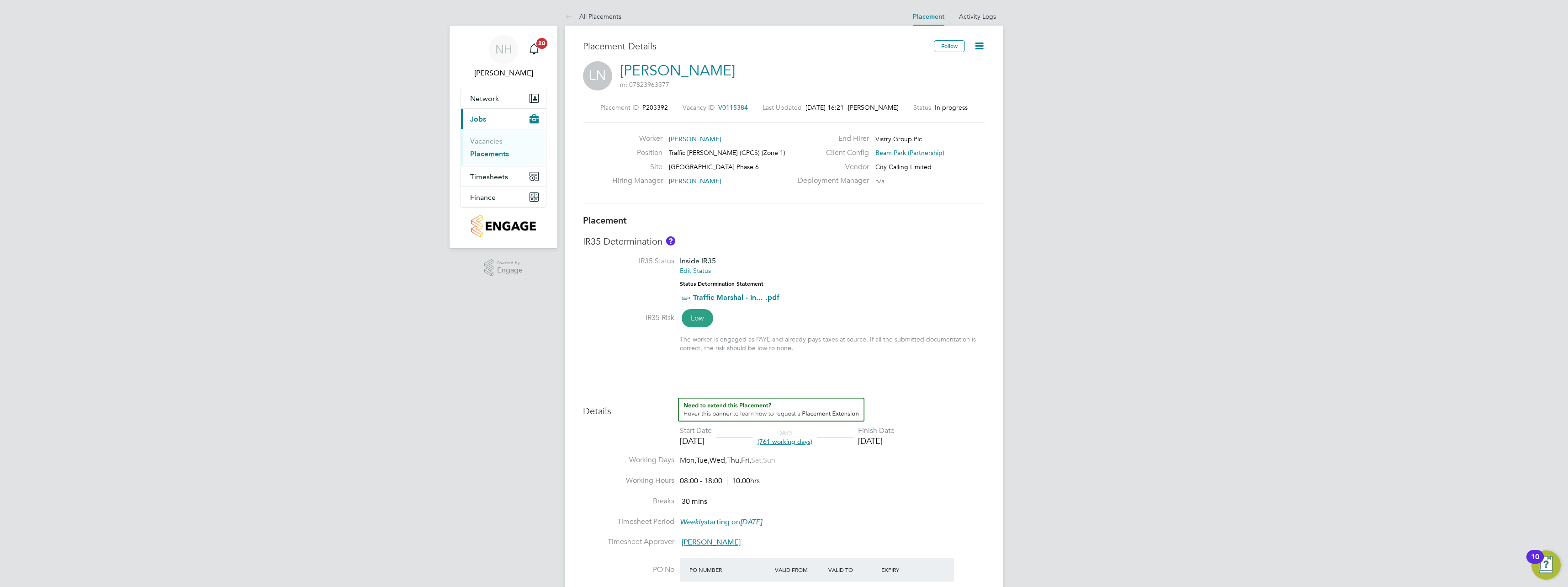
click at [982, 47] on icon at bounding box center [979, 46] width 12 height 12
click at [911, 82] on li "Initiate Worker Replacement" at bounding box center [936, 80] width 94 height 13
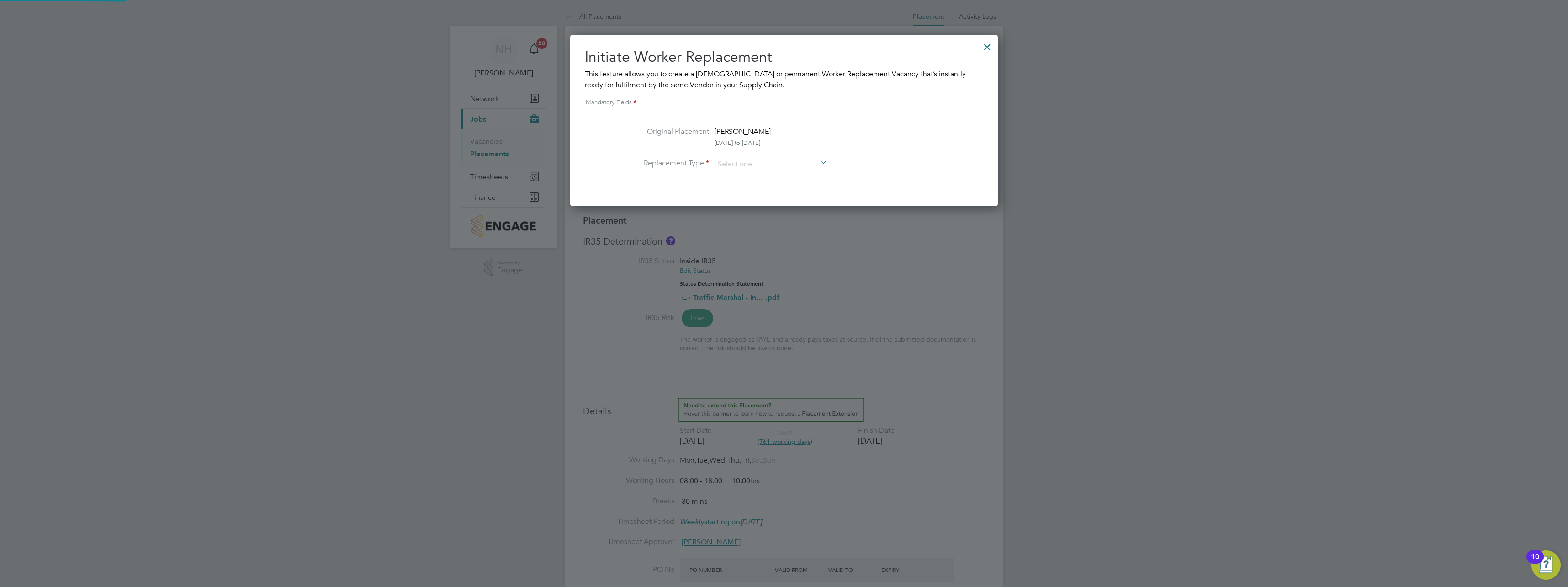
scroll to position [5, 5]
click at [750, 164] on input at bounding box center [771, 164] width 113 height 14
click at [746, 177] on li "Temporary" at bounding box center [771, 177] width 114 height 12
type input "Temporary"
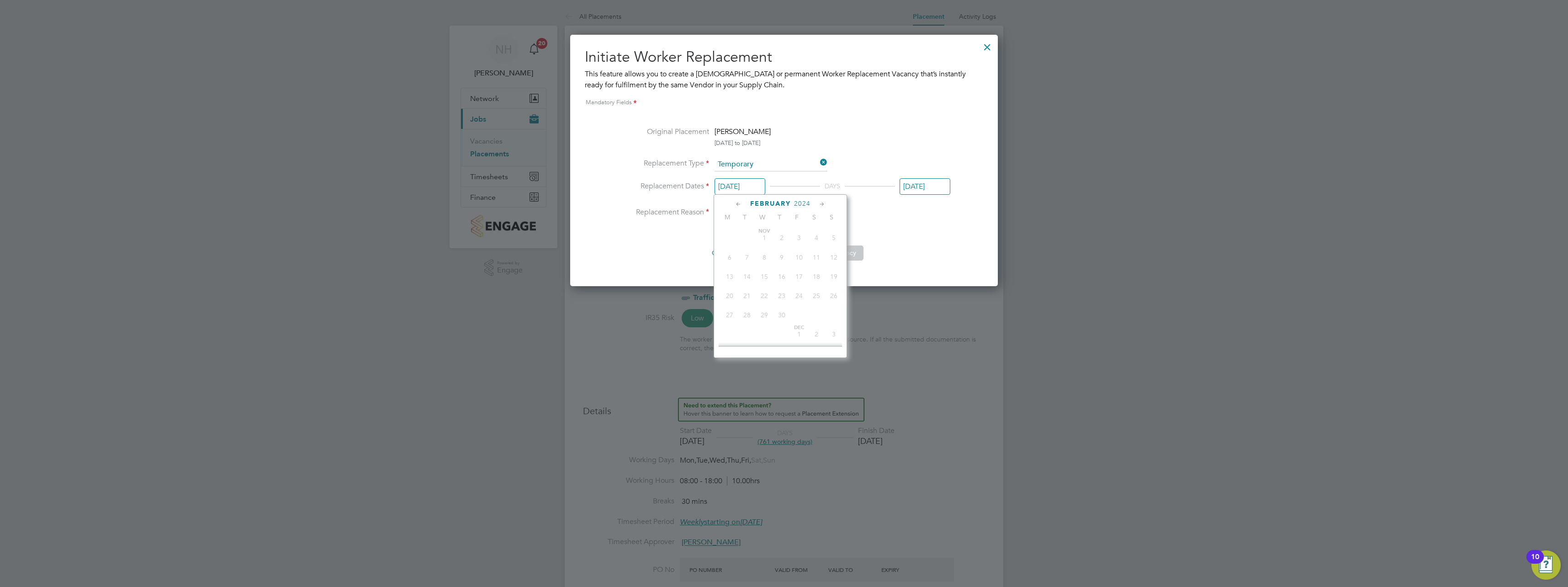
click at [745, 187] on input "[DATE]" at bounding box center [740, 187] width 51 height 17
click at [822, 205] on icon at bounding box center [822, 204] width 9 height 10
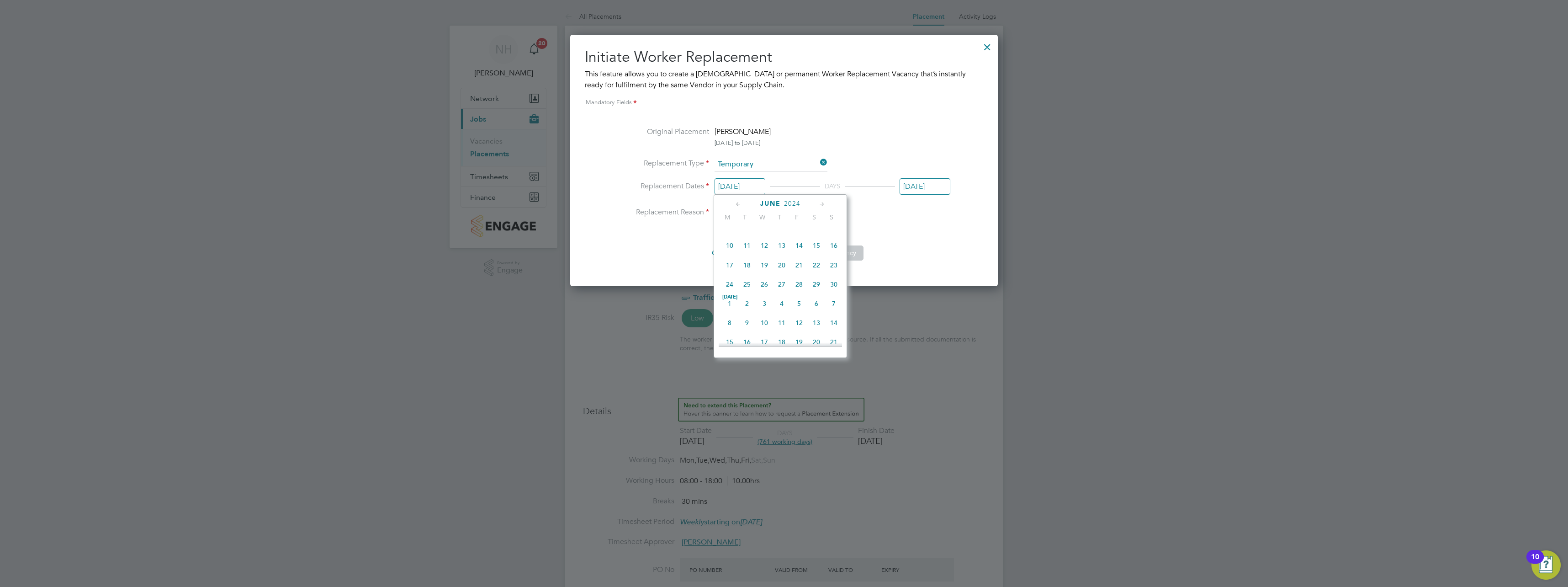
click at [822, 205] on icon at bounding box center [822, 204] width 9 height 10
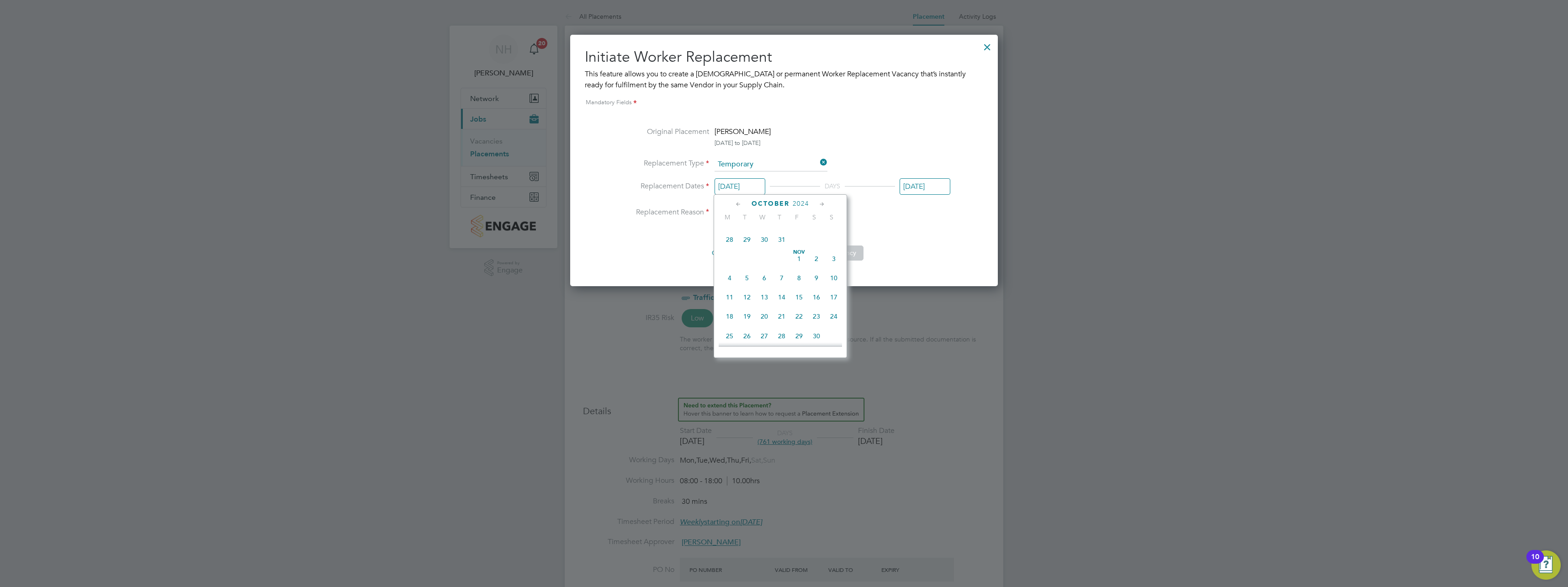
click at [822, 205] on icon at bounding box center [822, 204] width 9 height 10
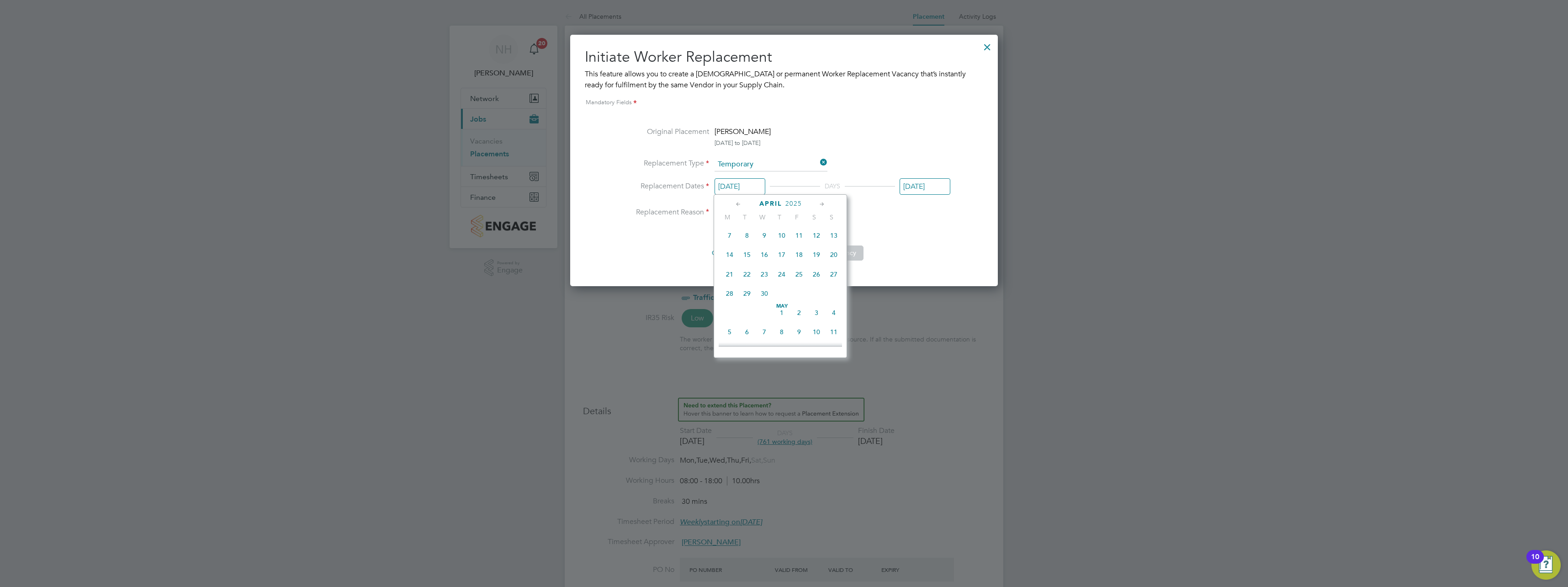
click at [822, 205] on icon at bounding box center [822, 204] width 9 height 10
click at [823, 204] on icon at bounding box center [822, 204] width 9 height 10
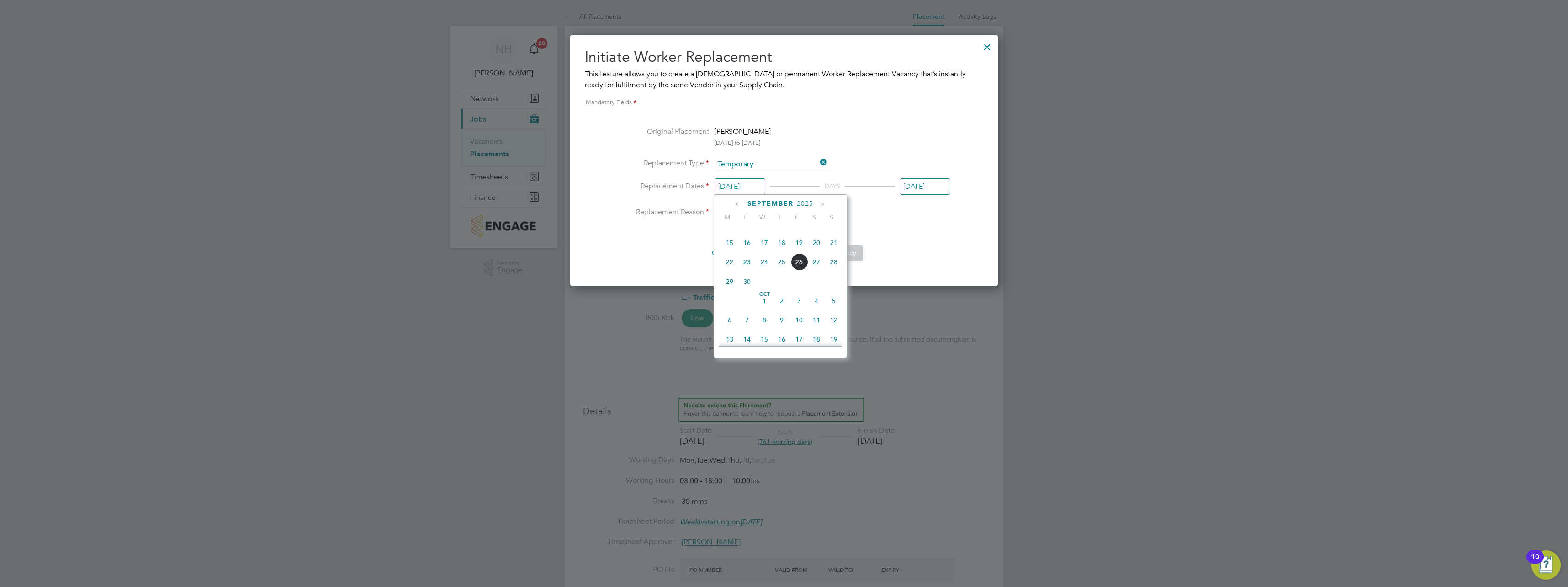
click at [799, 251] on span "19" at bounding box center [799, 242] width 18 height 18
type input "[DATE]"
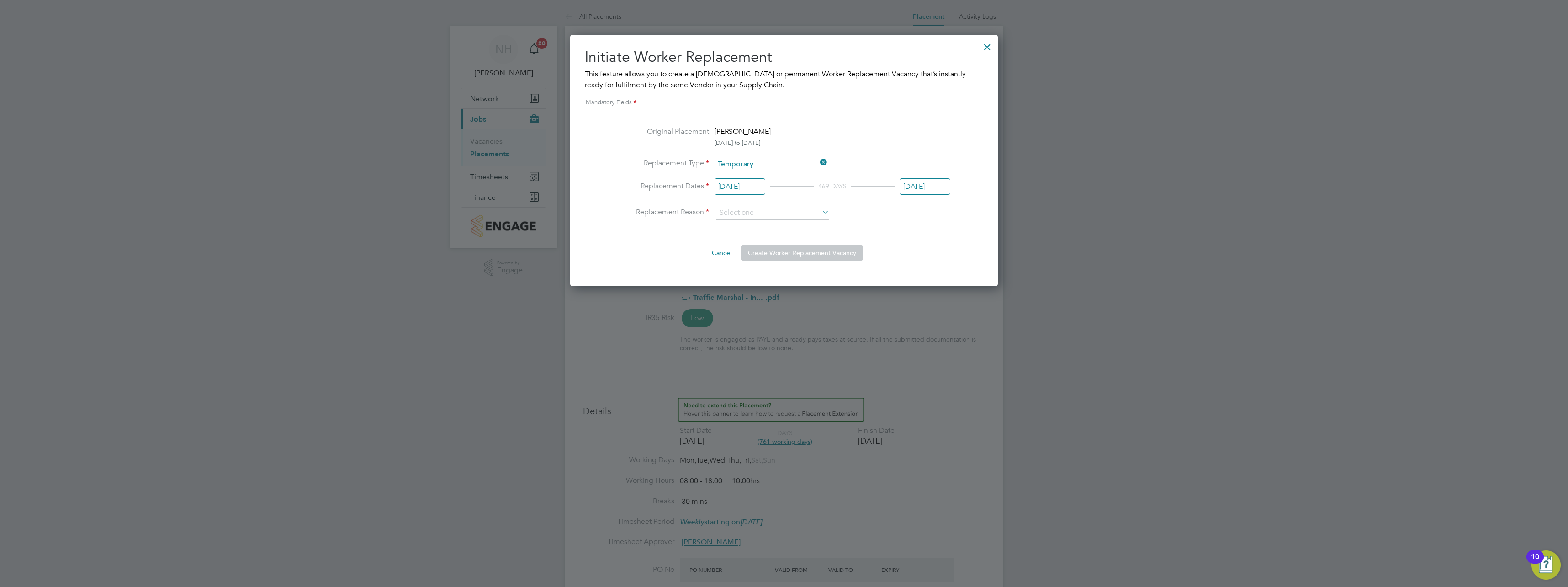
click at [925, 188] on input "[DATE]" at bounding box center [925, 187] width 51 height 17
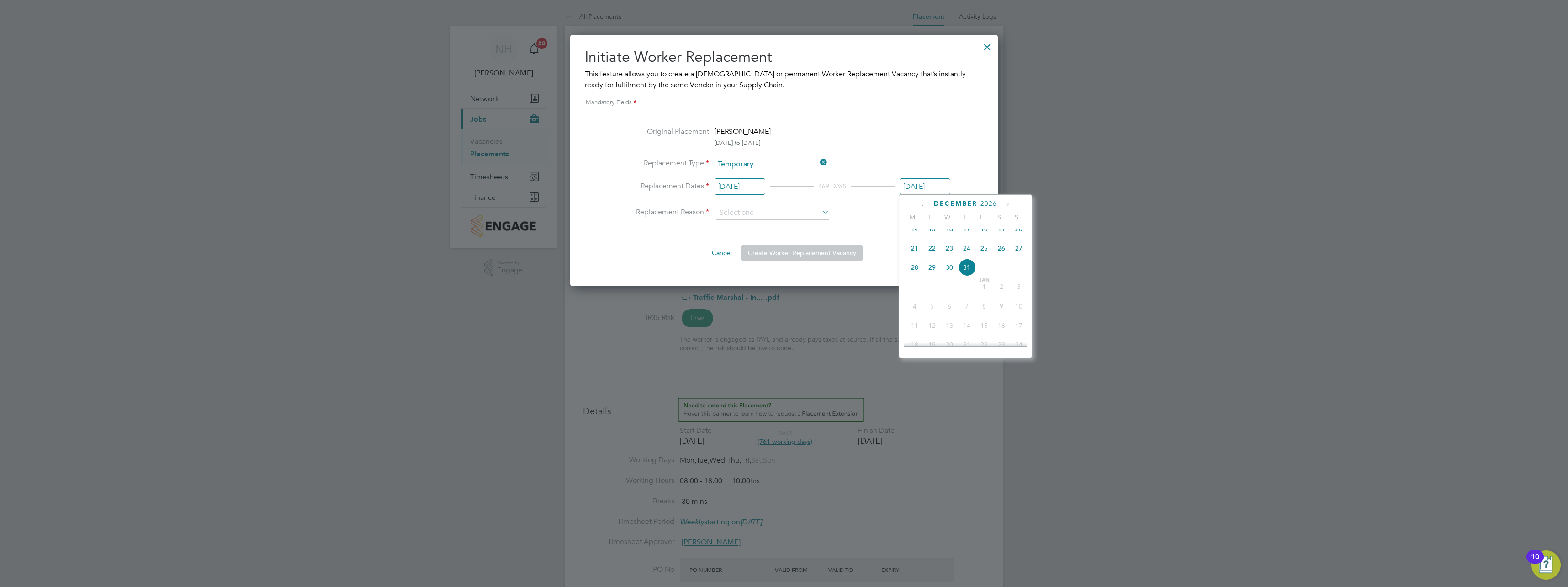
click at [924, 205] on icon at bounding box center [923, 204] width 9 height 10
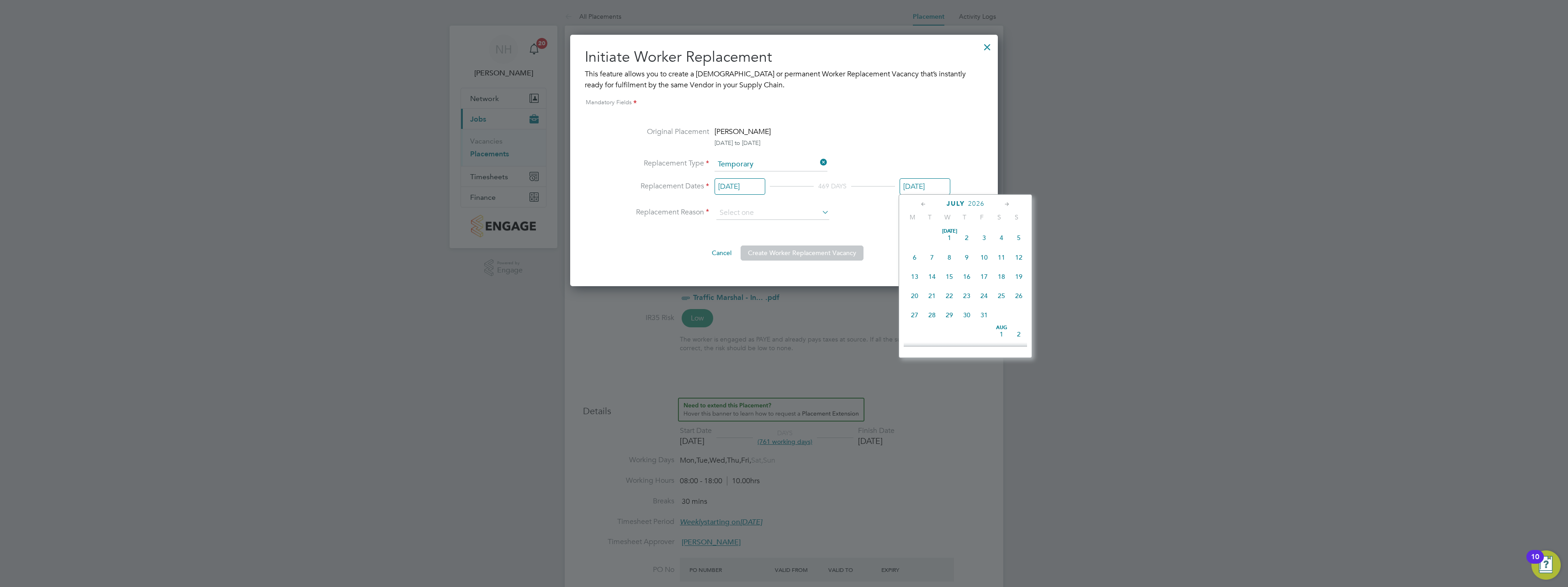
click at [924, 205] on icon at bounding box center [923, 204] width 9 height 10
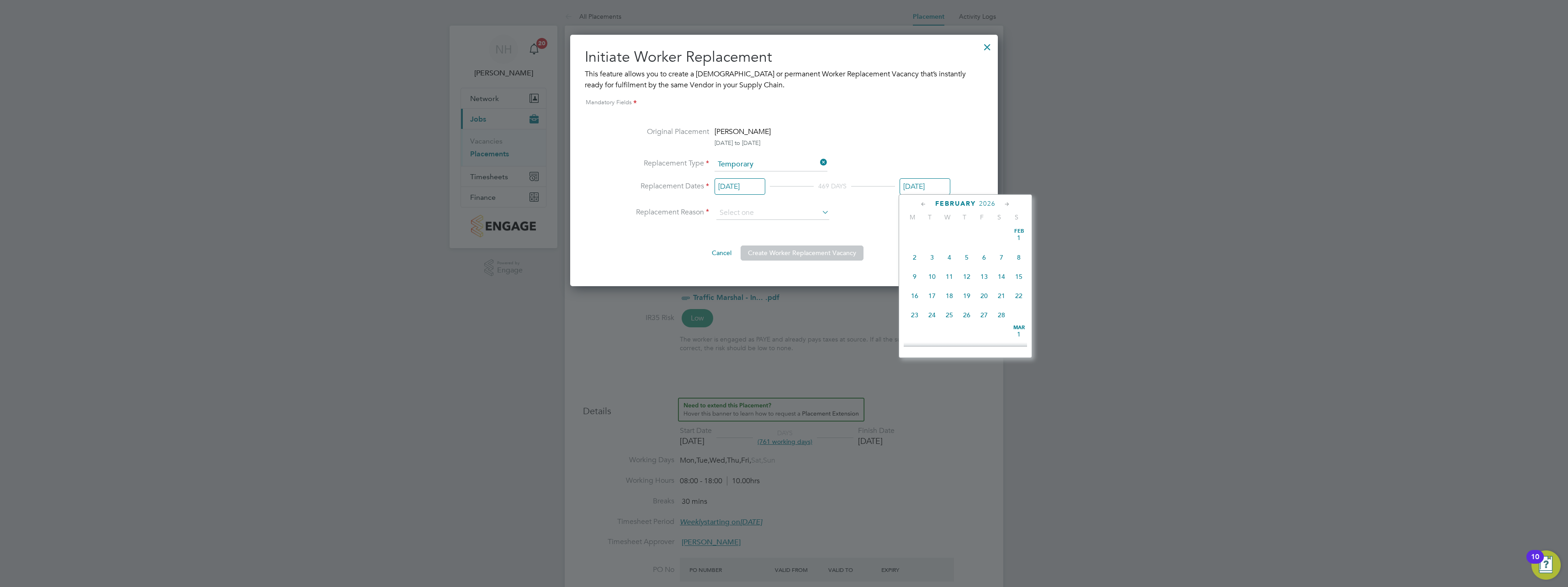
click at [924, 205] on icon at bounding box center [923, 204] width 9 height 10
click at [912, 294] on span "22" at bounding box center [914, 295] width 18 height 18
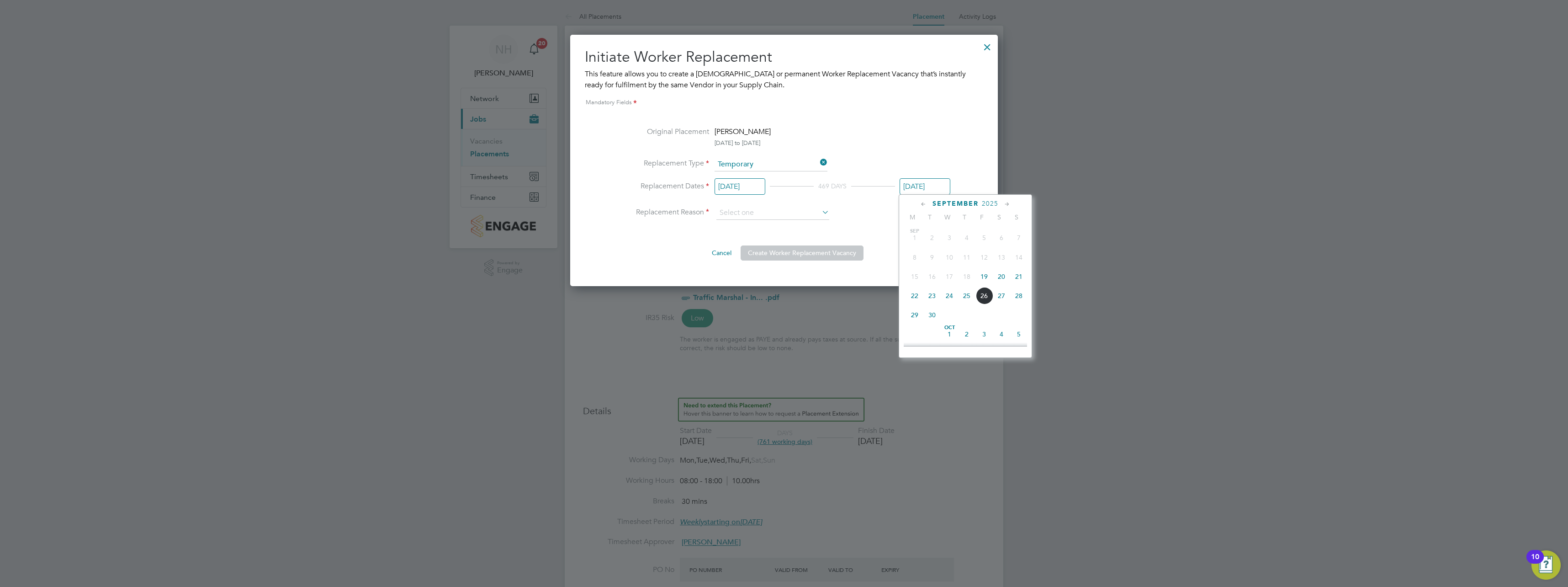
type input "[DATE]"
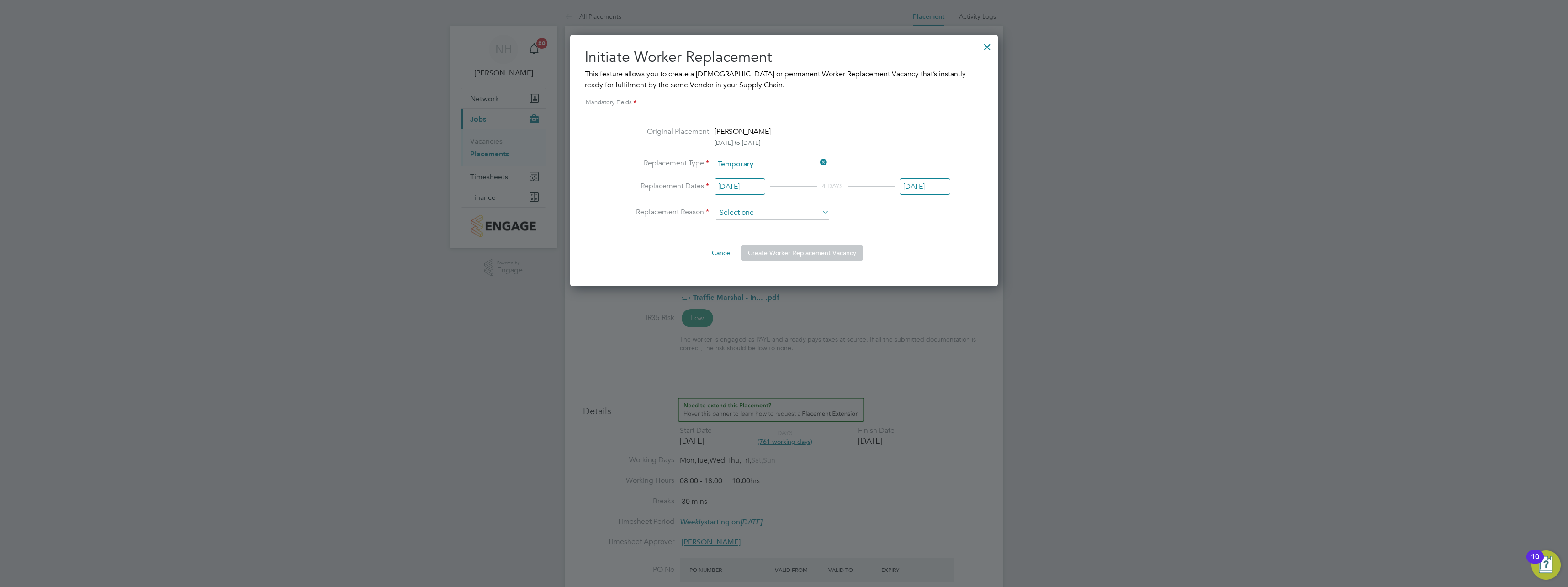
click at [802, 213] on input at bounding box center [772, 213] width 113 height 14
click at [752, 236] on li "Holiday" at bounding box center [772, 238] width 114 height 12
type input "Holiday"
click at [793, 253] on button "Create Worker Replacement Vacancy" at bounding box center [802, 253] width 123 height 15
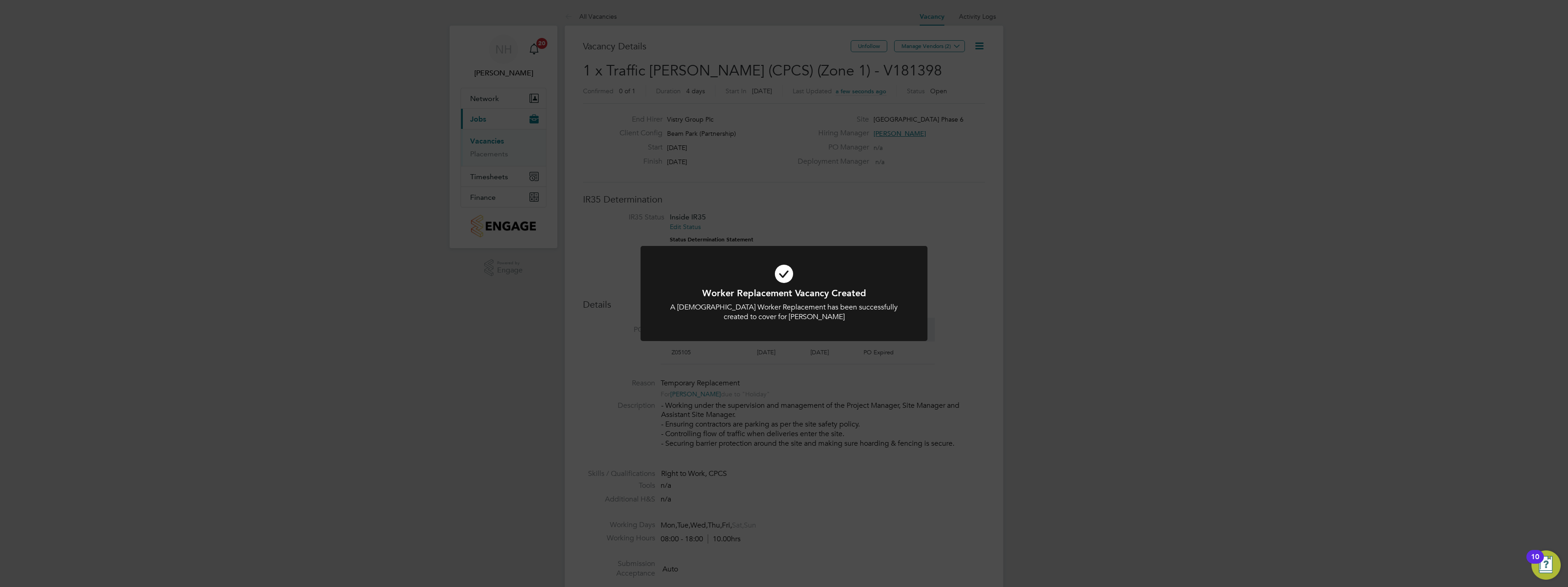
click at [824, 229] on div "Worker Replacement Vacancy Created A Temporary Worker Replacement has been succ…" at bounding box center [784, 294] width 1568 height 587
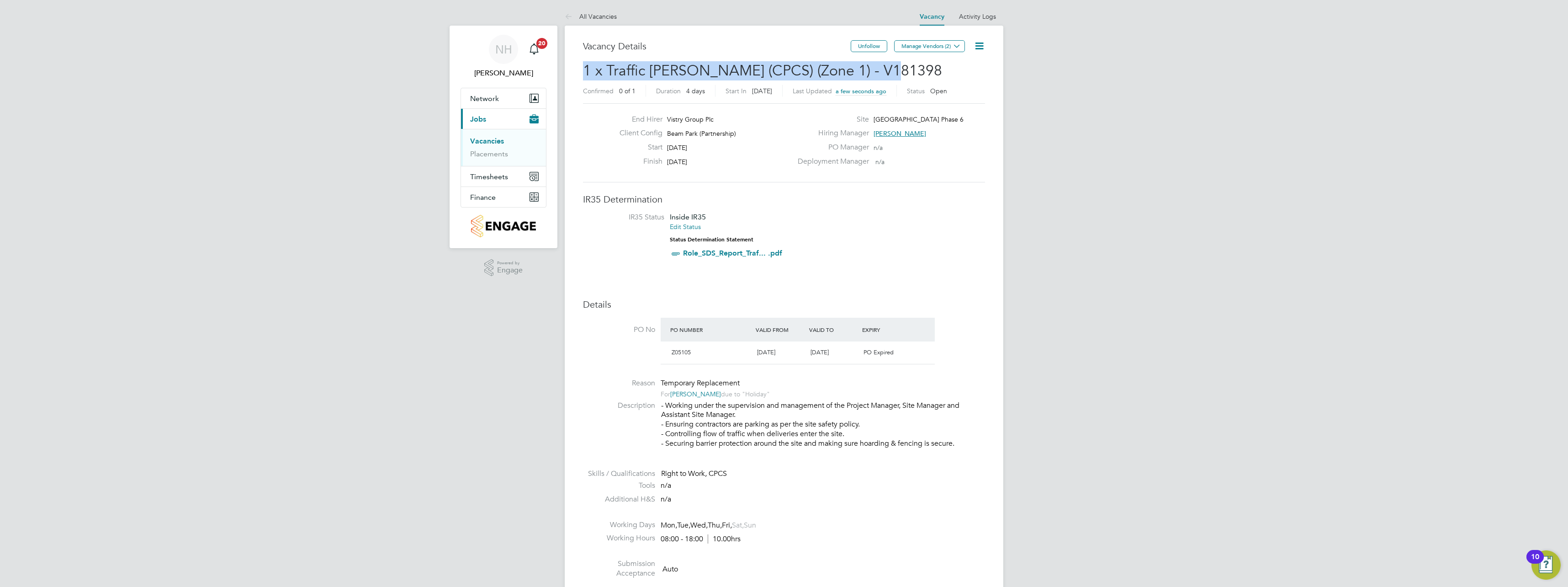
drag, startPoint x: 882, startPoint y: 69, endPoint x: 579, endPoint y: 71, distance: 303.0
copy span "1 x Traffic Marshall (CPCS) (Zone 1) - V181398"
click at [490, 153] on link "Placements" at bounding box center [489, 153] width 38 height 9
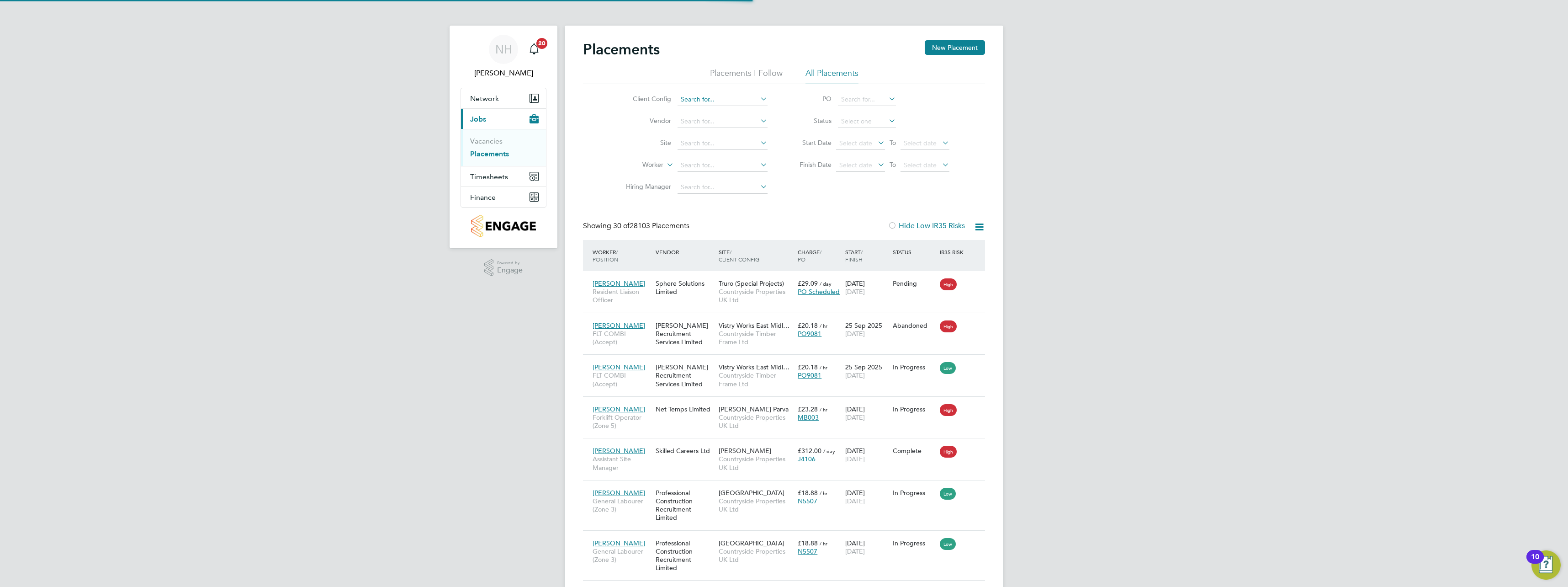
scroll to position [34, 63]
click at [710, 102] on input at bounding box center [723, 99] width 90 height 13
click at [720, 115] on li "Beam Park (Partnership)" at bounding box center [722, 112] width 91 height 12
type input "Beam Park (Partnership)"
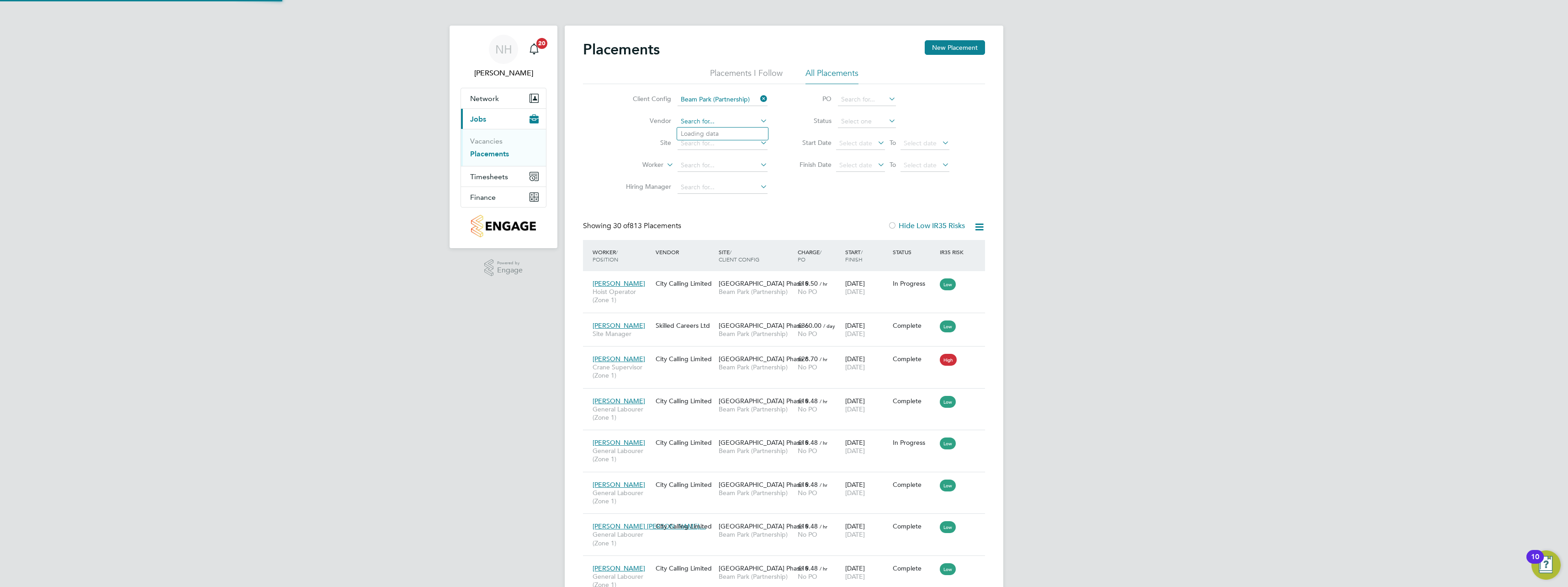
click at [716, 122] on input at bounding box center [723, 121] width 90 height 13
click at [715, 131] on li "City Calling Limited" at bounding box center [722, 133] width 91 height 12
type input "City Calling Limited"
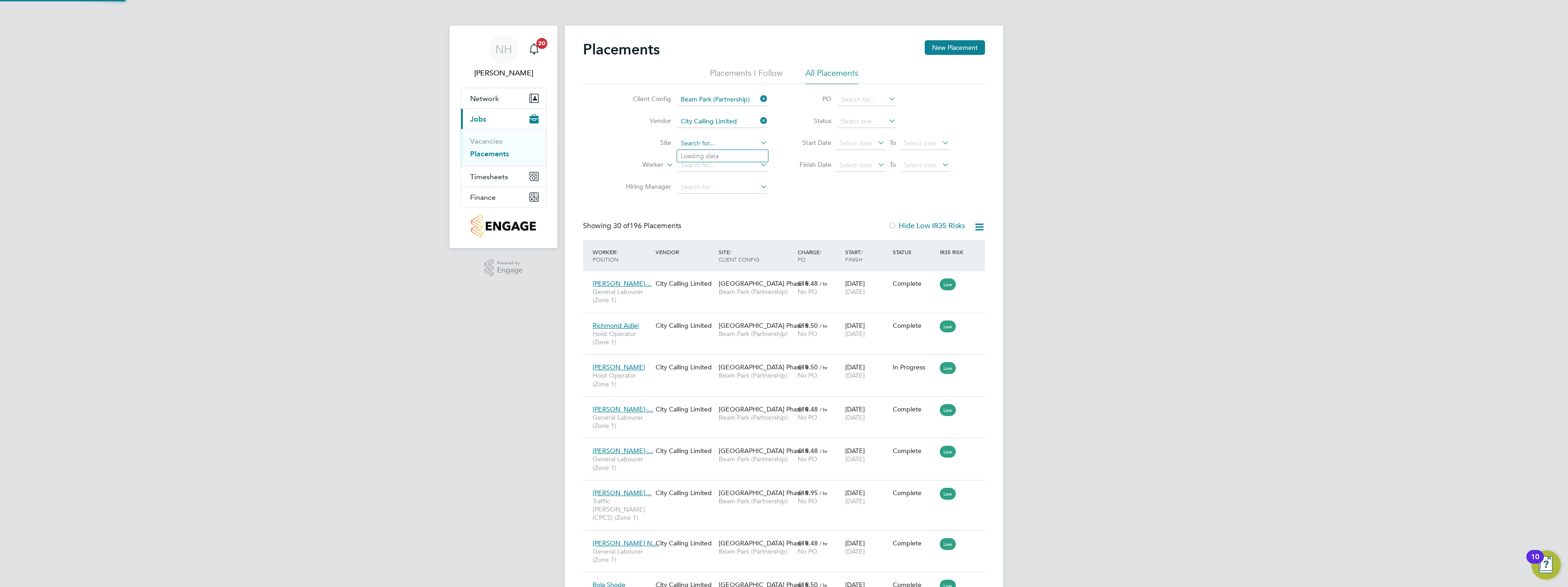
click at [696, 146] on input at bounding box center [723, 143] width 90 height 13
click at [702, 178] on b "P" at bounding box center [701, 180] width 4 height 8
type input "[GEOGRAPHIC_DATA] Phase 6"
click at [707, 169] on input at bounding box center [723, 165] width 90 height 13
click at [720, 166] on input "tomaskan" at bounding box center [723, 165] width 90 height 13
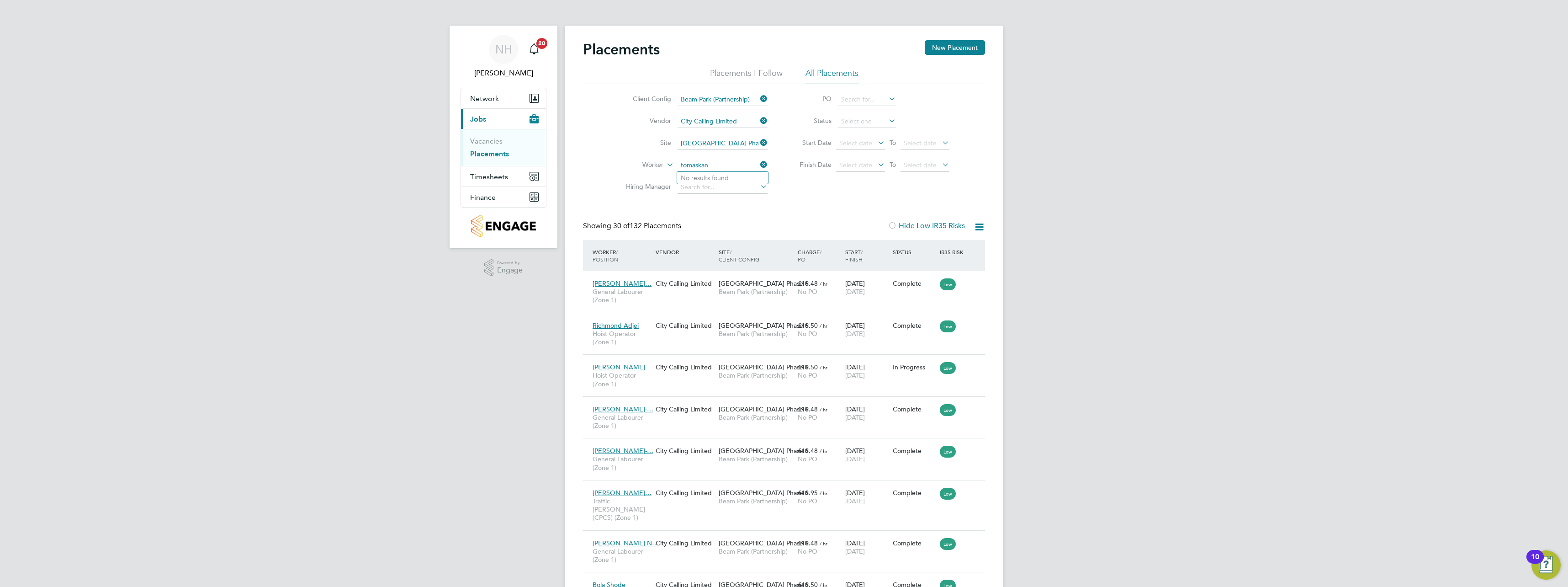
type input "tomaskan"
click at [887, 120] on icon at bounding box center [887, 121] width 0 height 13
click at [863, 135] on li "Active" at bounding box center [867, 134] width 59 height 12
type input "Active"
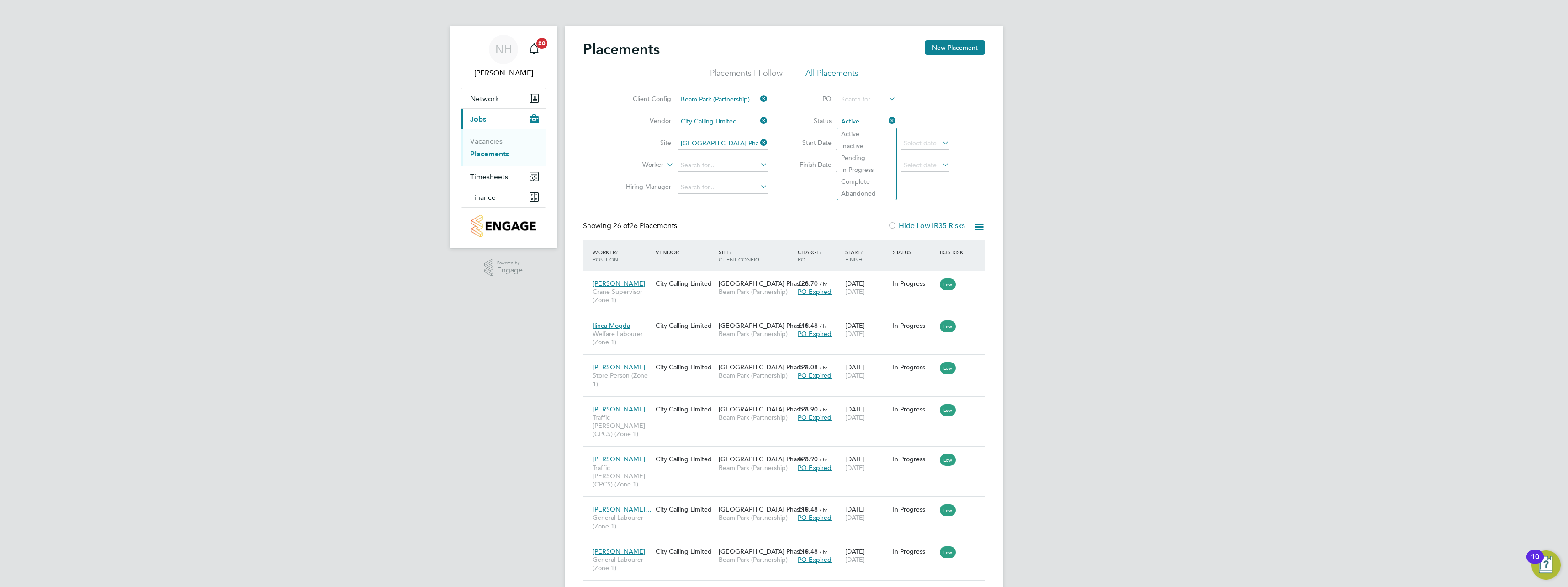
click at [887, 120] on icon at bounding box center [887, 121] width 0 height 13
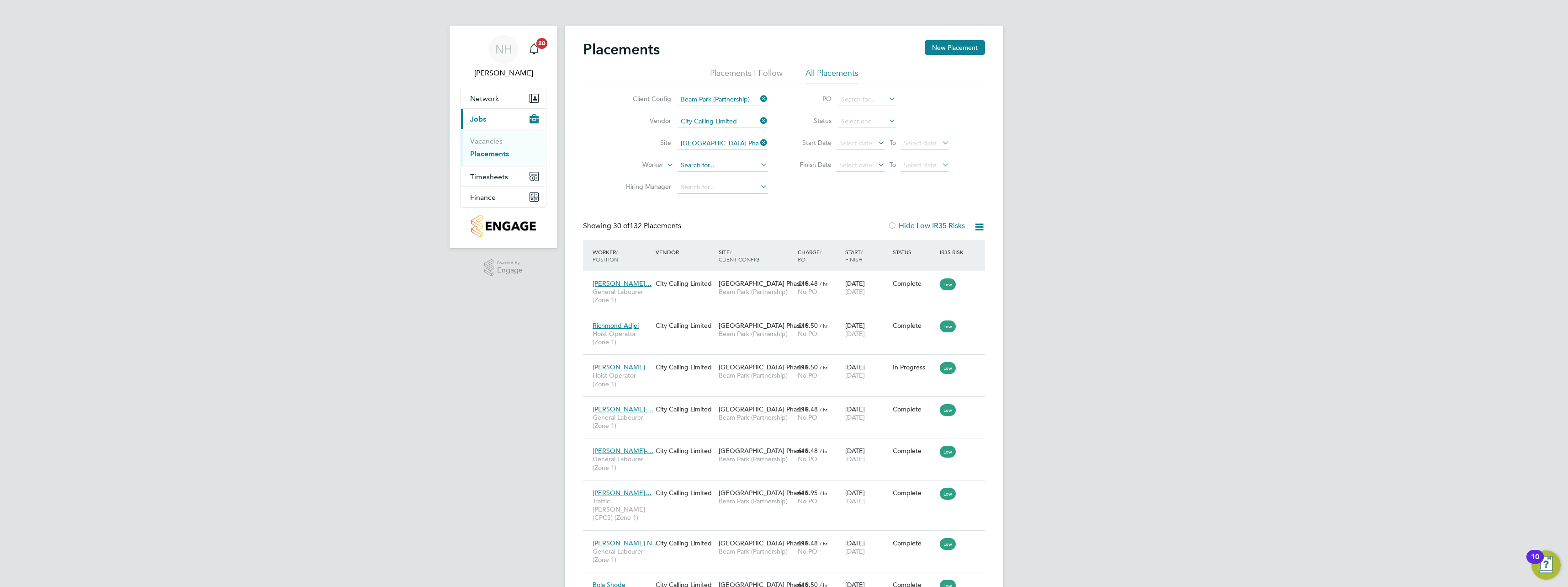
click at [716, 166] on input at bounding box center [723, 165] width 90 height 13
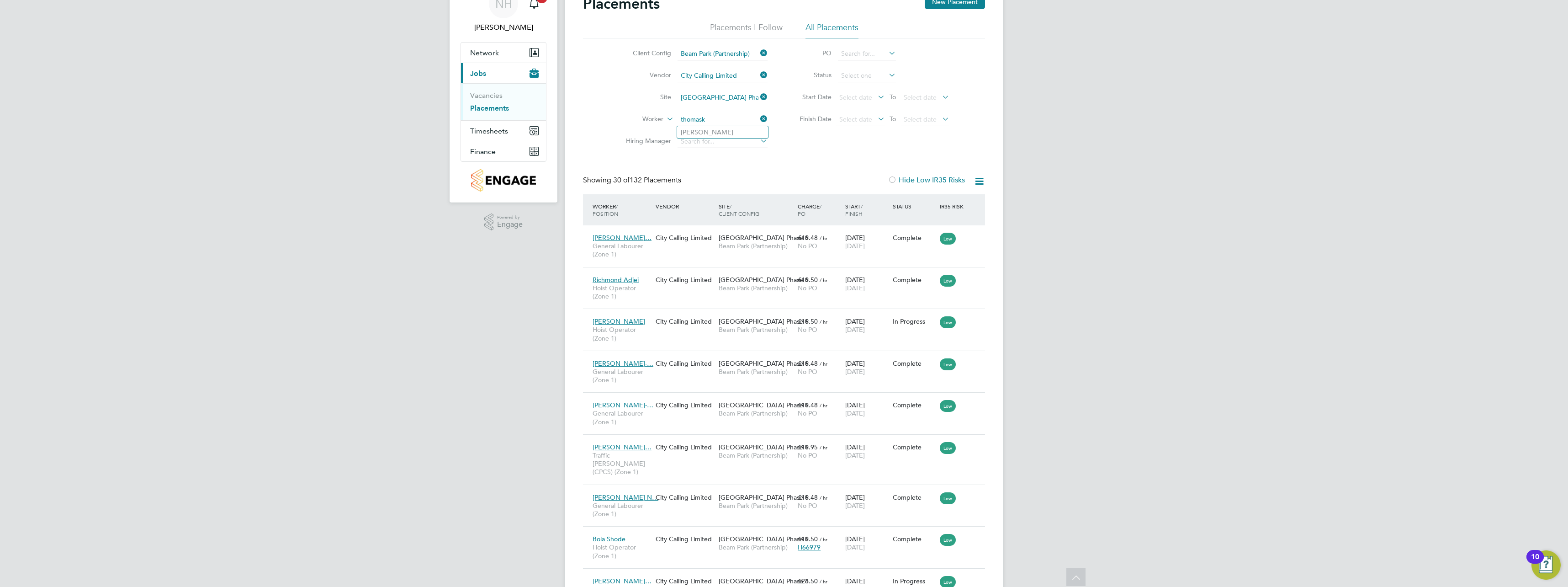
type input "thomask"
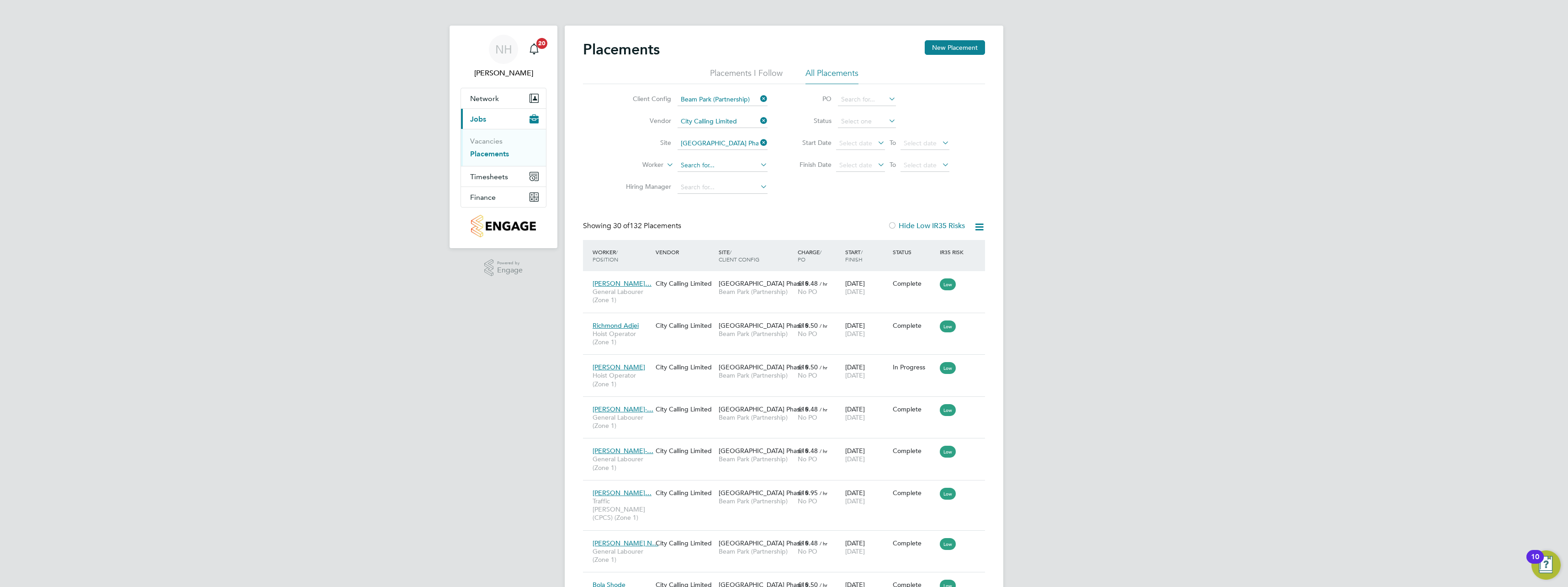
click at [710, 164] on input at bounding box center [723, 165] width 90 height 13
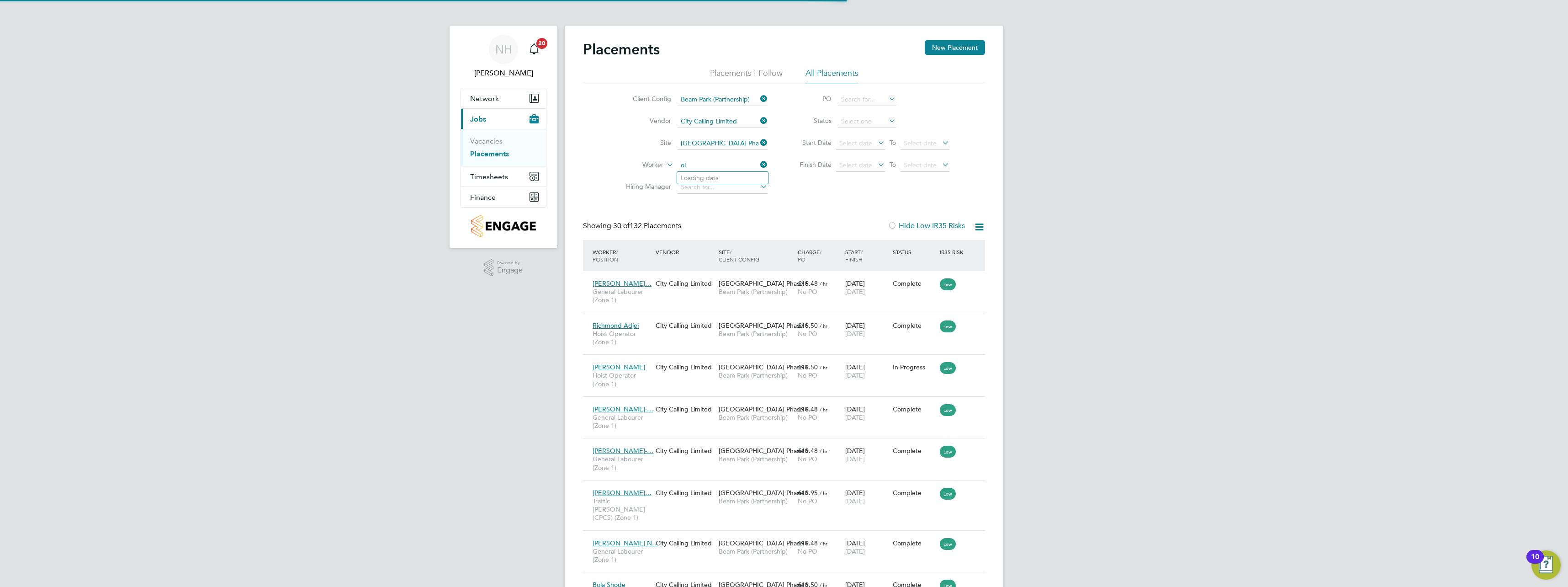
type input "o"
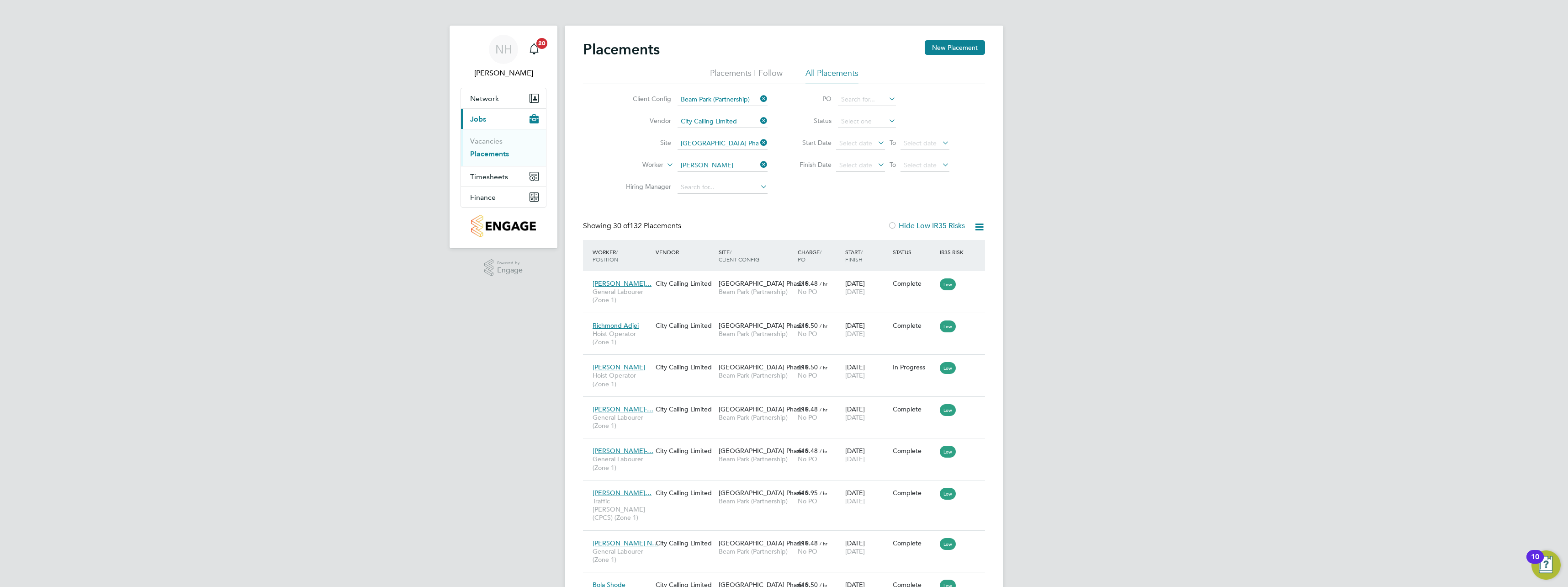
click at [730, 178] on li "Olumuyiwa Obafemi Odum osu" at bounding box center [738, 178] width 123 height 12
type input "Olumuyiwa Obafemi Odumosu"
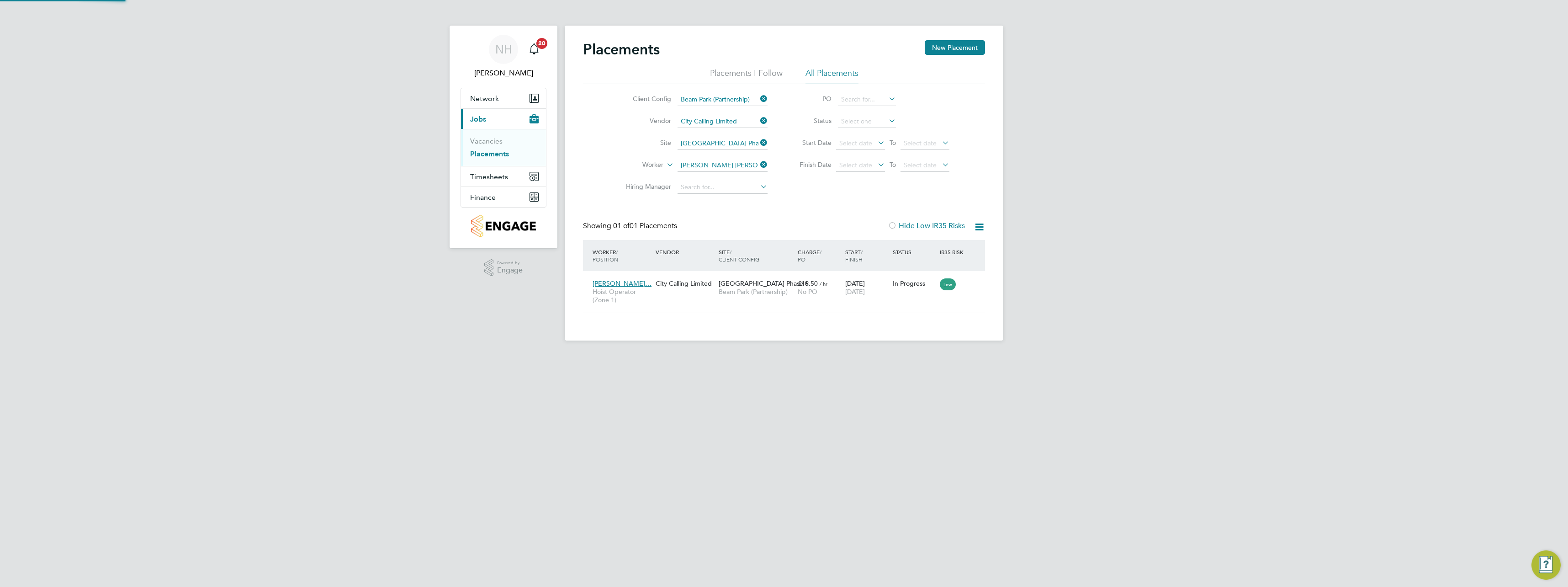
scroll to position [27, 80]
click at [970, 285] on icon at bounding box center [973, 283] width 9 height 11
click at [810, 282] on span "£19.50" at bounding box center [808, 284] width 20 height 9
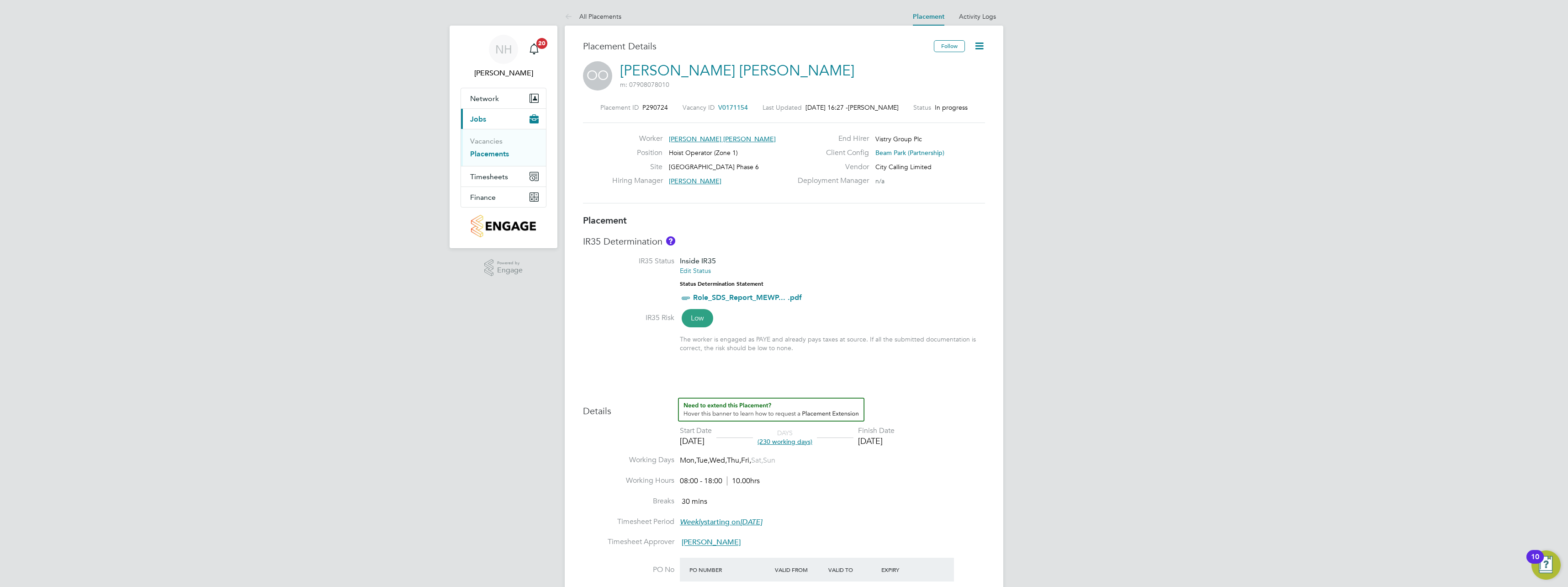
click at [978, 44] on icon at bounding box center [979, 46] width 12 height 12
click at [914, 80] on li "Initiate Worker Replacement" at bounding box center [936, 80] width 94 height 13
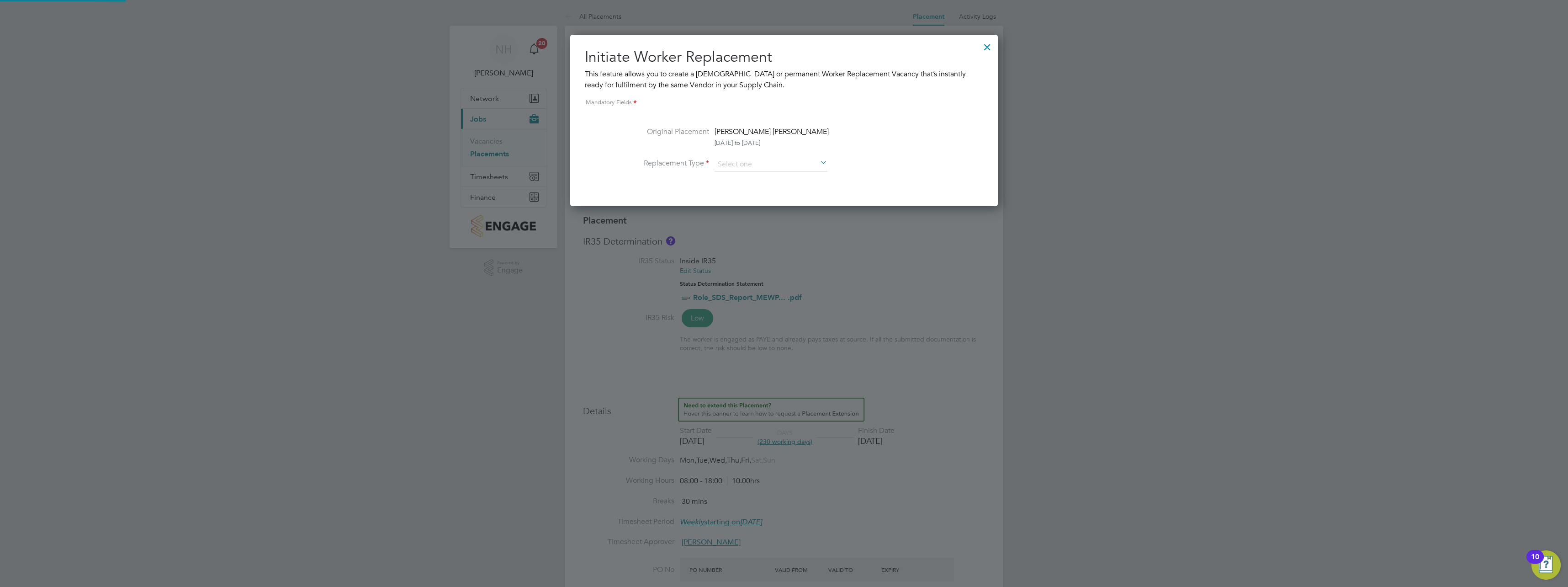
scroll to position [171, 428]
click at [748, 166] on input at bounding box center [771, 164] width 113 height 14
click at [744, 178] on li "Temporary" at bounding box center [771, 177] width 114 height 12
type input "Temporary"
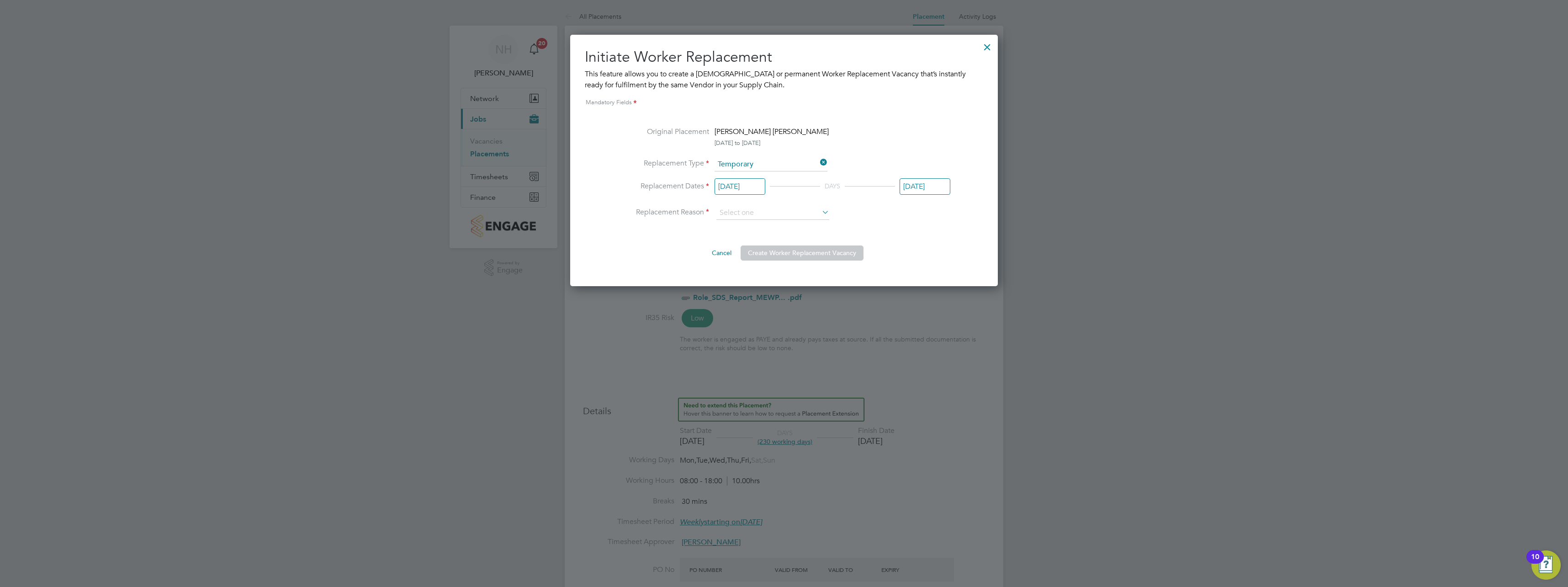
click at [742, 186] on input "[DATE]" at bounding box center [740, 187] width 51 height 17
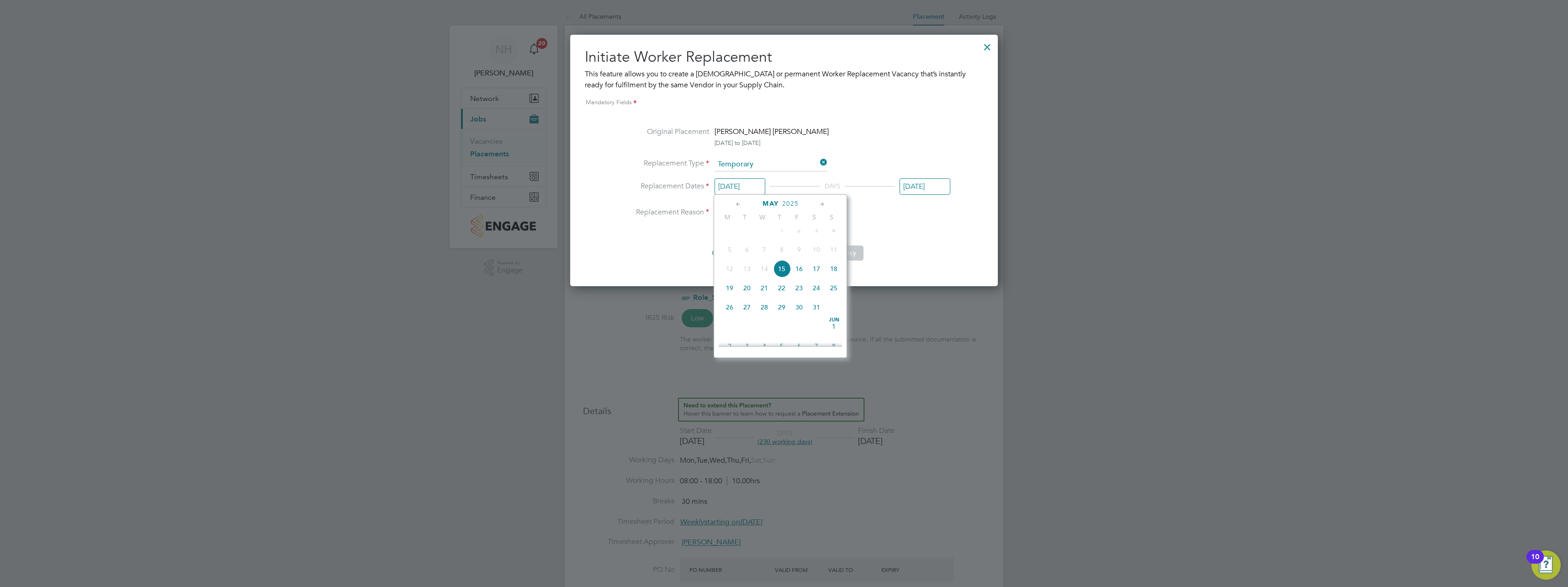
click at [821, 202] on icon at bounding box center [822, 204] width 9 height 10
click at [821, 205] on icon at bounding box center [822, 204] width 9 height 10
click at [796, 269] on span "19" at bounding box center [799, 259] width 18 height 18
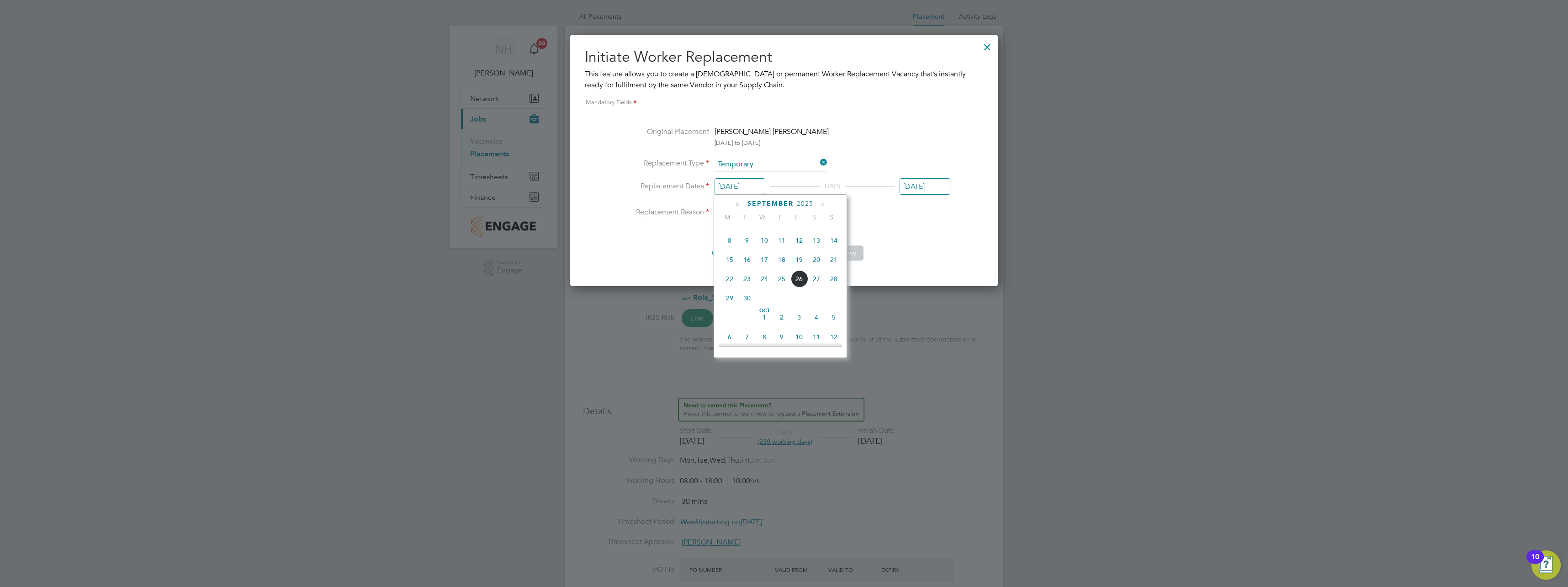
type input "[DATE]"
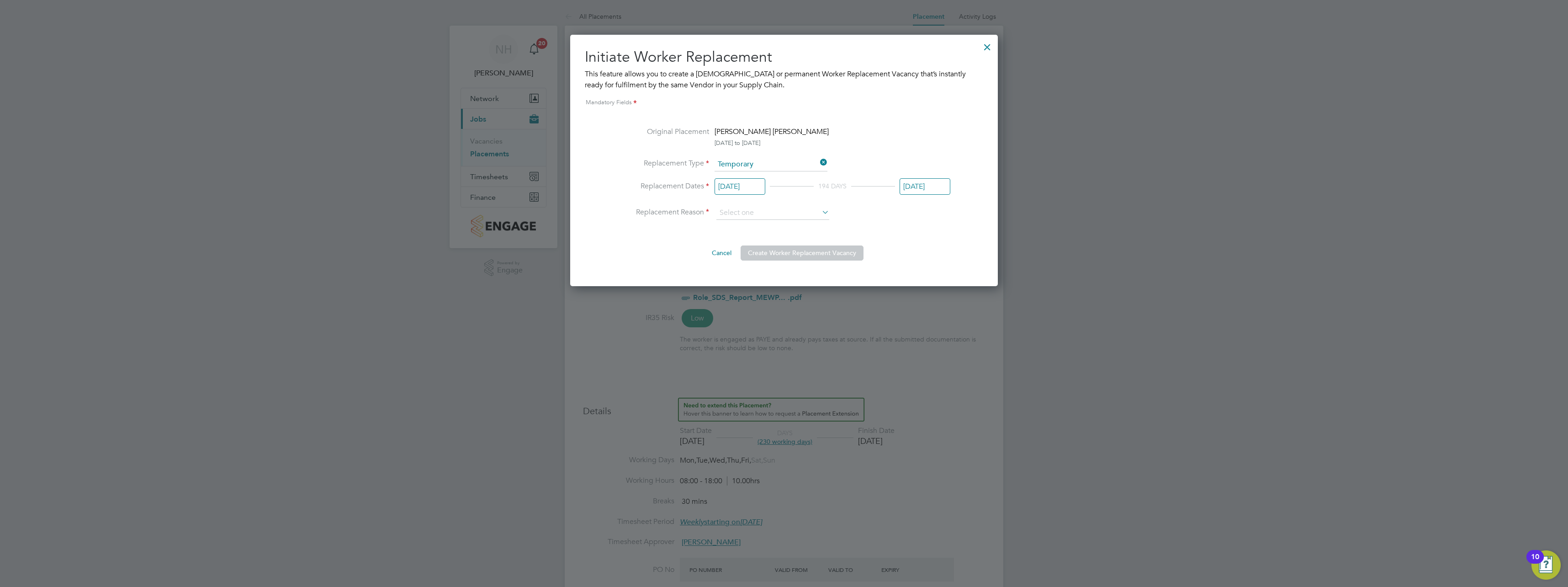
click at [923, 186] on input "[DATE]" at bounding box center [925, 187] width 51 height 17
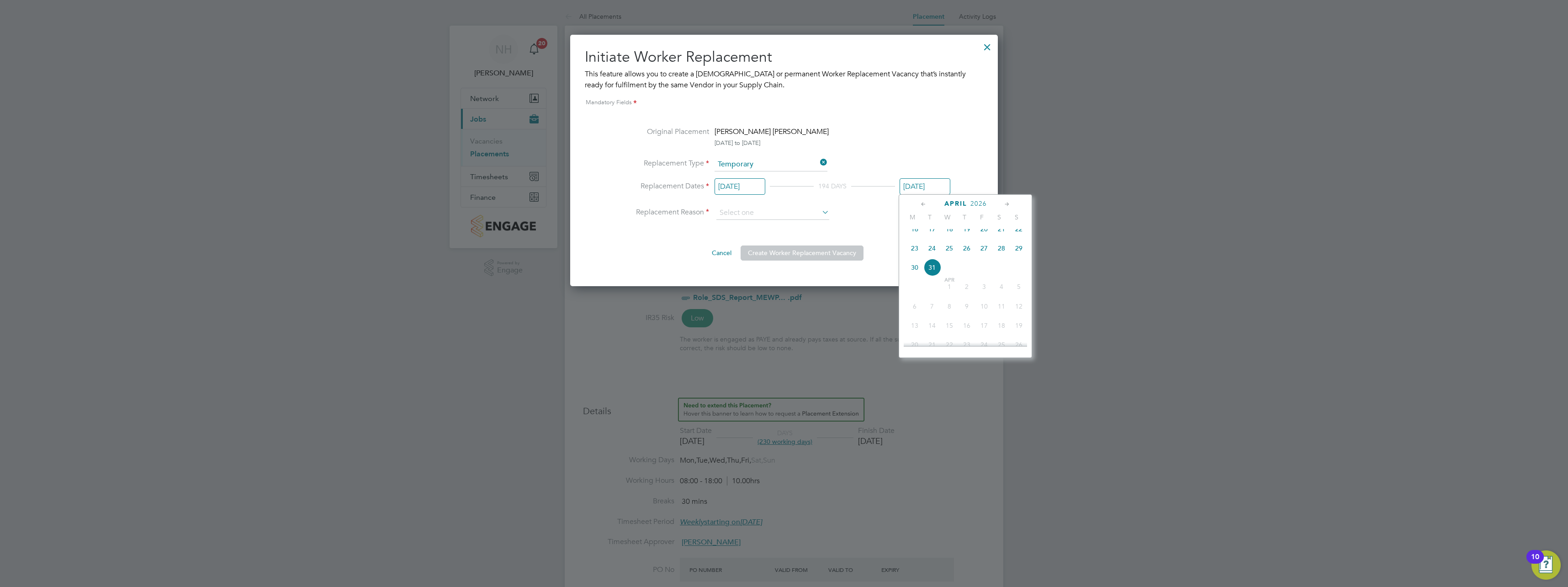
click at [920, 206] on icon at bounding box center [923, 204] width 9 height 10
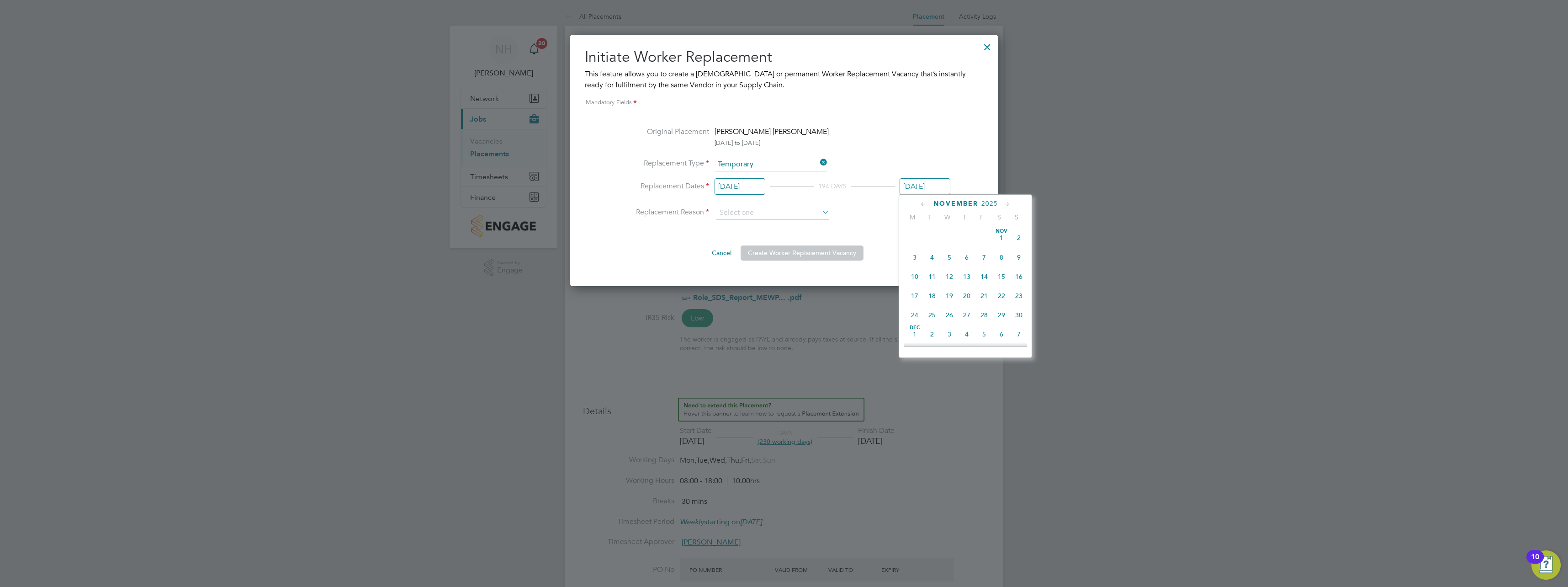
click at [920, 206] on icon at bounding box center [923, 204] width 9 height 10
click at [981, 276] on span "19" at bounding box center [984, 276] width 18 height 18
type input "[DATE]"
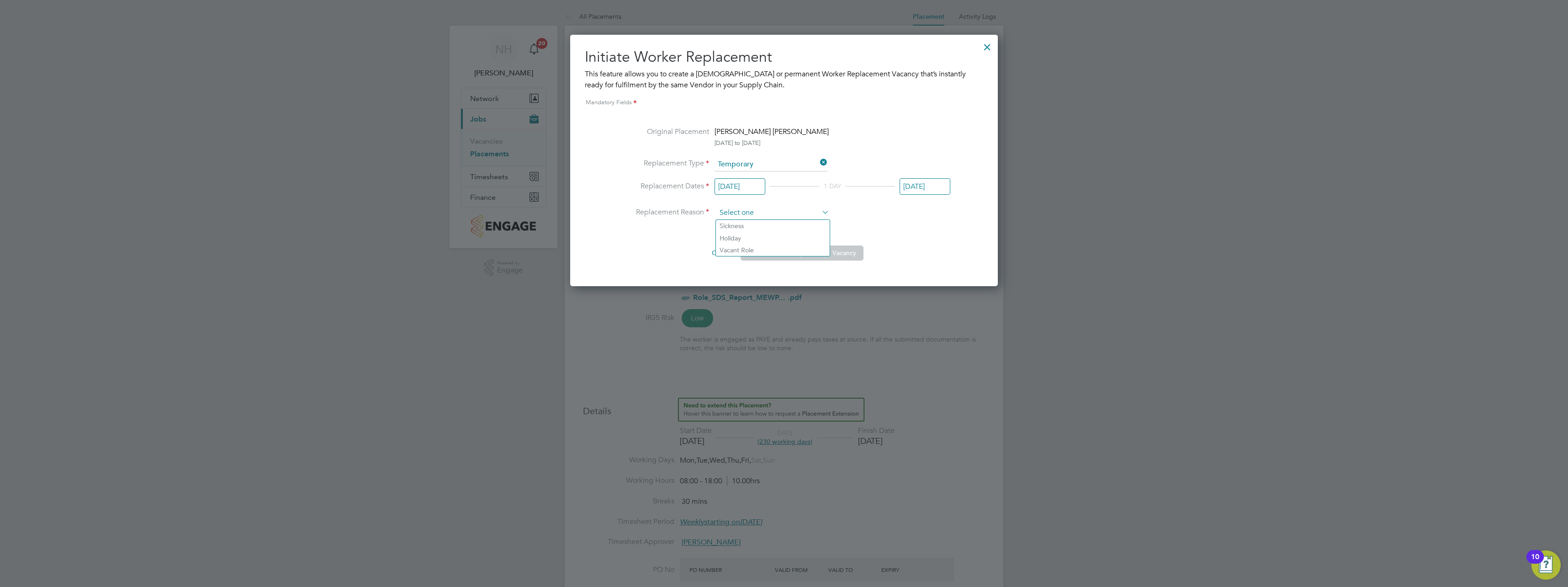
click at [790, 214] on input at bounding box center [772, 213] width 113 height 14
click at [744, 239] on li "Holiday" at bounding box center [772, 238] width 114 height 12
type input "Holiday"
click at [780, 252] on button "Create Worker Replacement Vacancy" at bounding box center [802, 253] width 123 height 15
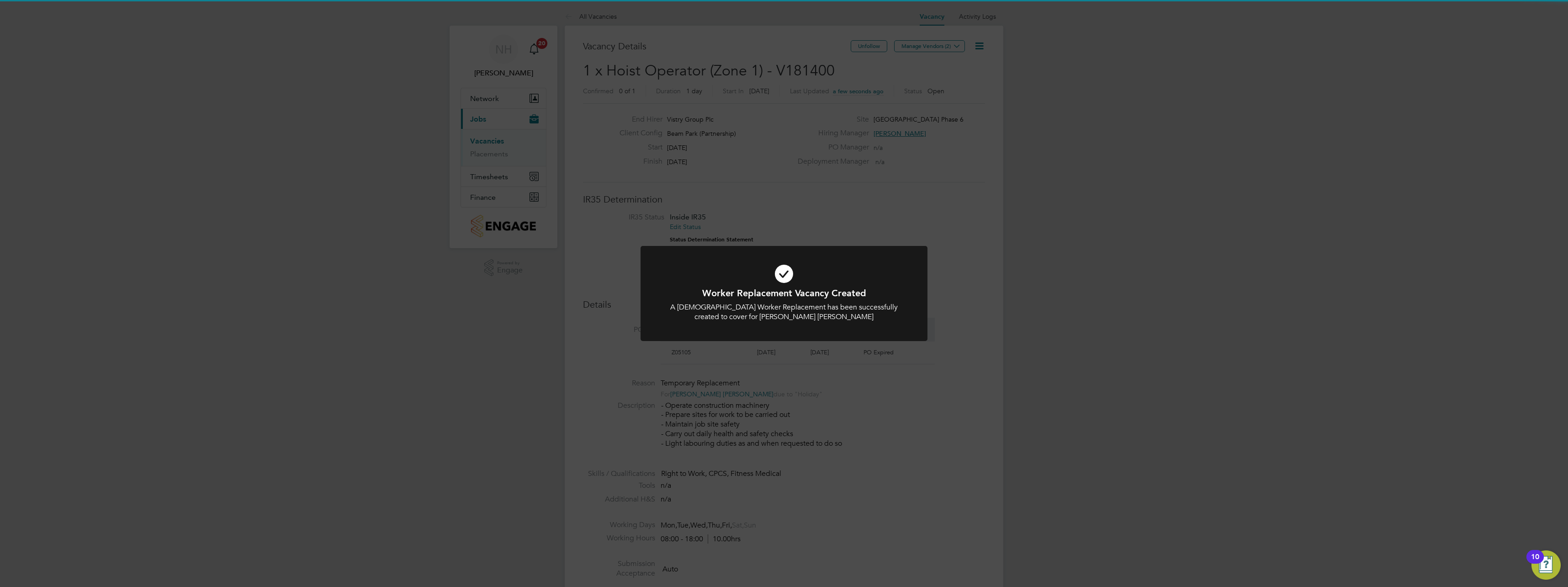
click at [825, 221] on div "Worker Replacement Vacancy Created A Temporary Worker Replacement has been succ…" at bounding box center [784, 294] width 1568 height 587
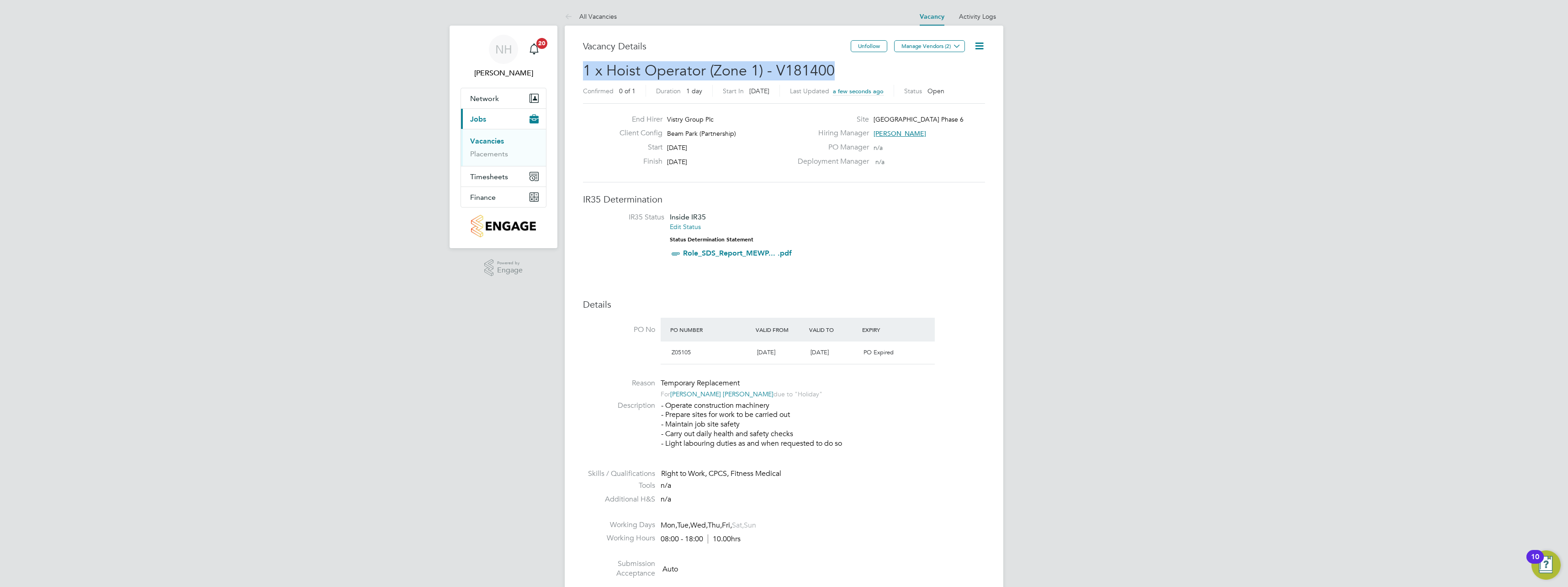
drag, startPoint x: 833, startPoint y: 66, endPoint x: 583, endPoint y: 71, distance: 250.0
copy span "1 x Hoist Operator (Zone 1) - V181400"
